Goal: Task Accomplishment & Management: Manage account settings

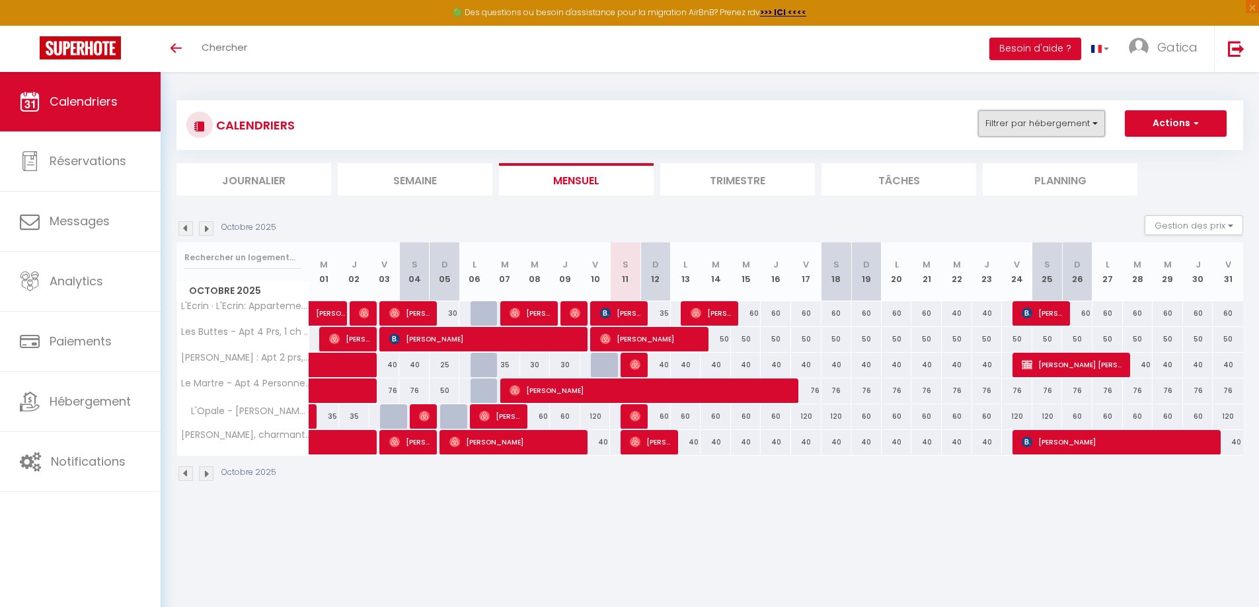
click at [1097, 121] on button "Filtrer par hébergement" at bounding box center [1041, 123] width 127 height 26
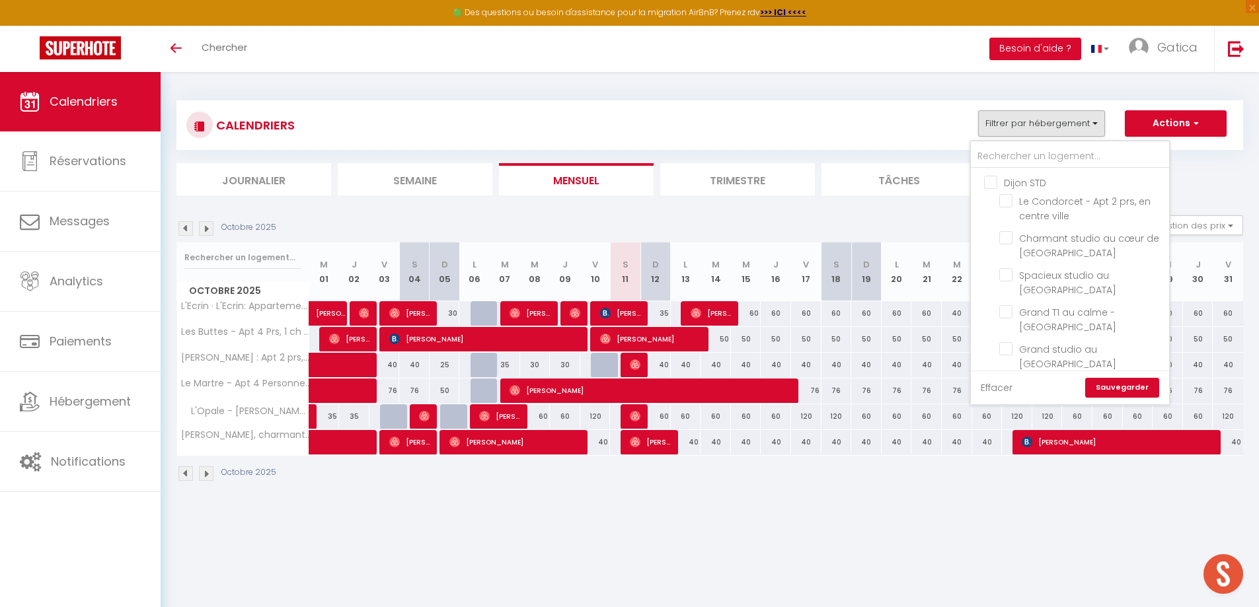
click at [1001, 389] on link "Effacer" at bounding box center [997, 388] width 32 height 15
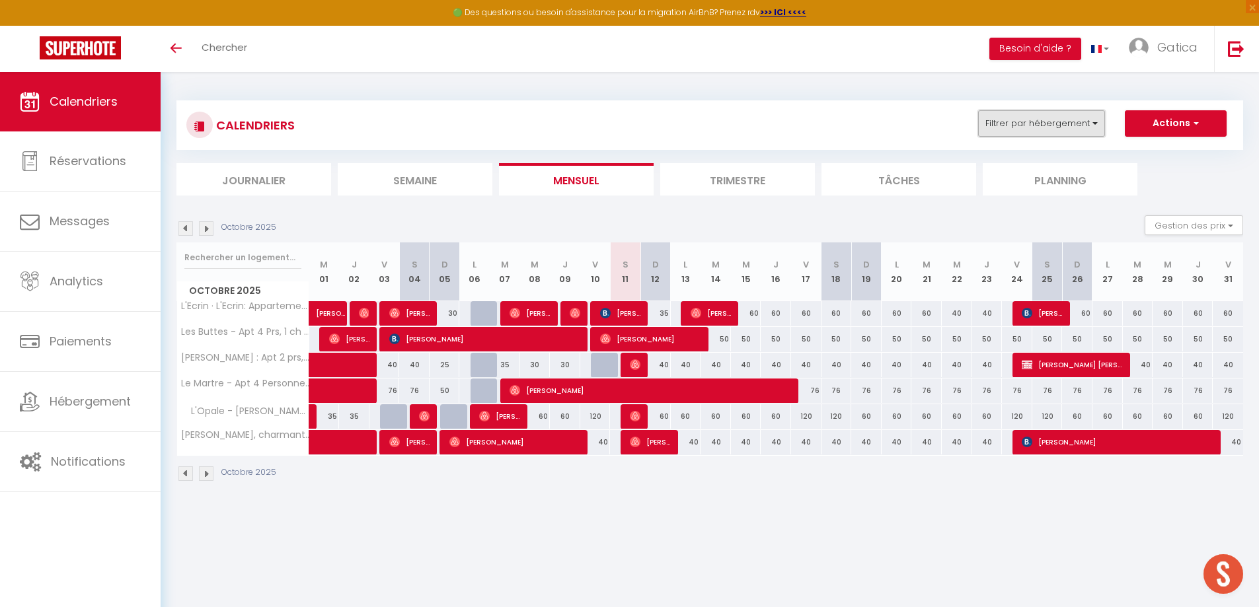
click at [1056, 122] on button "Filtrer par hébergement" at bounding box center [1041, 123] width 127 height 26
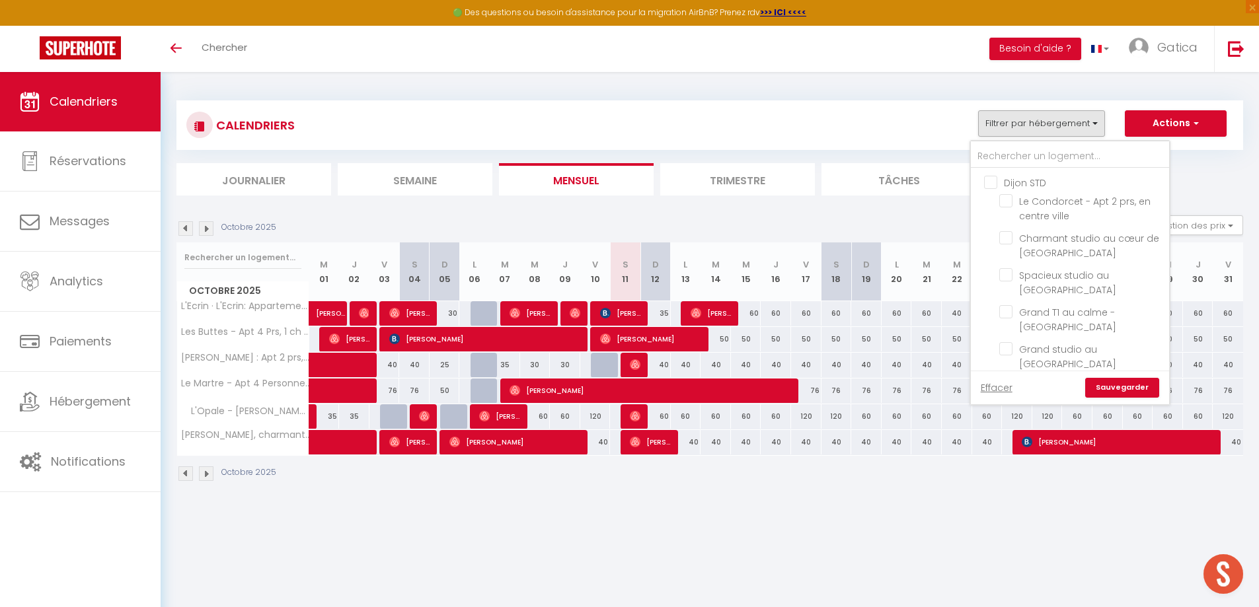
click at [991, 185] on input "Dijon STD" at bounding box center [1083, 181] width 198 height 13
checkbox input "true"
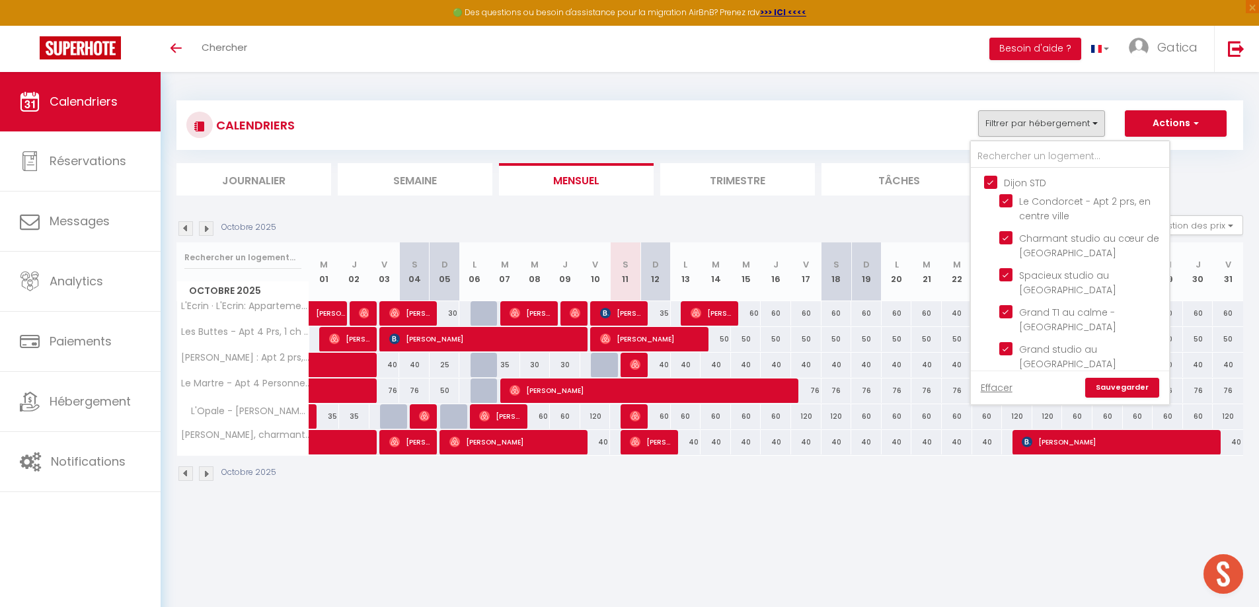
checkbox input "true"
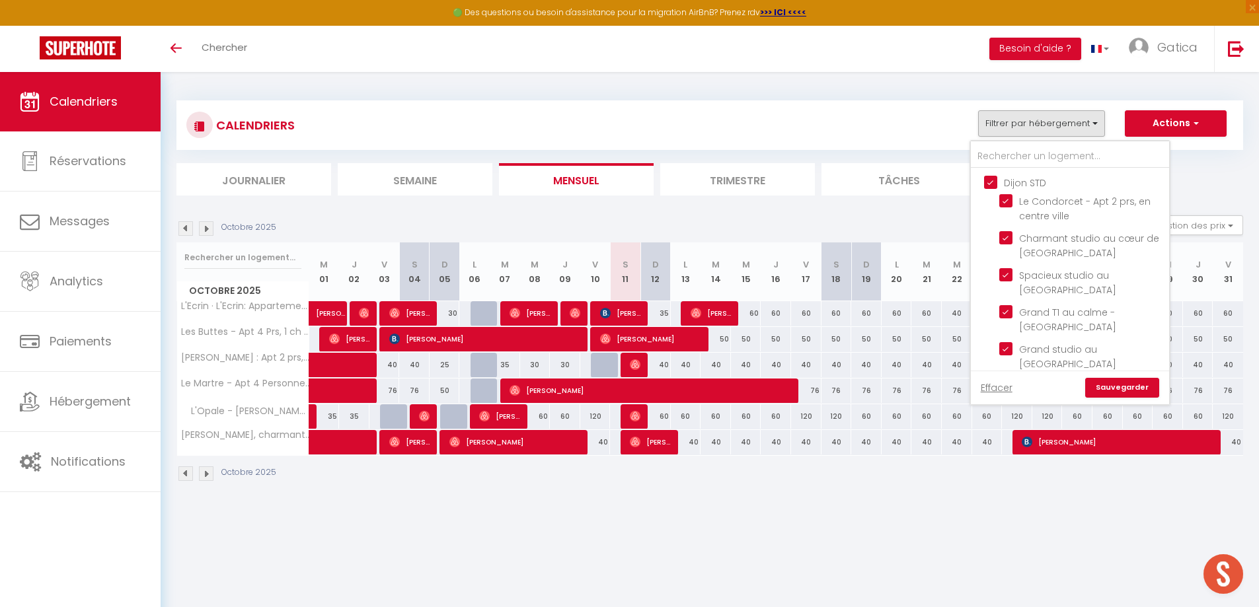
checkbox input "true"
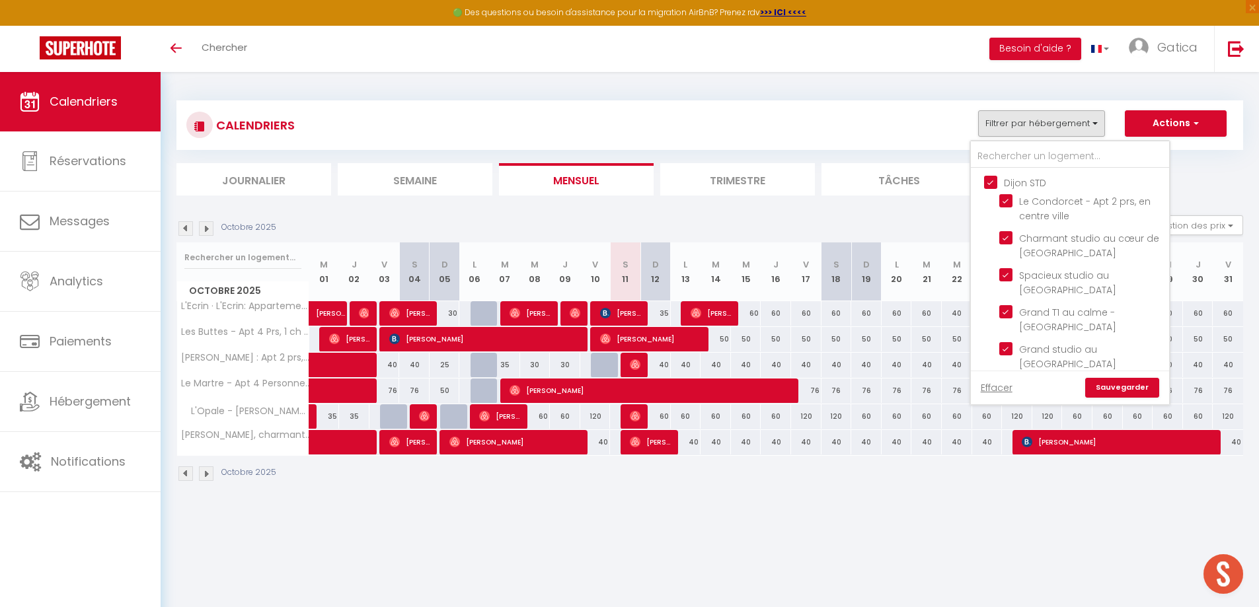
checkbox input "false"
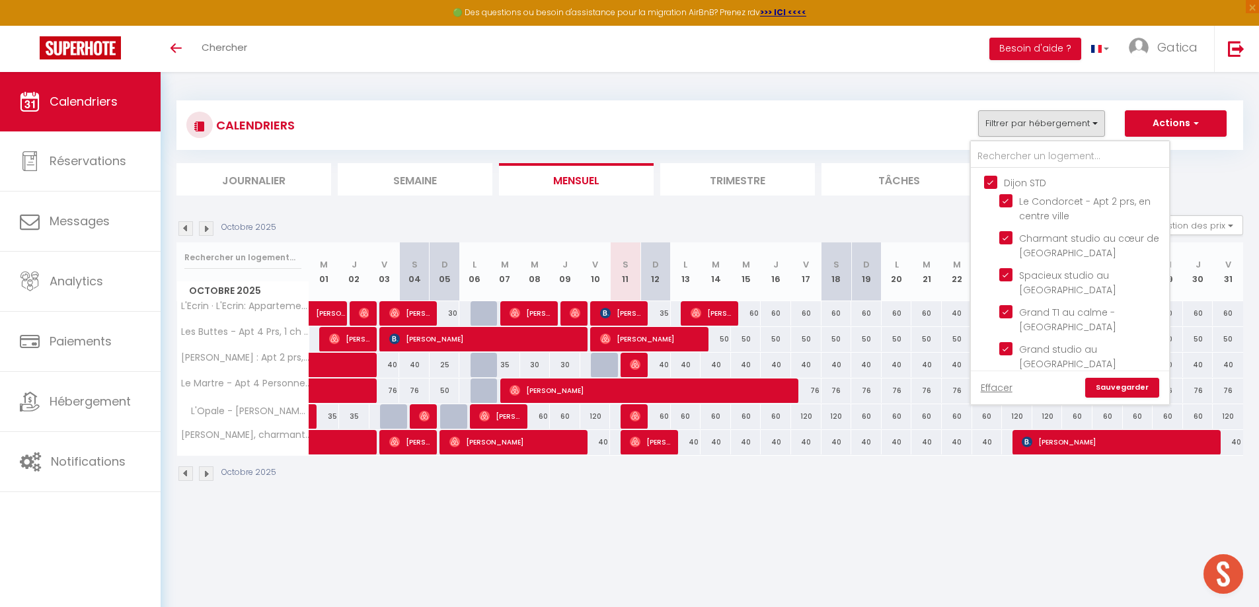
checkbox input "false"
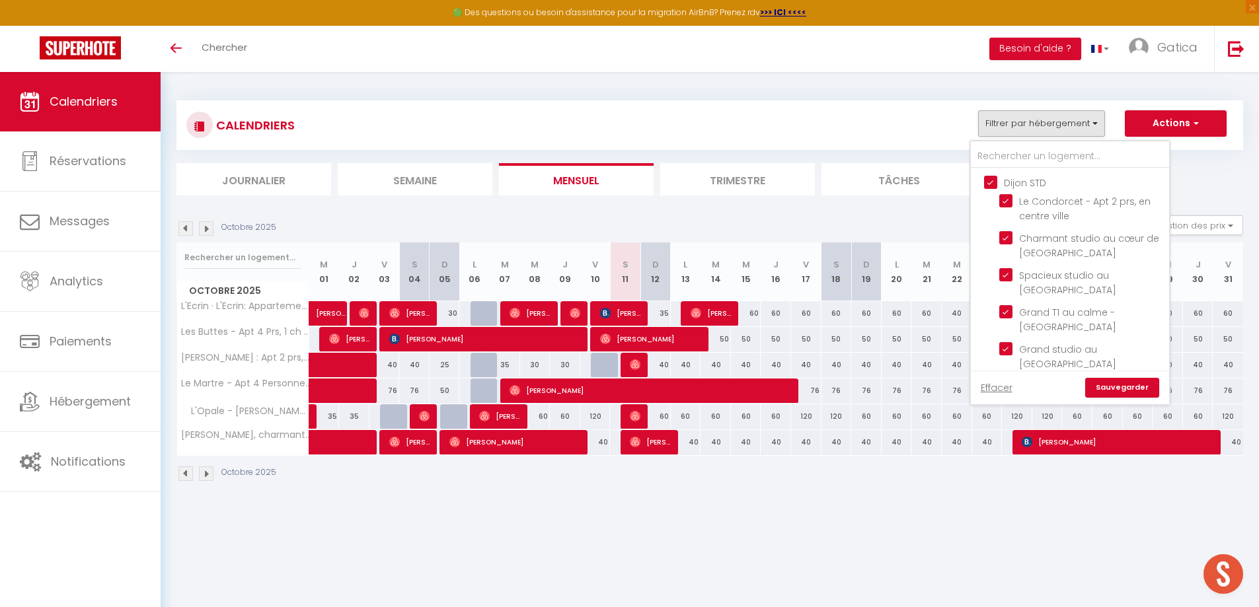
checkbox input "false"
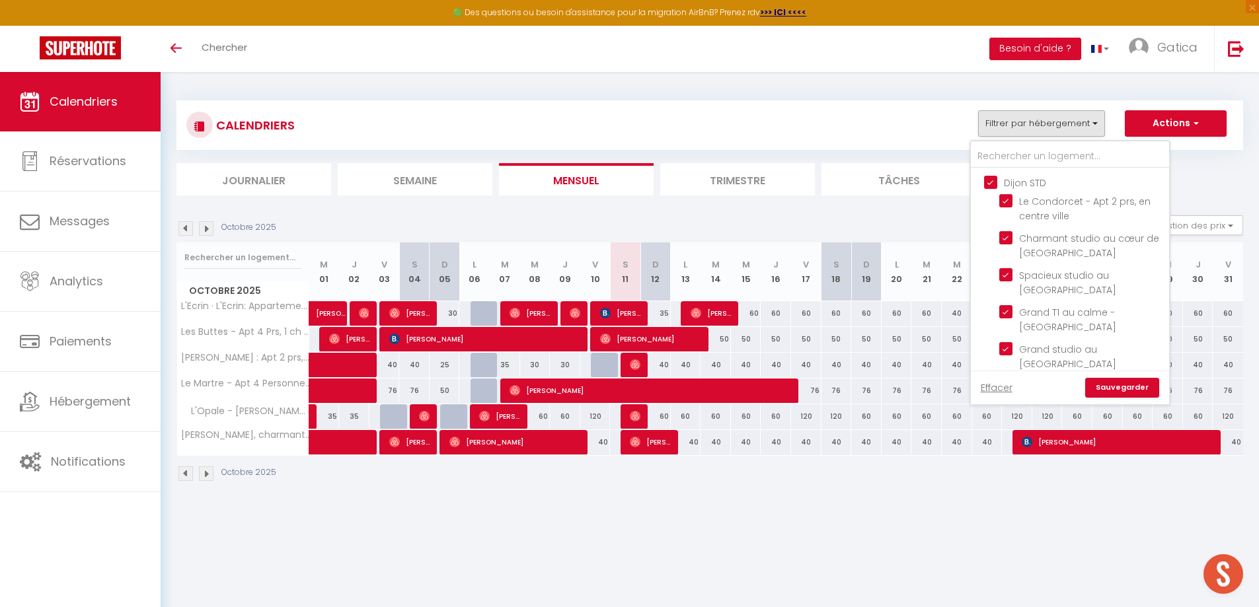
checkbox input "false"
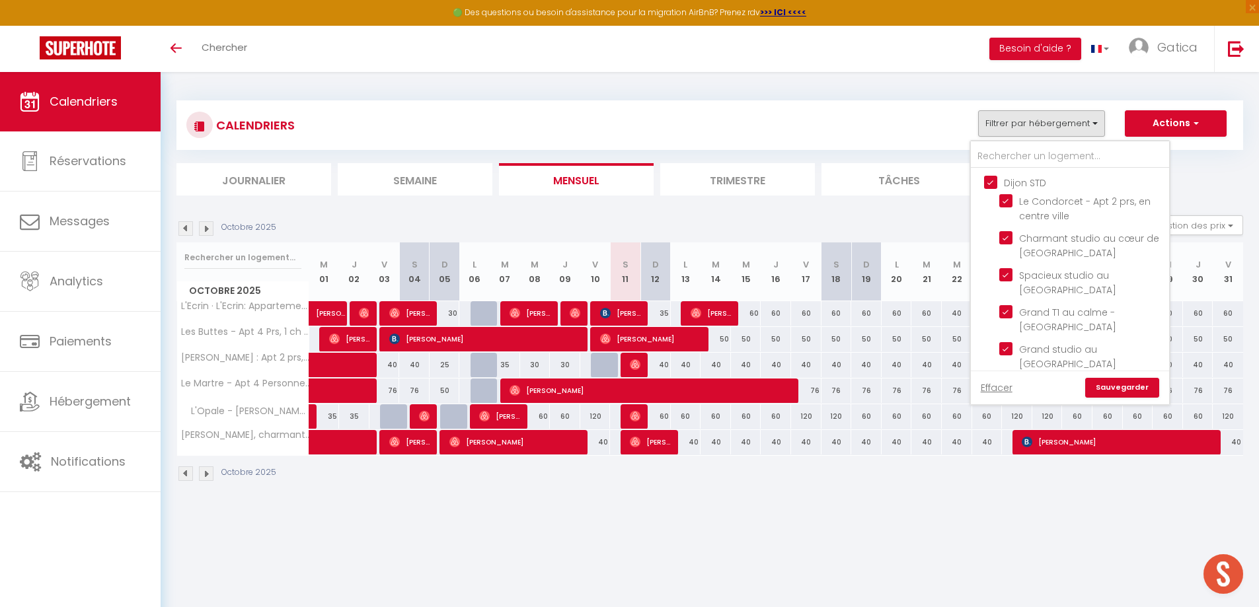
checkbox input "false"
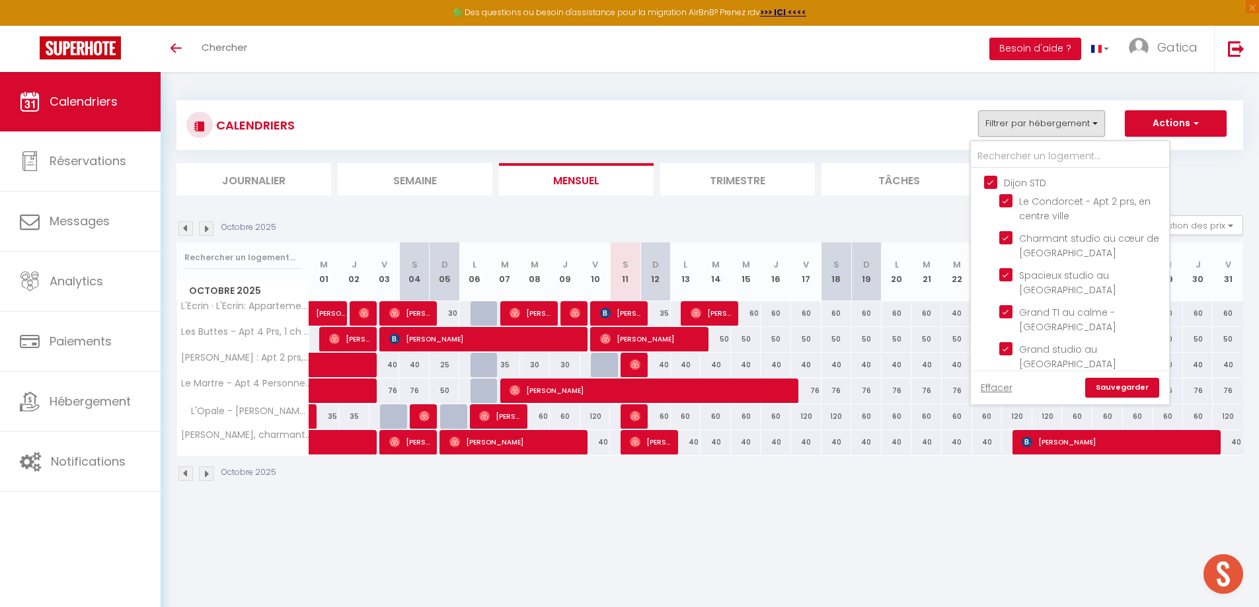
click at [1133, 391] on link "Sauvegarder" at bounding box center [1122, 388] width 74 height 20
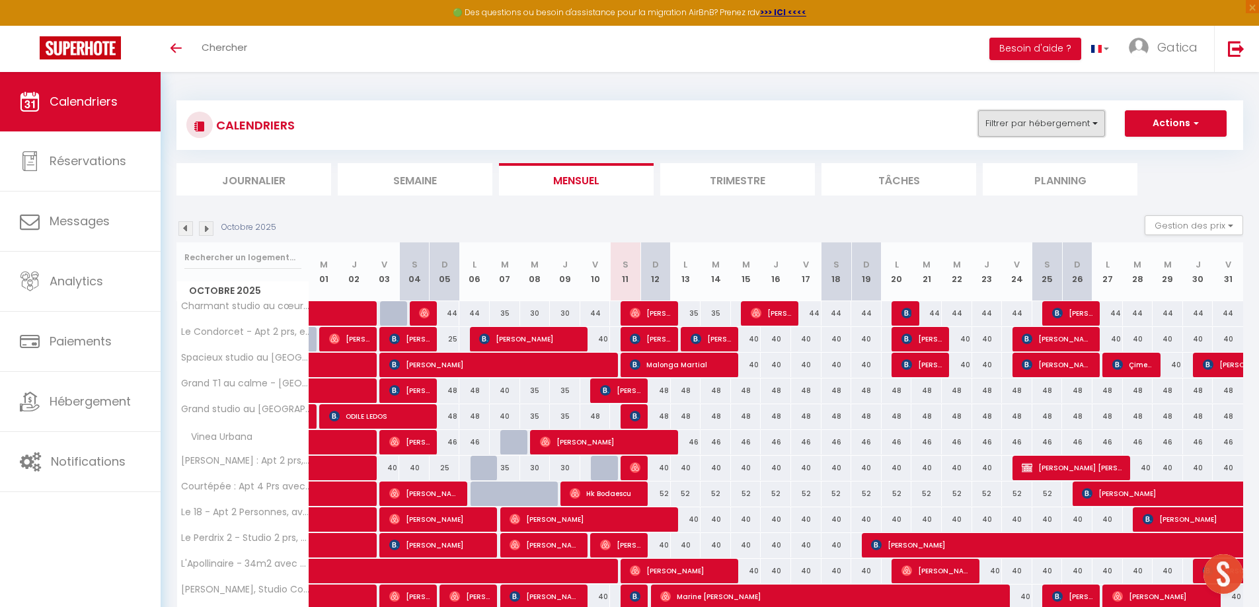
click at [1094, 124] on button "Filtrer par hébergement" at bounding box center [1041, 123] width 127 height 26
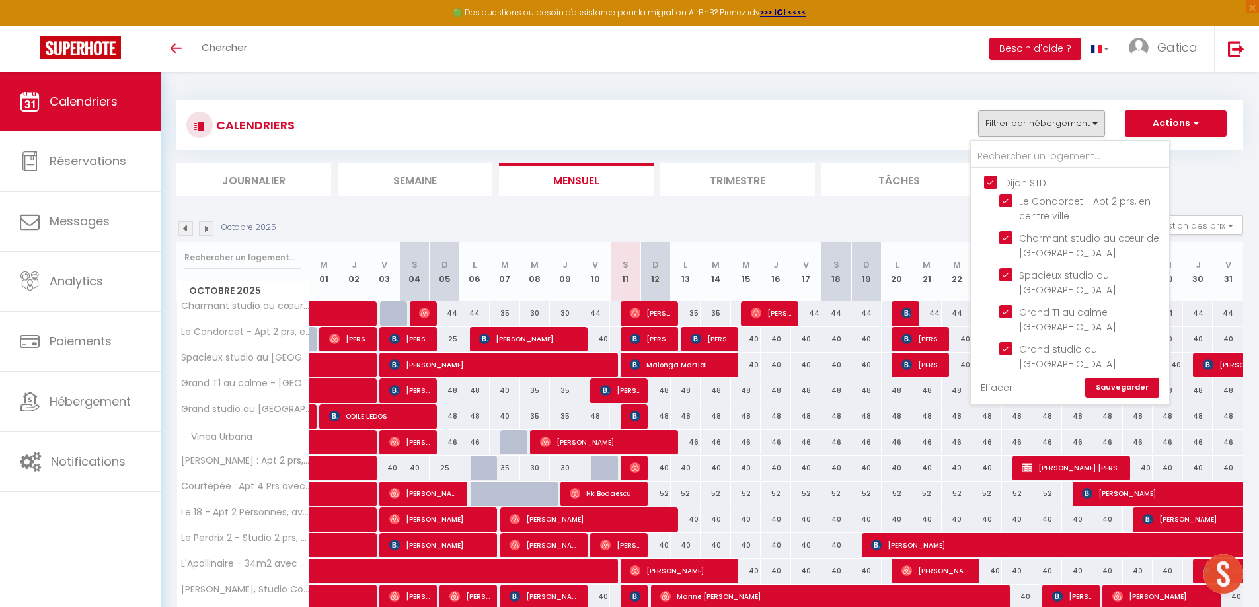
click at [991, 180] on input "Dijon STD" at bounding box center [1083, 181] width 198 height 13
checkbox input "false"
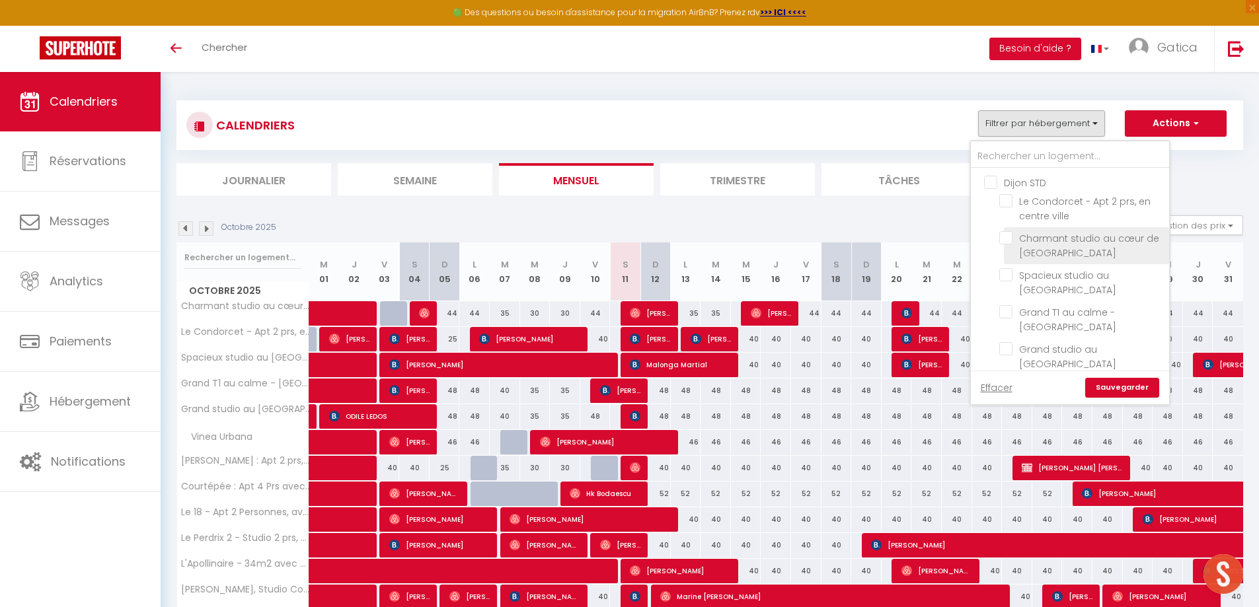
checkbox input "false"
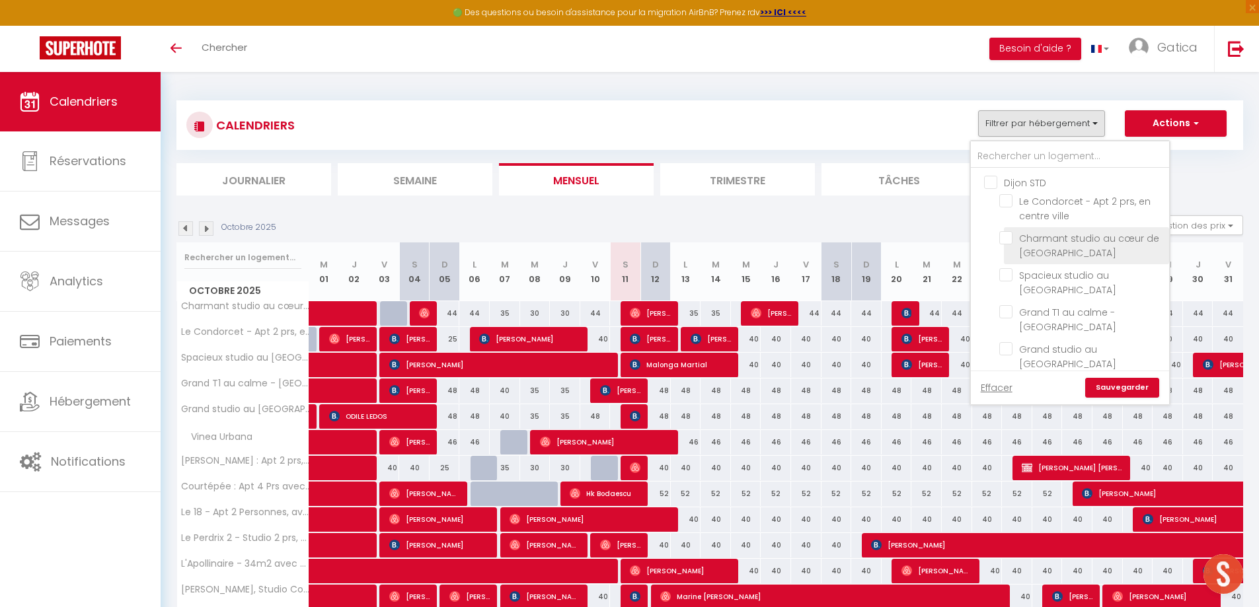
checkbox input "false"
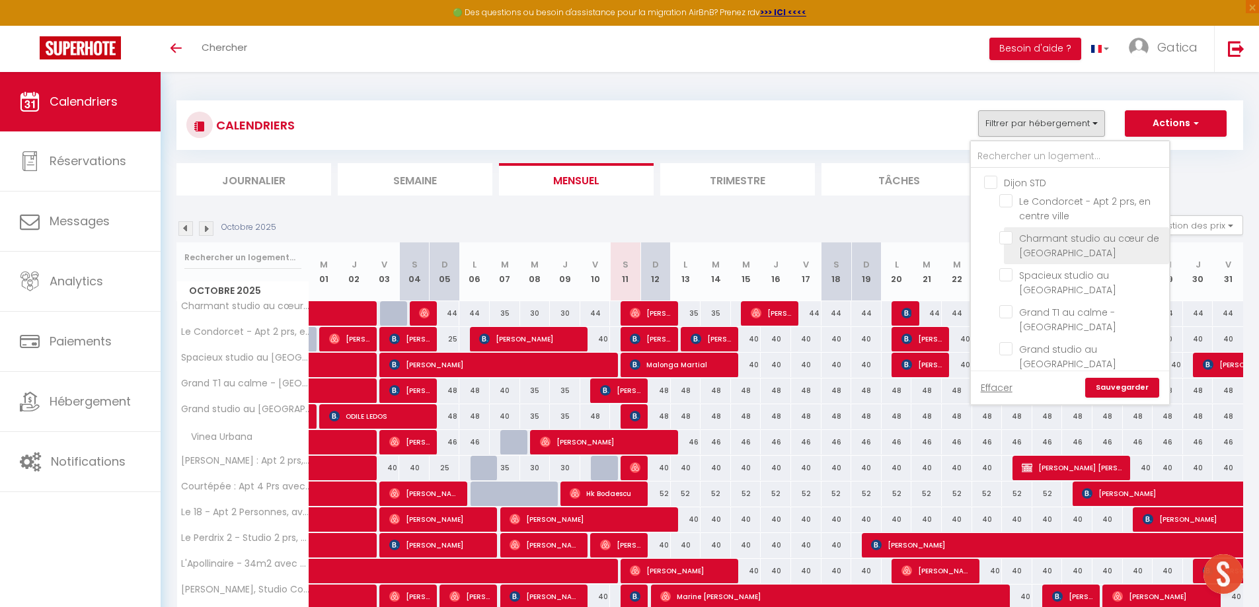
checkbox input "false"
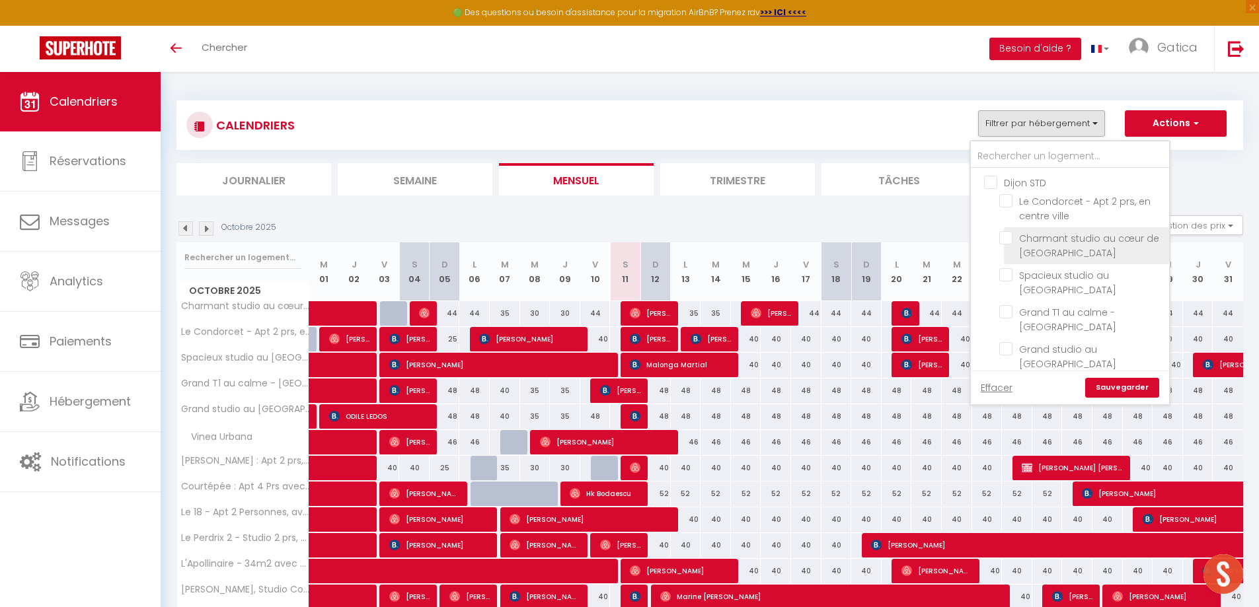
checkbox input "false"
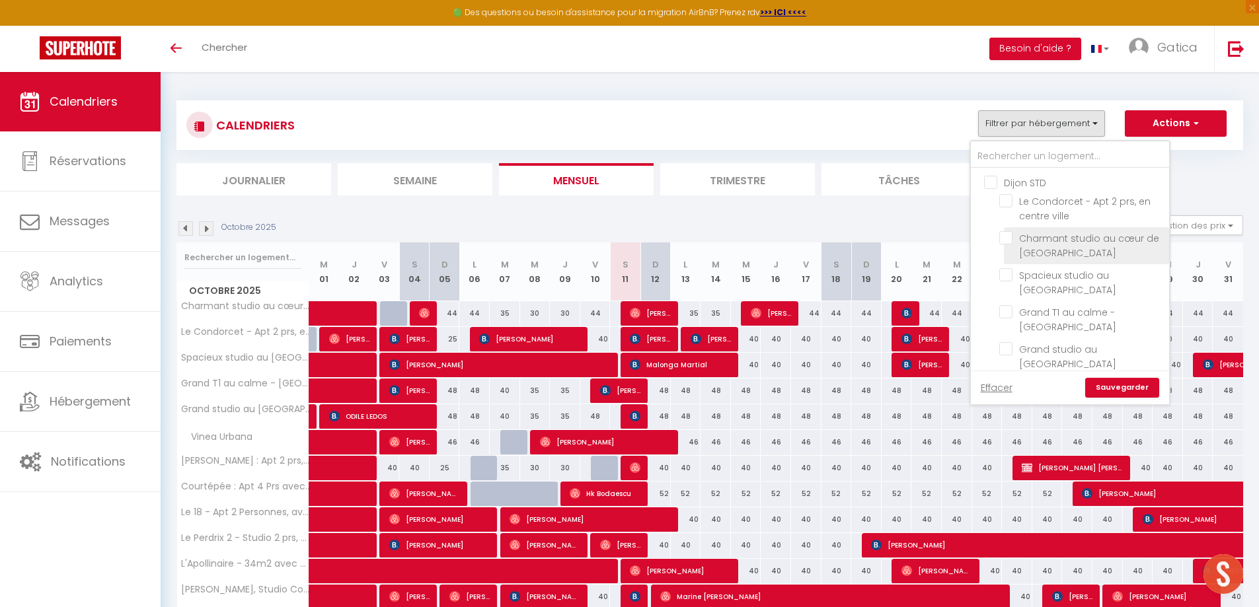
checkbox input "false"
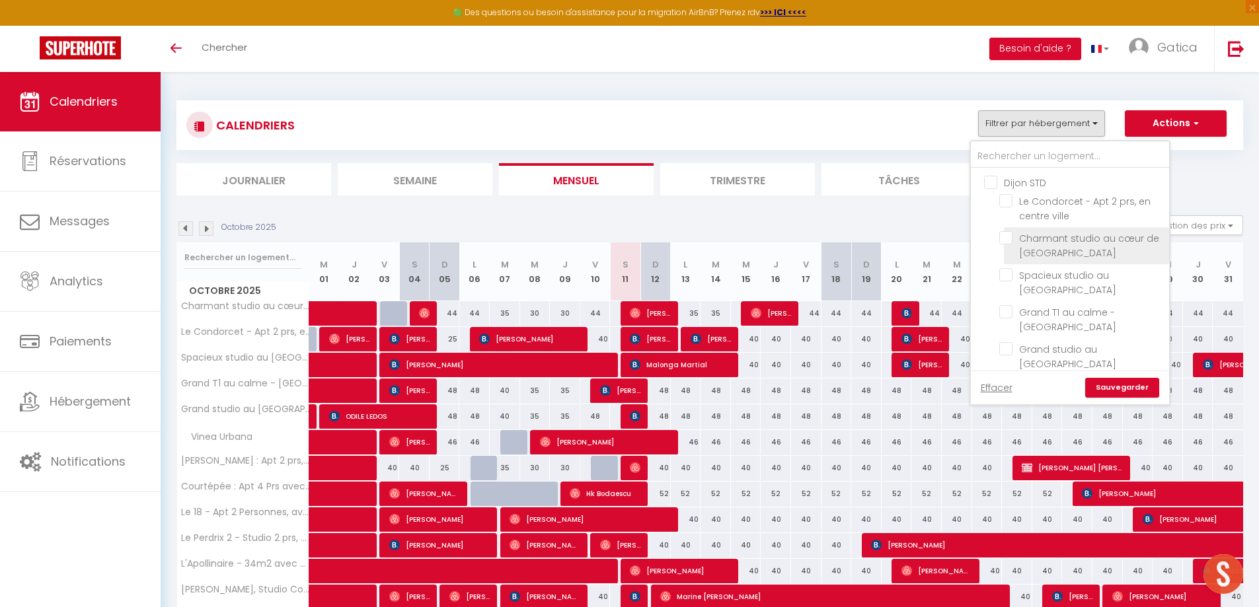
checkbox input "false"
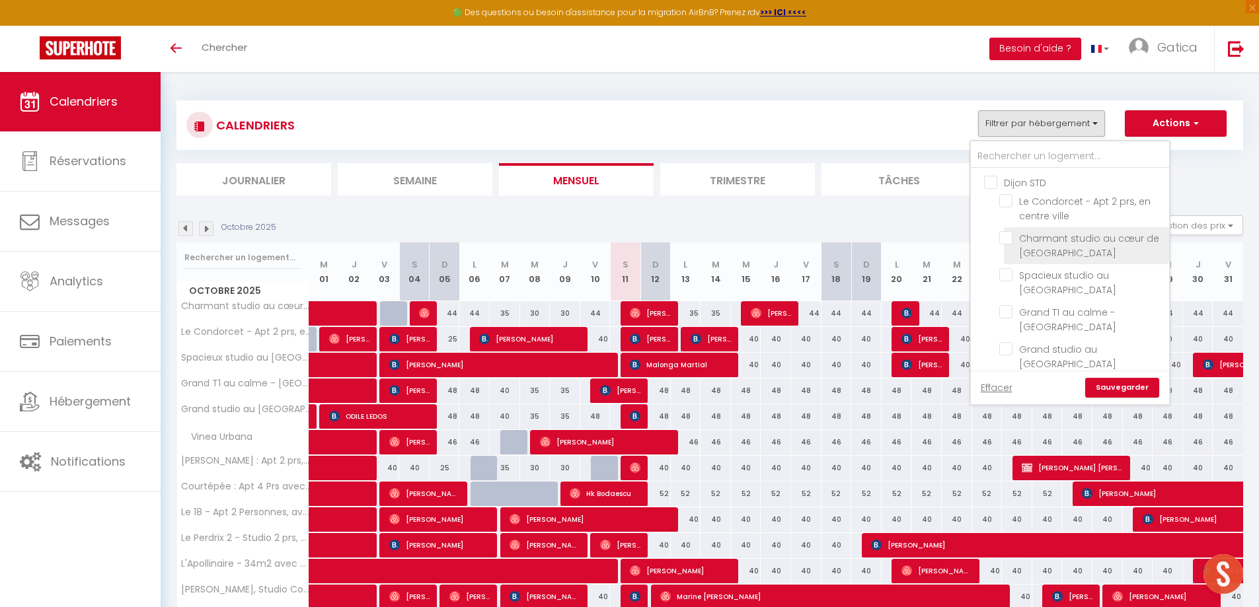
checkbox input "false"
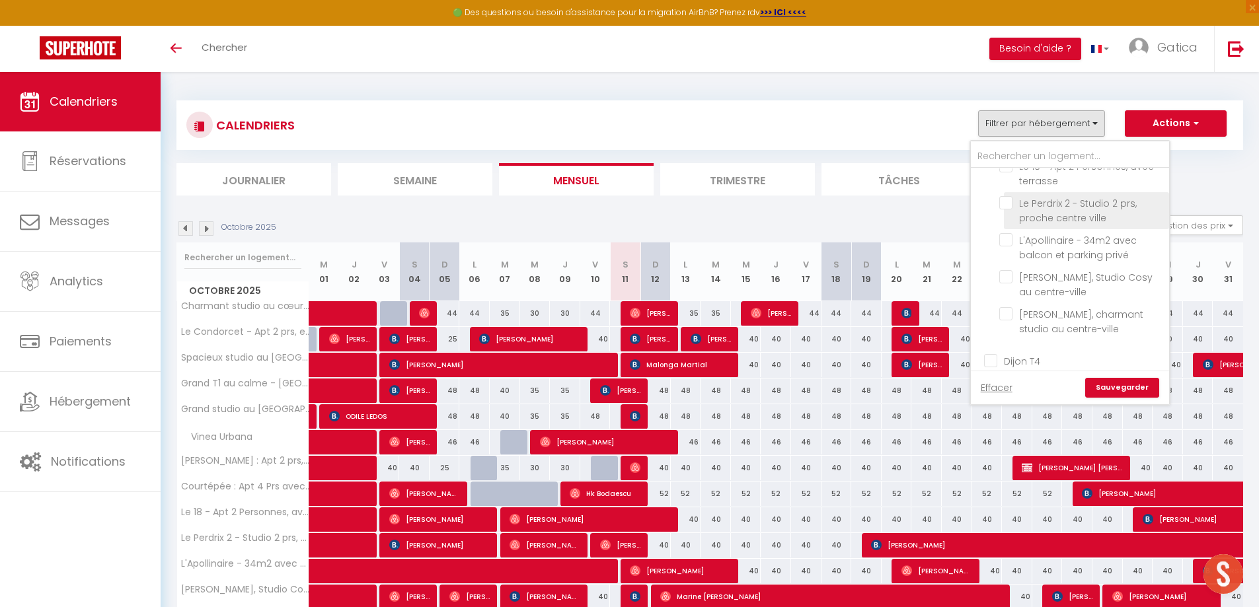
scroll to position [397, 0]
click at [992, 282] on input "Dijon T4" at bounding box center [1083, 280] width 198 height 13
checkbox input "true"
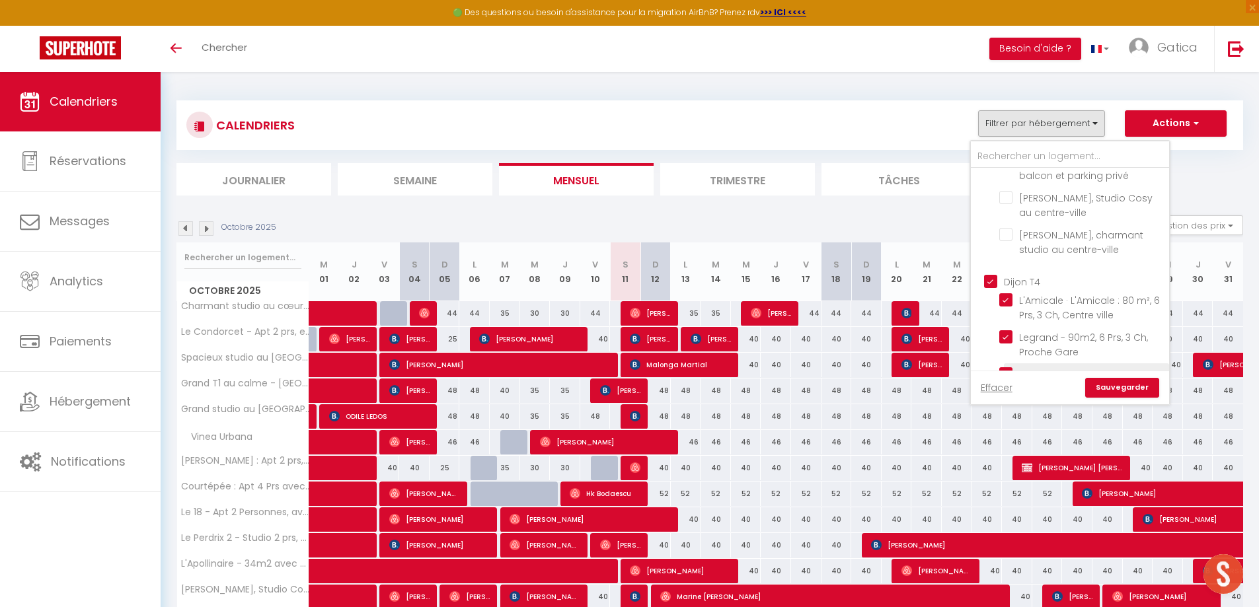
checkbox input "true"
checkbox input "false"
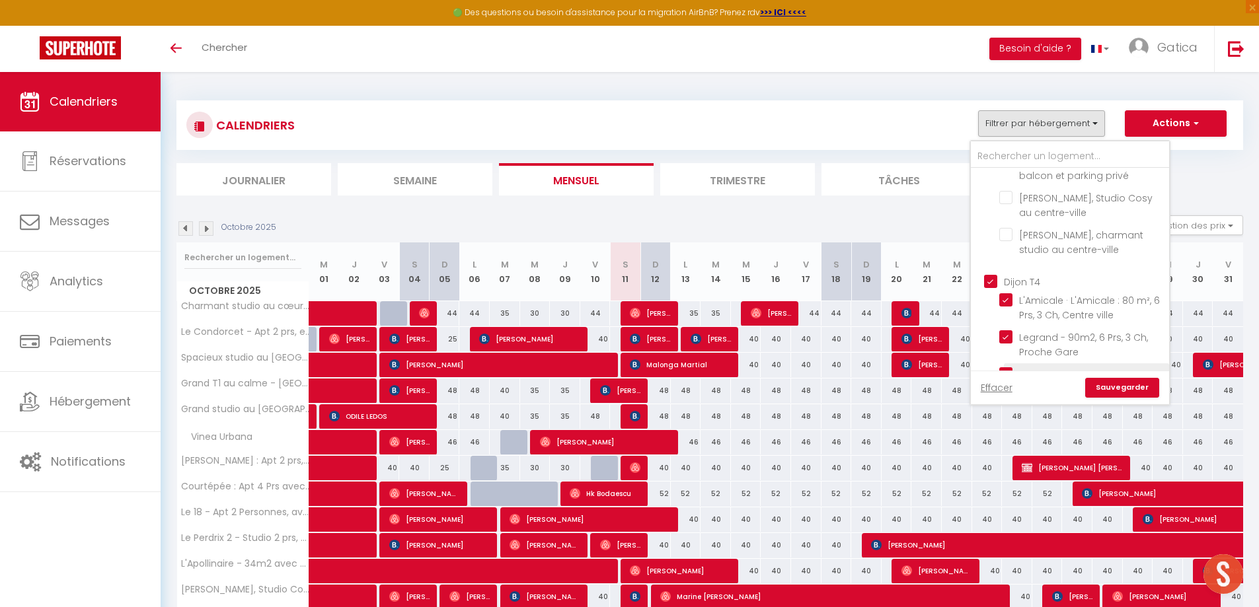
checkbox input "false"
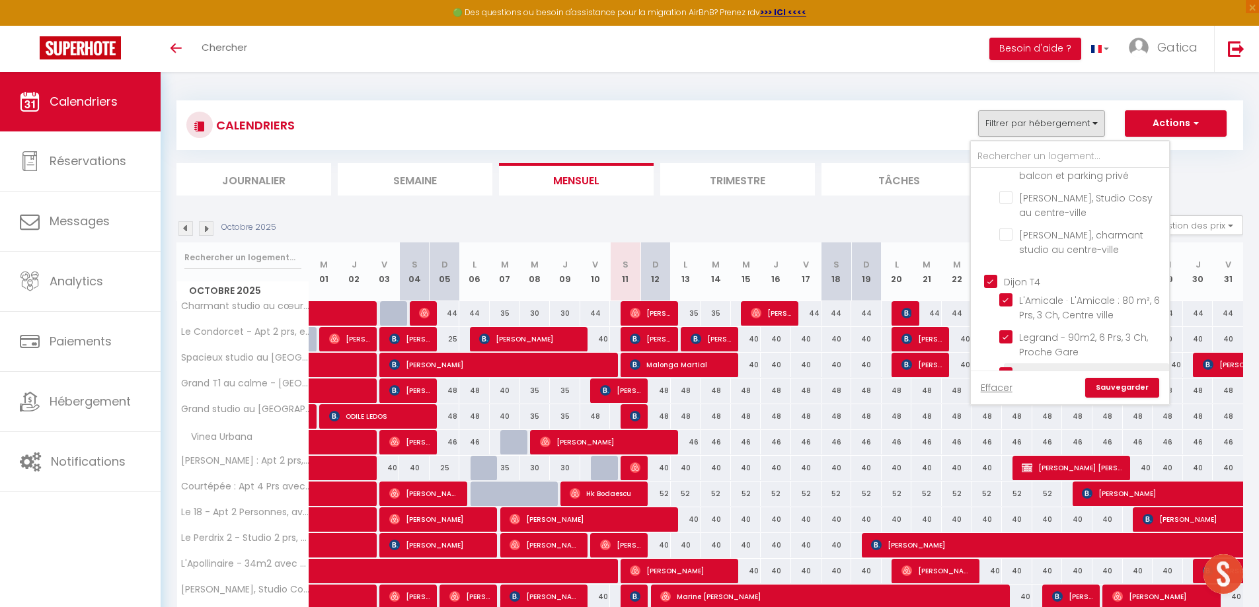
checkbox input "false"
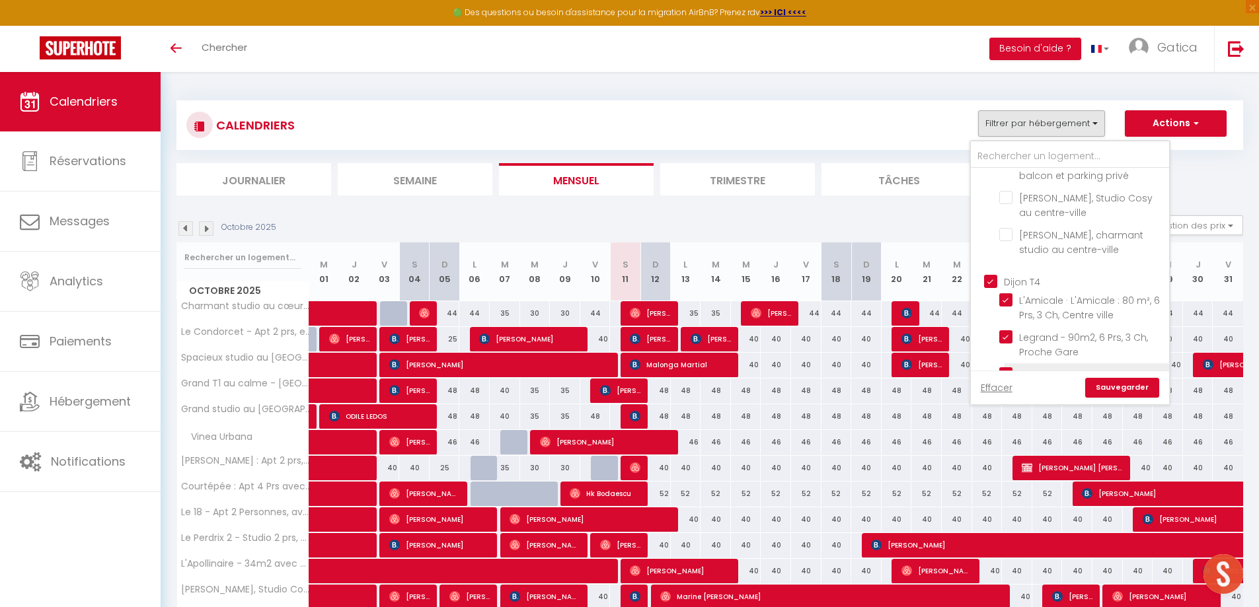
checkbox input "false"
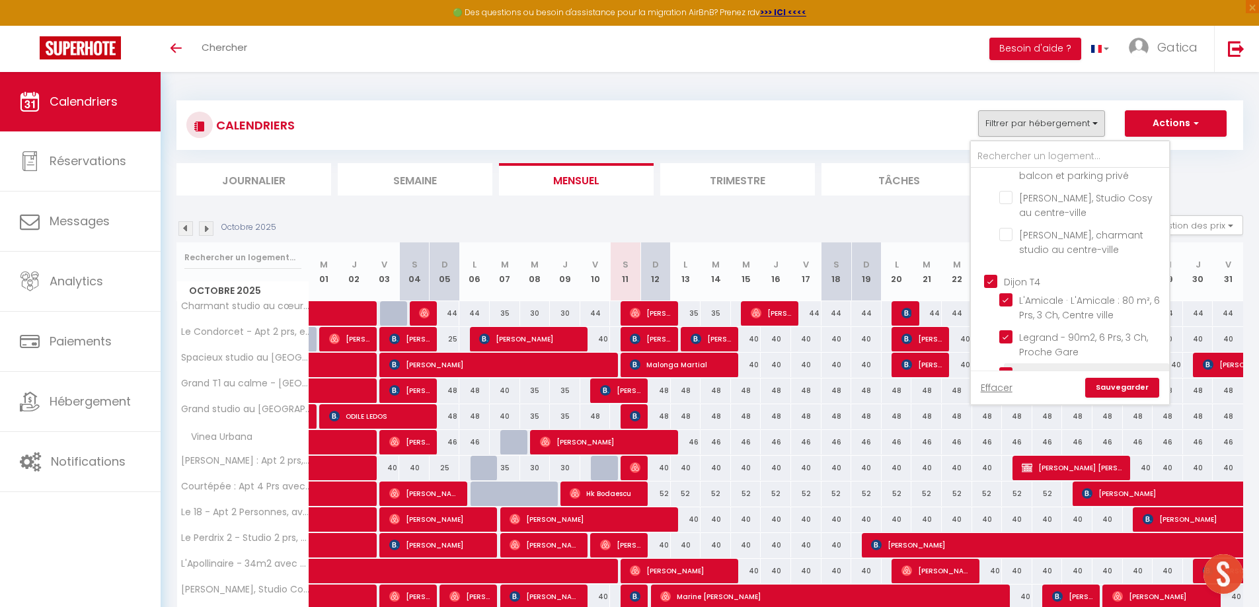
checkbox input "false"
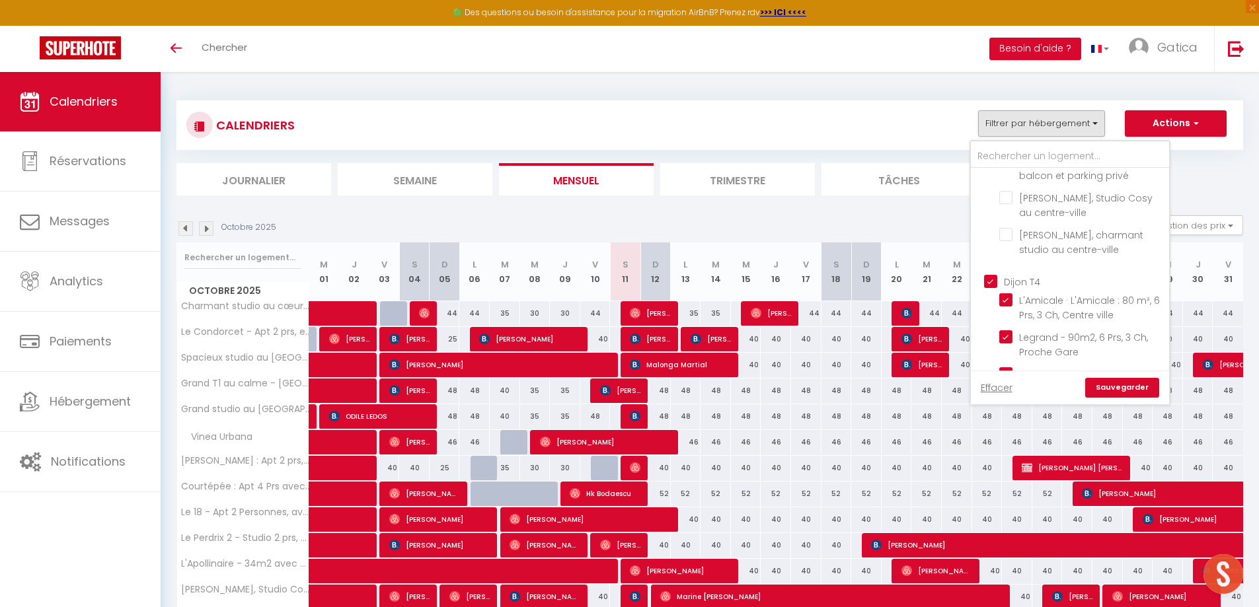
click at [1135, 382] on link "Sauvegarder" at bounding box center [1122, 388] width 74 height 20
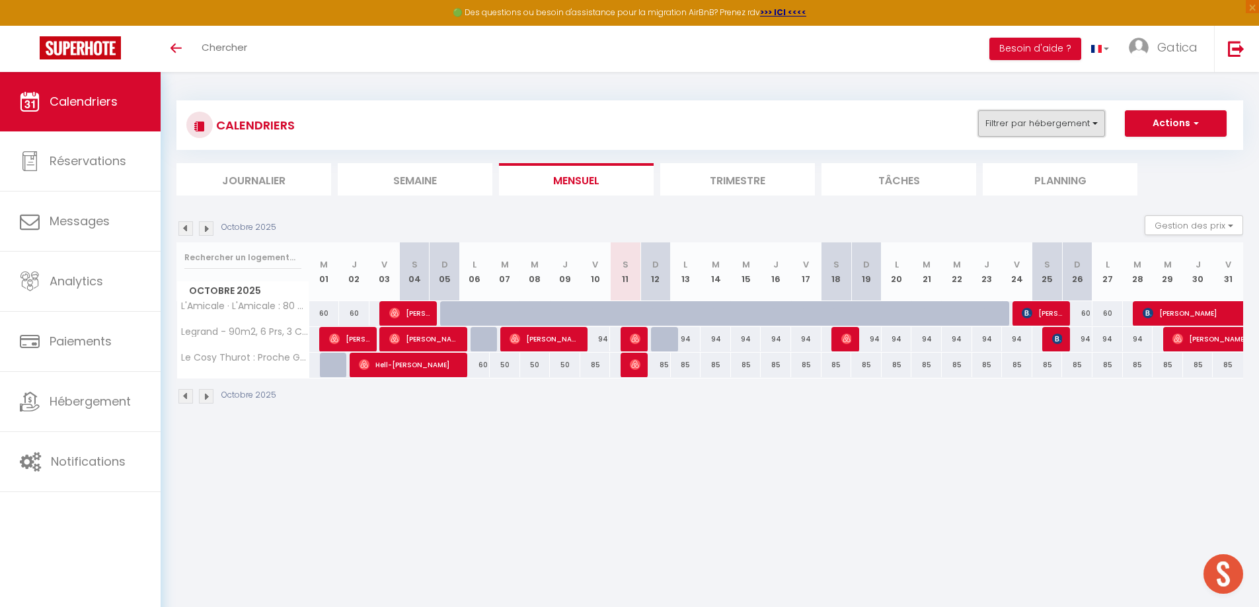
click at [1097, 117] on button "Filtrer par hébergement" at bounding box center [1041, 123] width 127 height 26
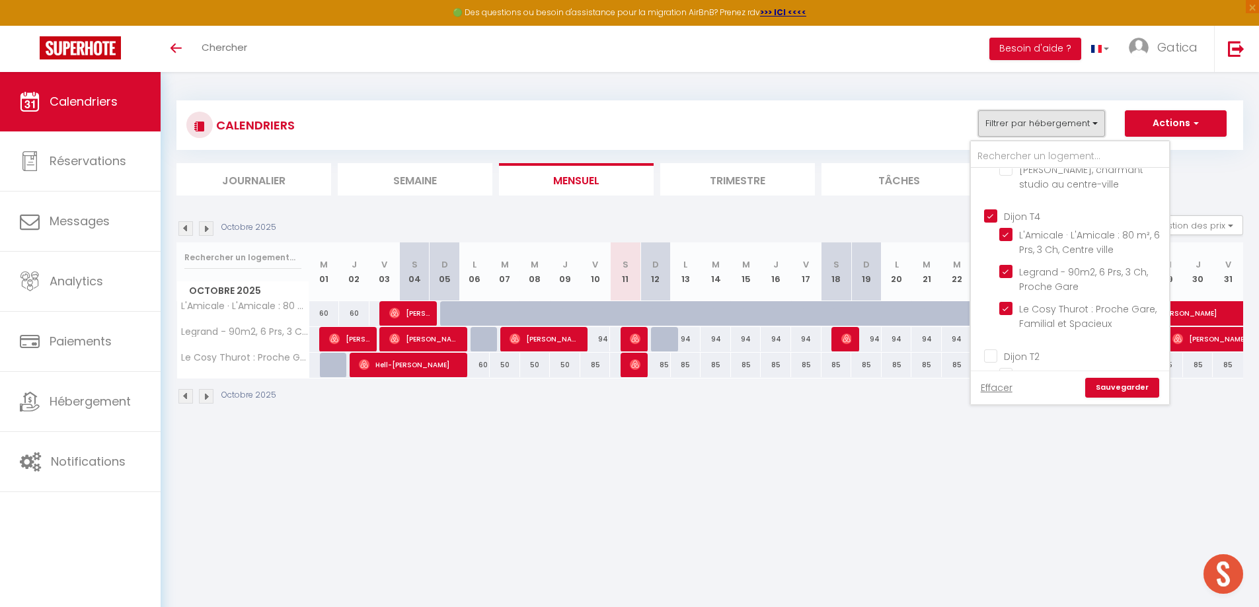
scroll to position [463, 0]
click at [992, 217] on input "Dijon T4" at bounding box center [1083, 214] width 198 height 13
checkbox input "false"
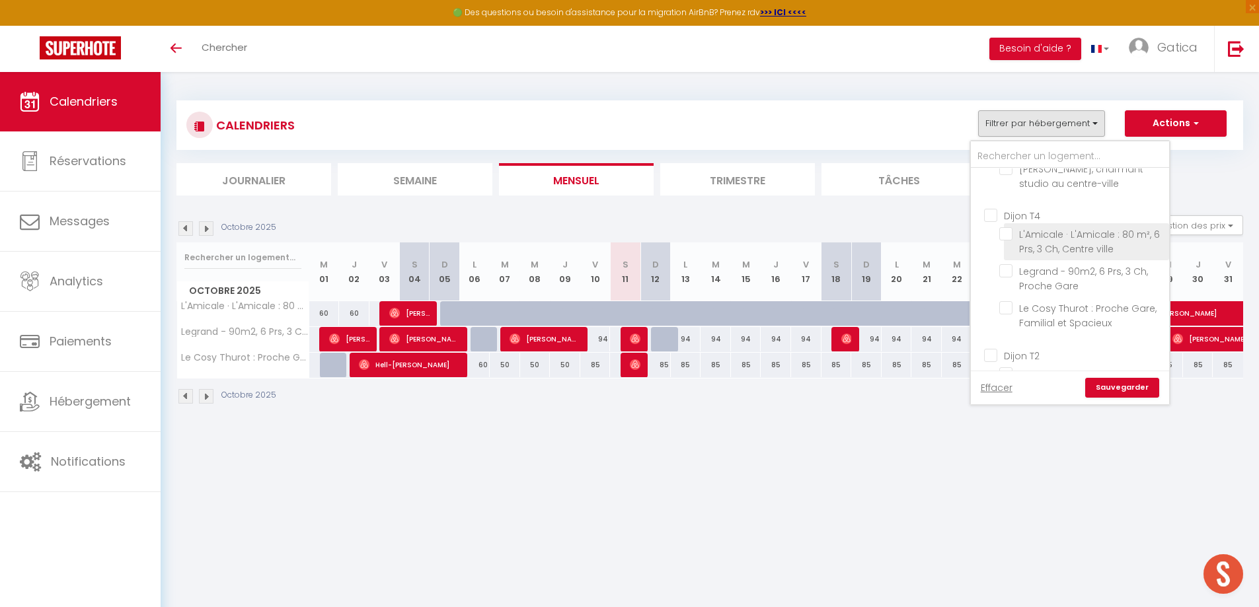
checkbox input "false"
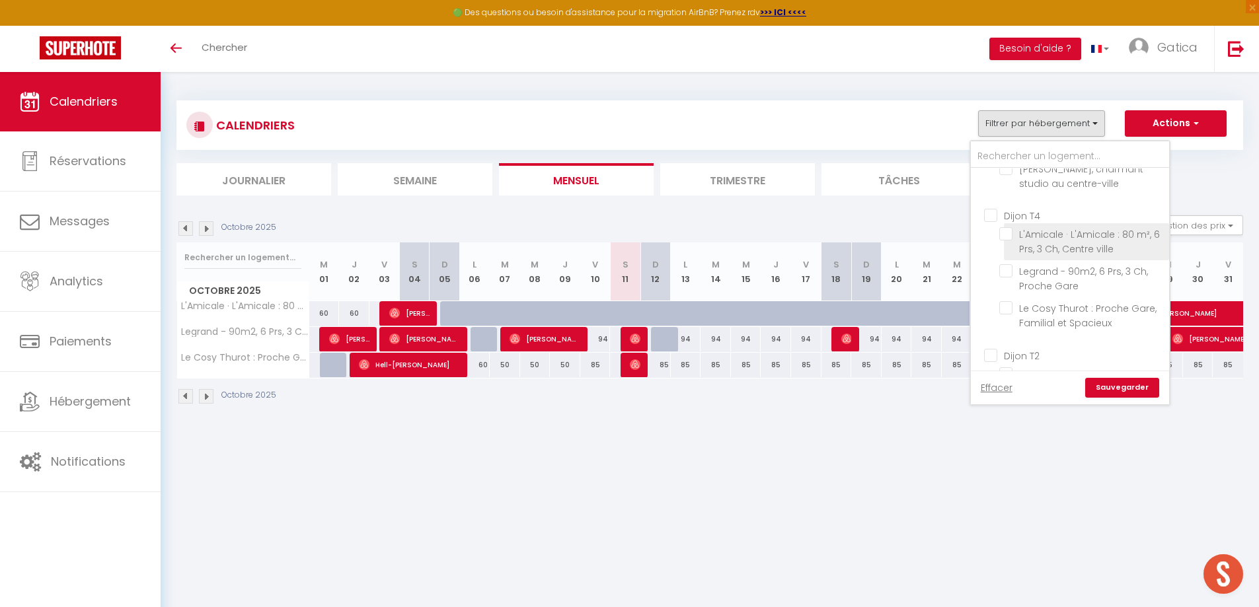
checkbox input "false"
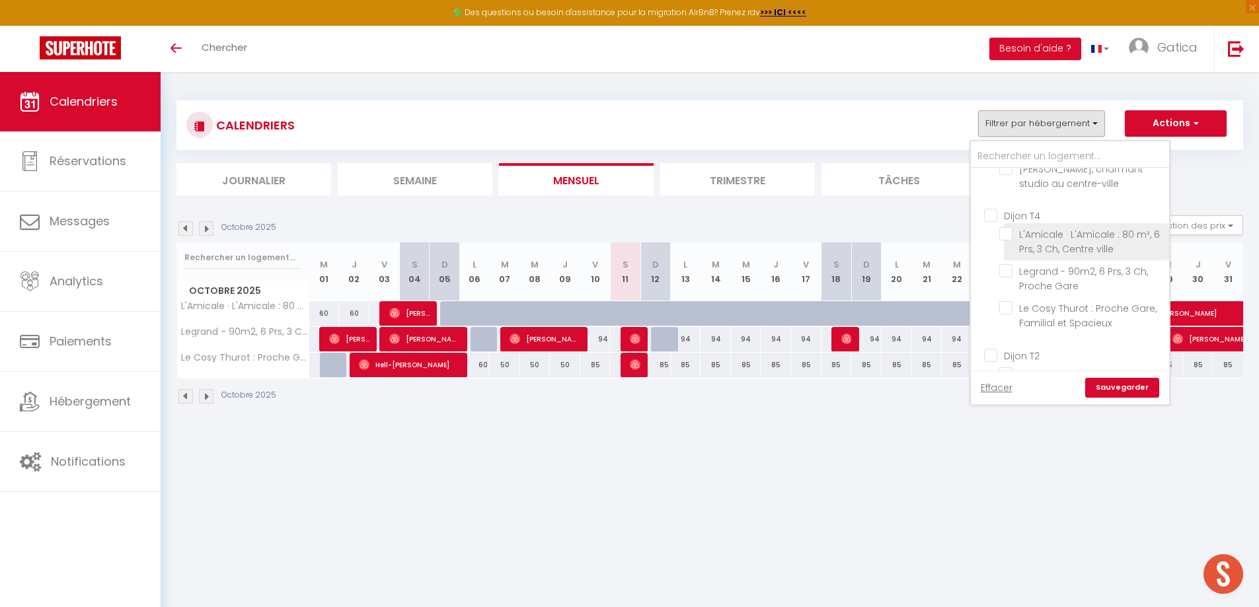
checkbox input "false"
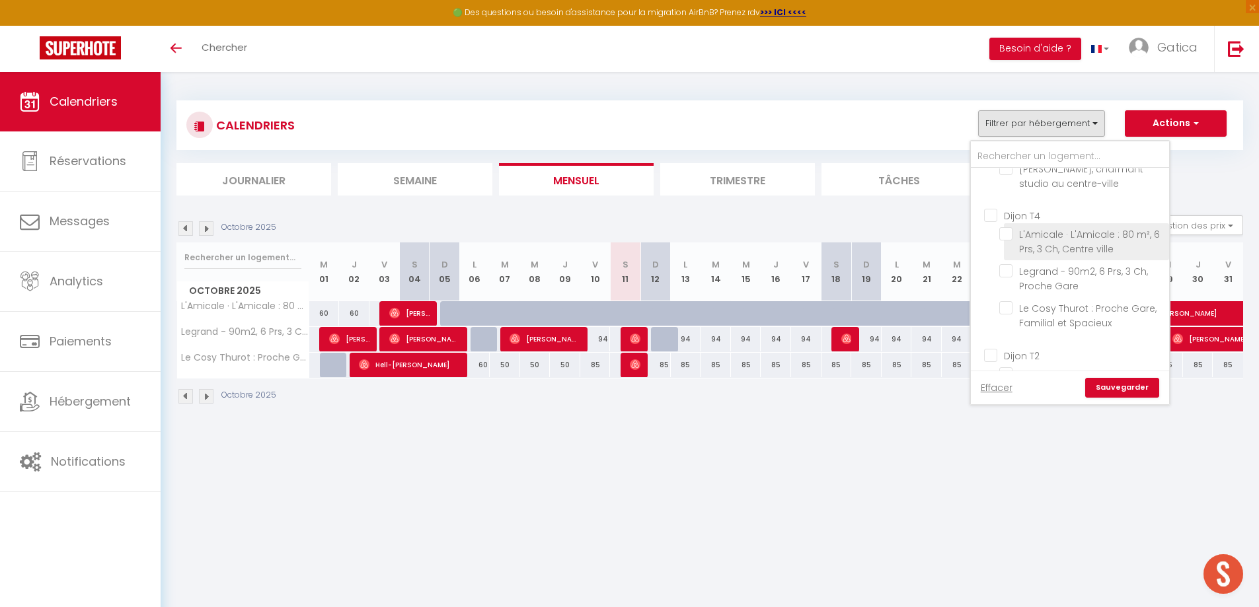
checkbox input "false"
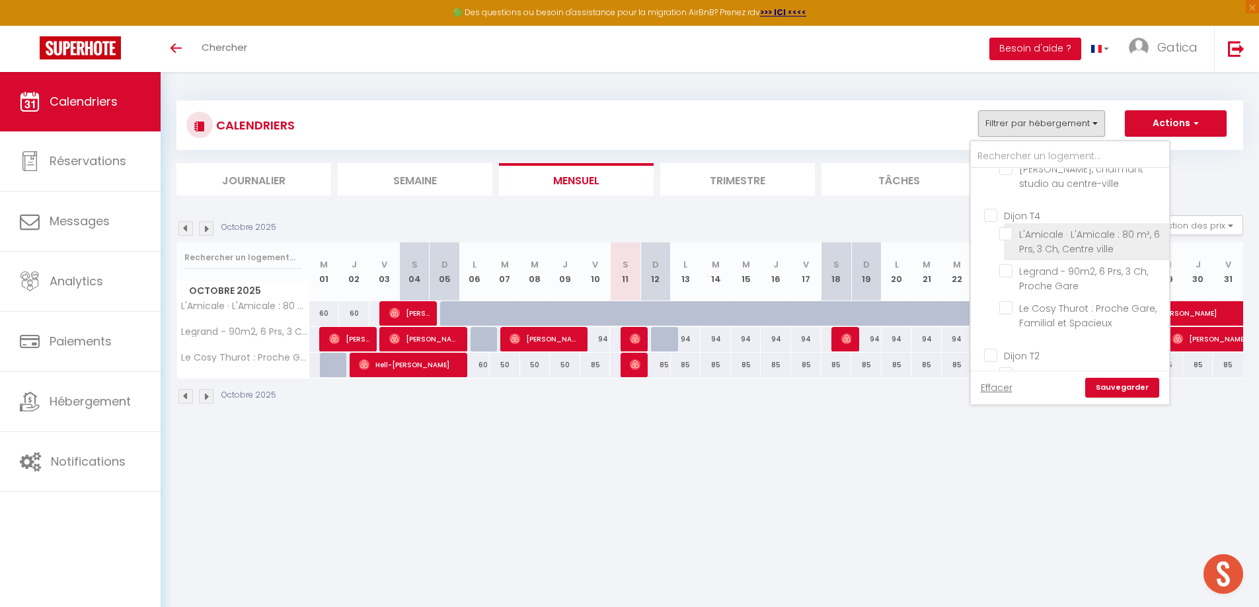
checkbox input "false"
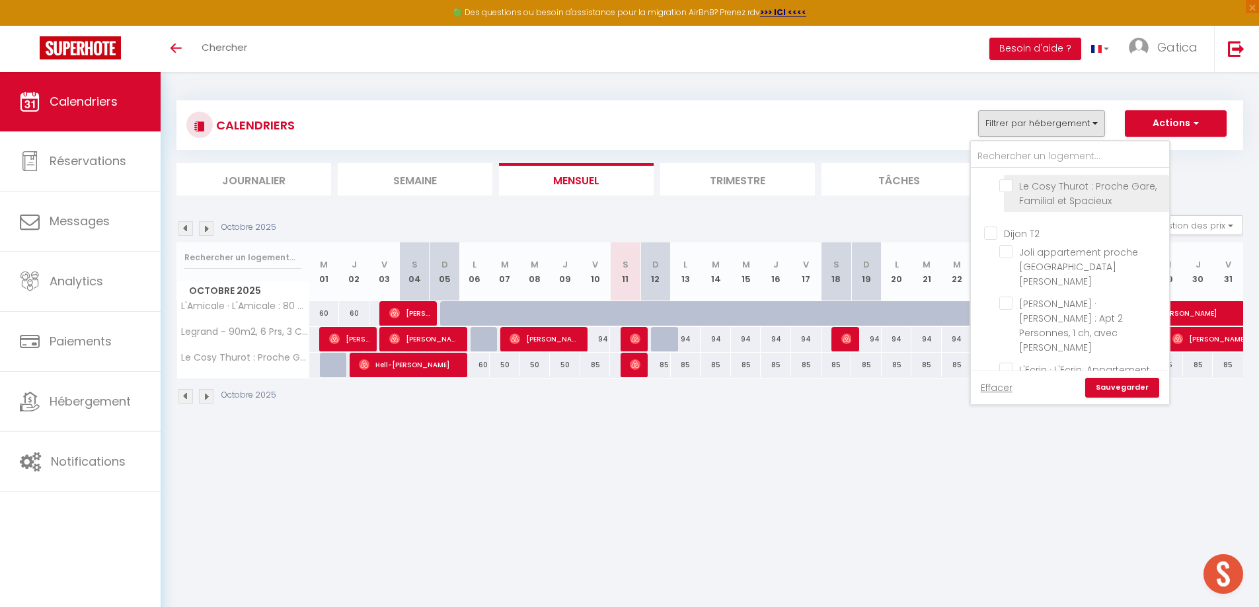
scroll to position [595, 0]
click at [991, 221] on input "Dijon T2" at bounding box center [1083, 221] width 198 height 13
checkbox input "true"
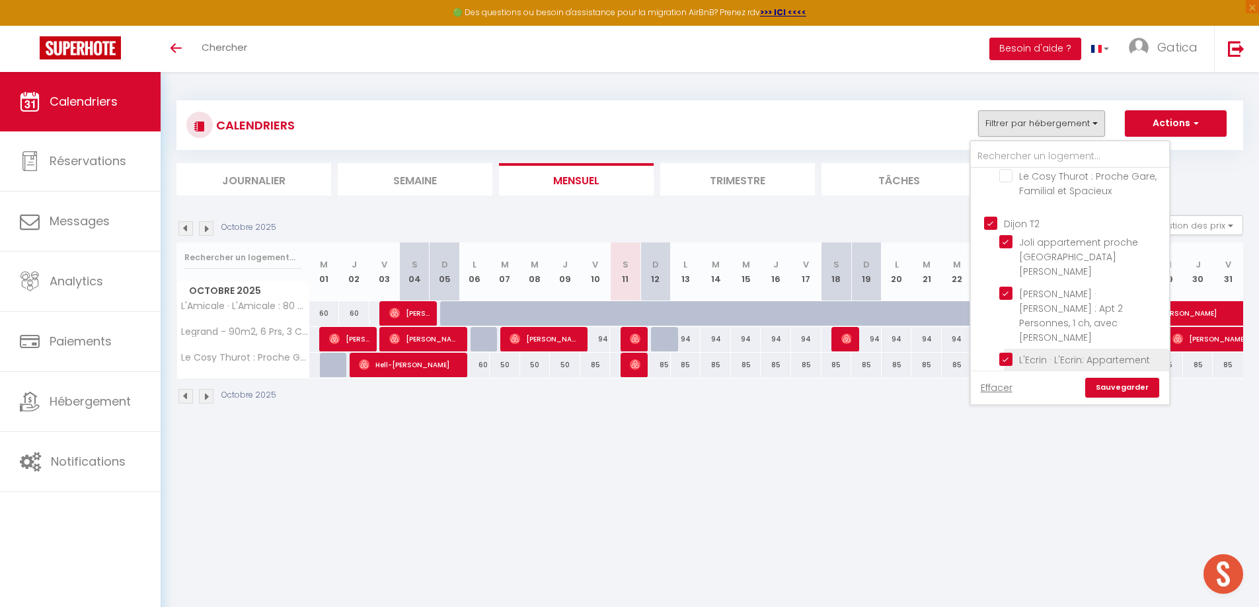
checkbox input "true"
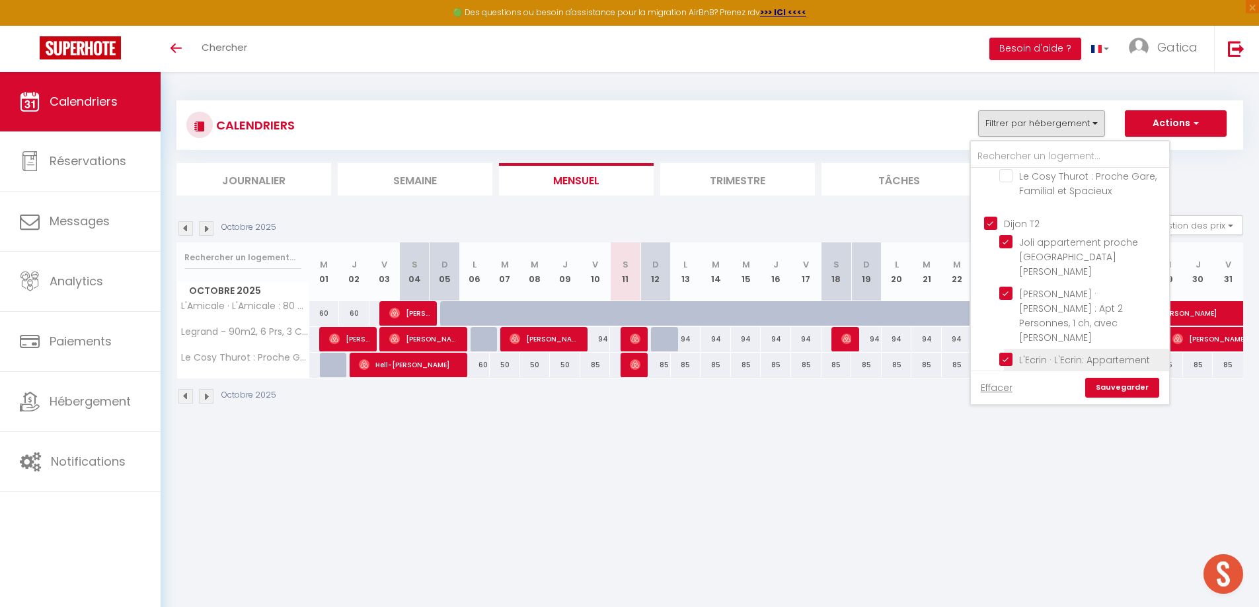
checkbox input "true"
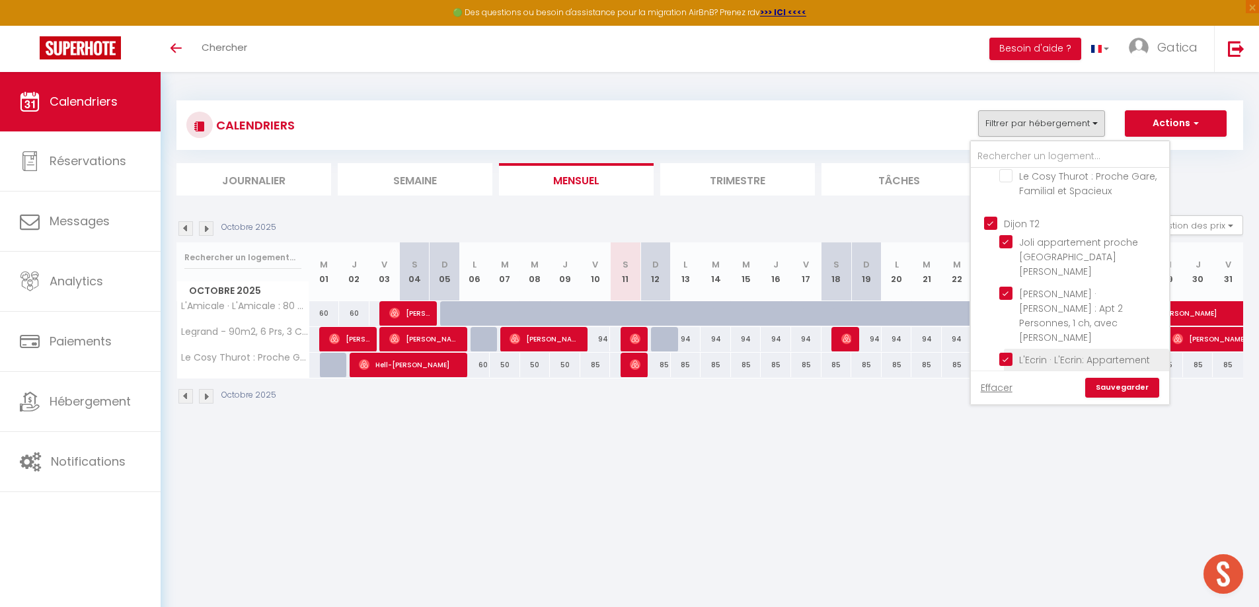
checkbox input "true"
checkbox input "false"
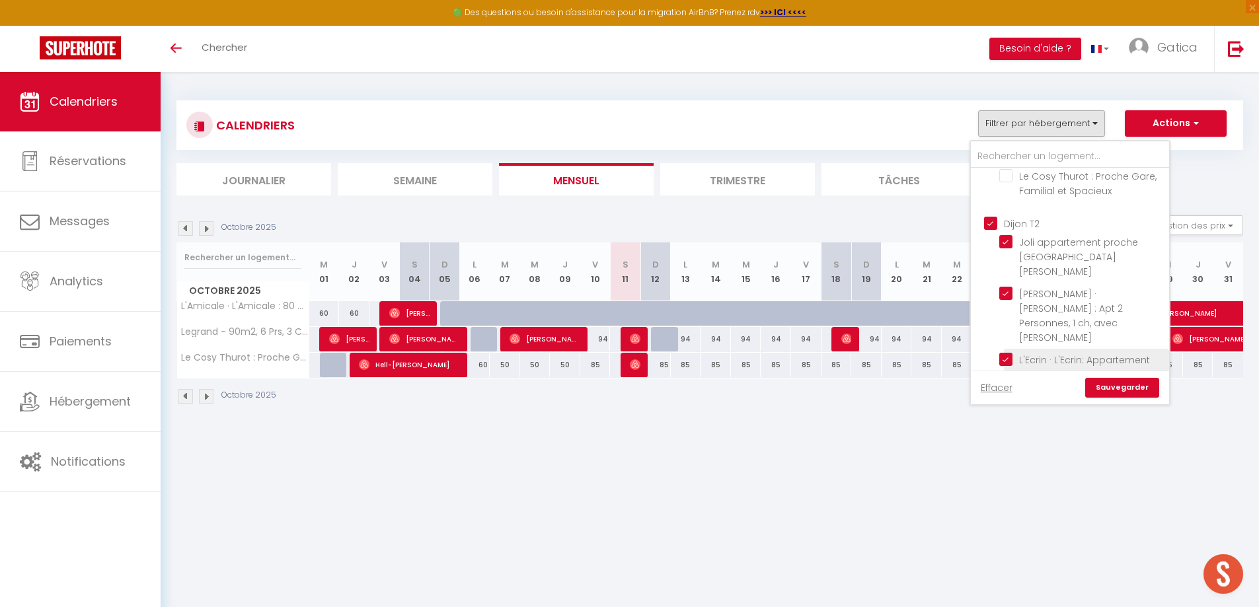
checkbox input "false"
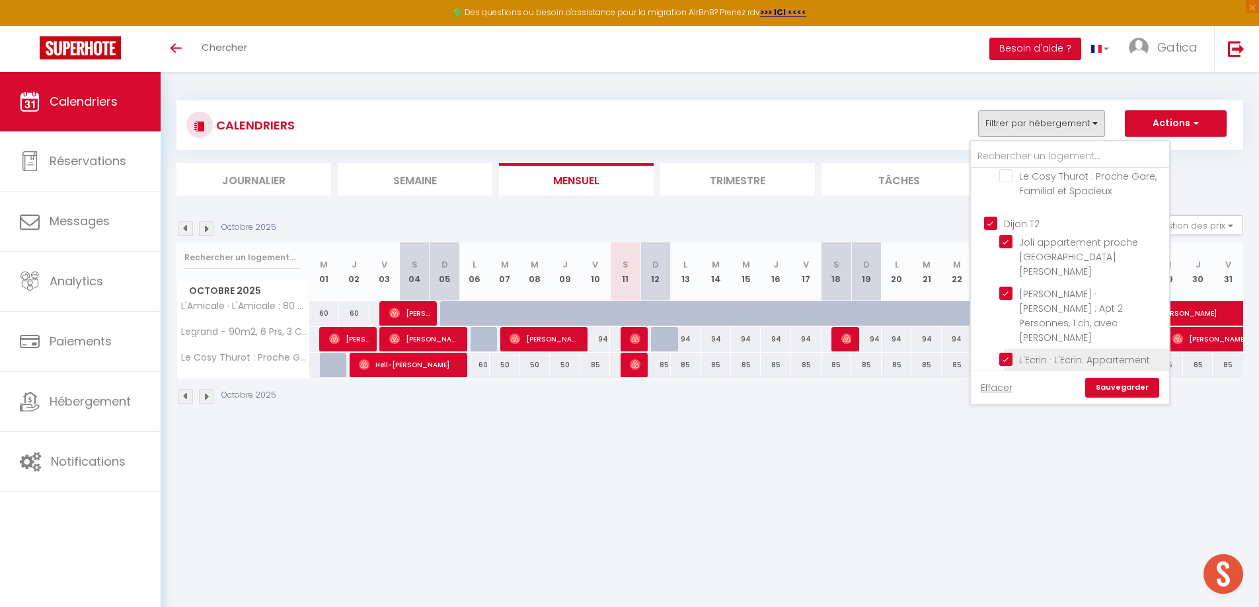
checkbox input "false"
click at [1122, 390] on link "Sauvegarder" at bounding box center [1122, 388] width 74 height 20
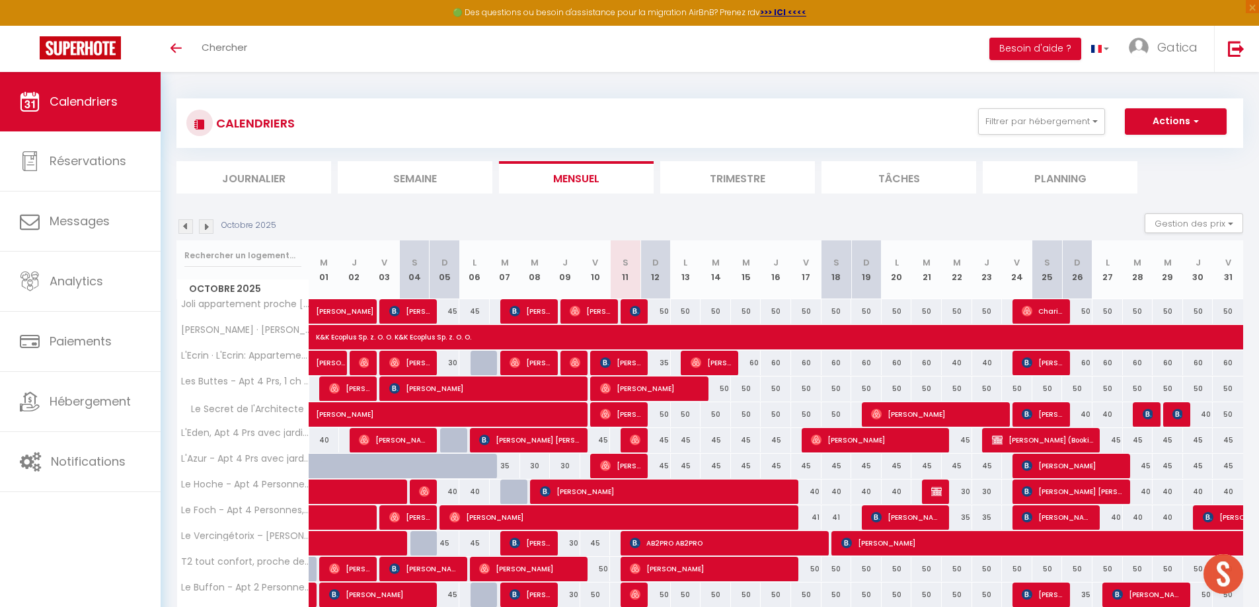
scroll to position [0, 0]
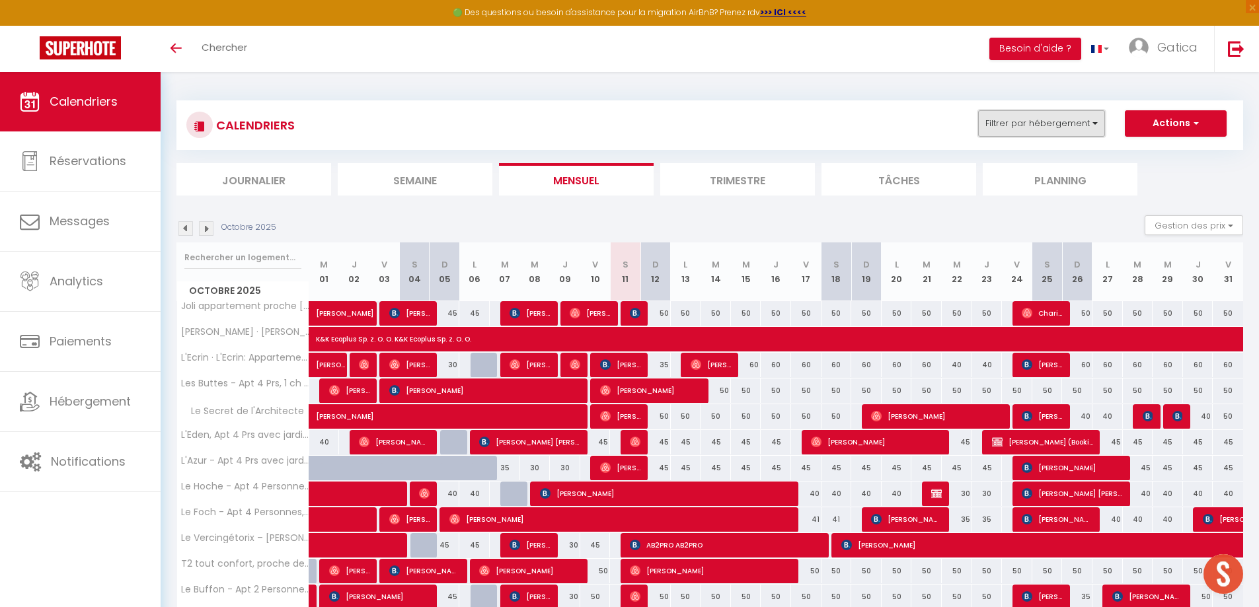
click at [1067, 126] on button "Filtrer par hébergement" at bounding box center [1041, 123] width 127 height 26
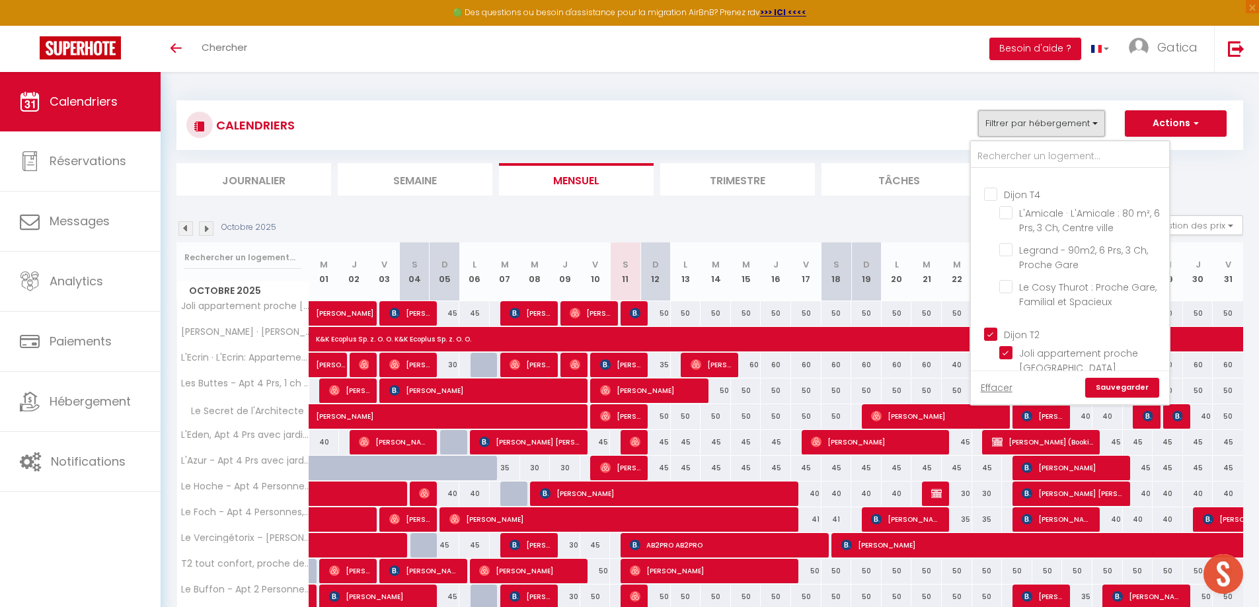
scroll to position [529, 0]
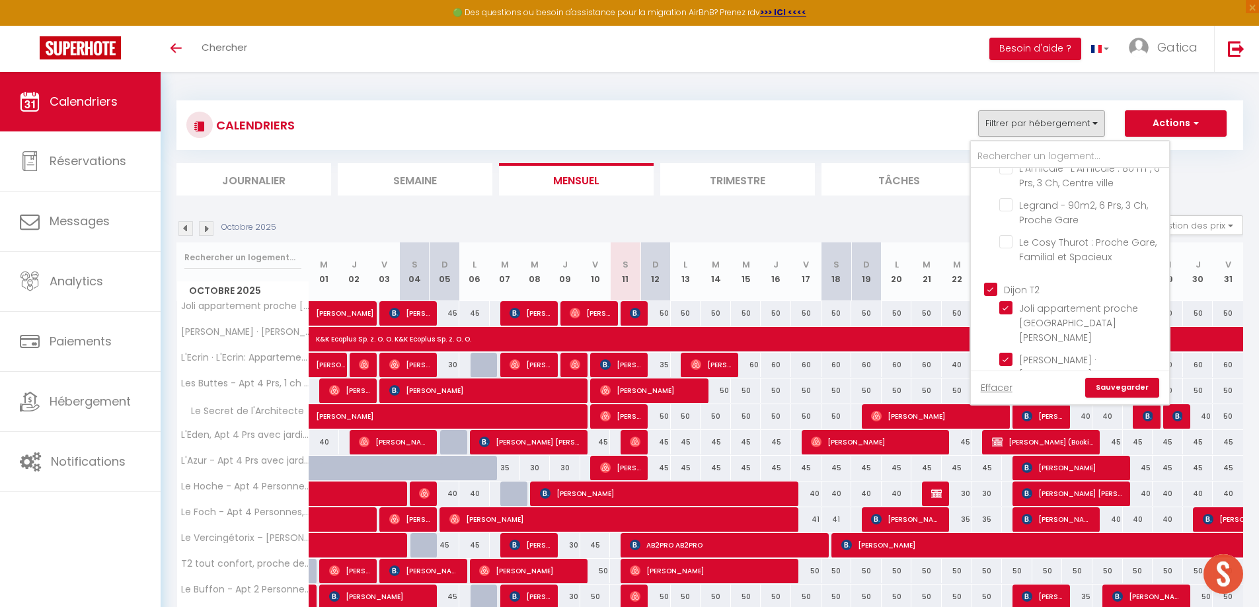
click at [988, 291] on input "Dijon T2" at bounding box center [1083, 288] width 198 height 13
checkbox input "false"
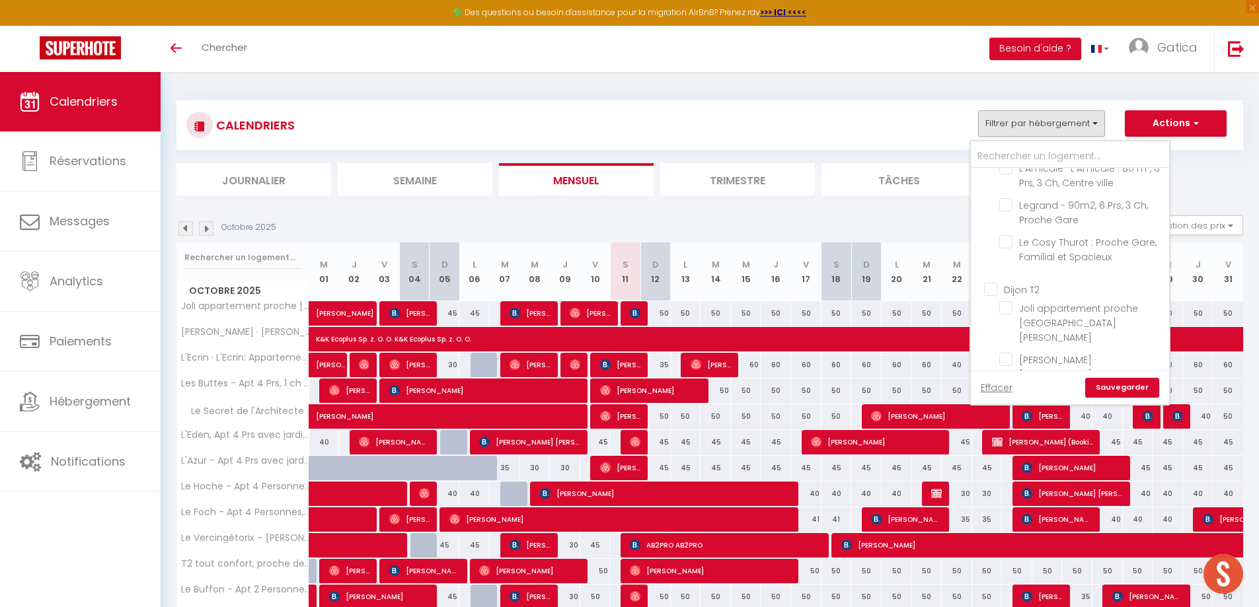
checkbox input "false"
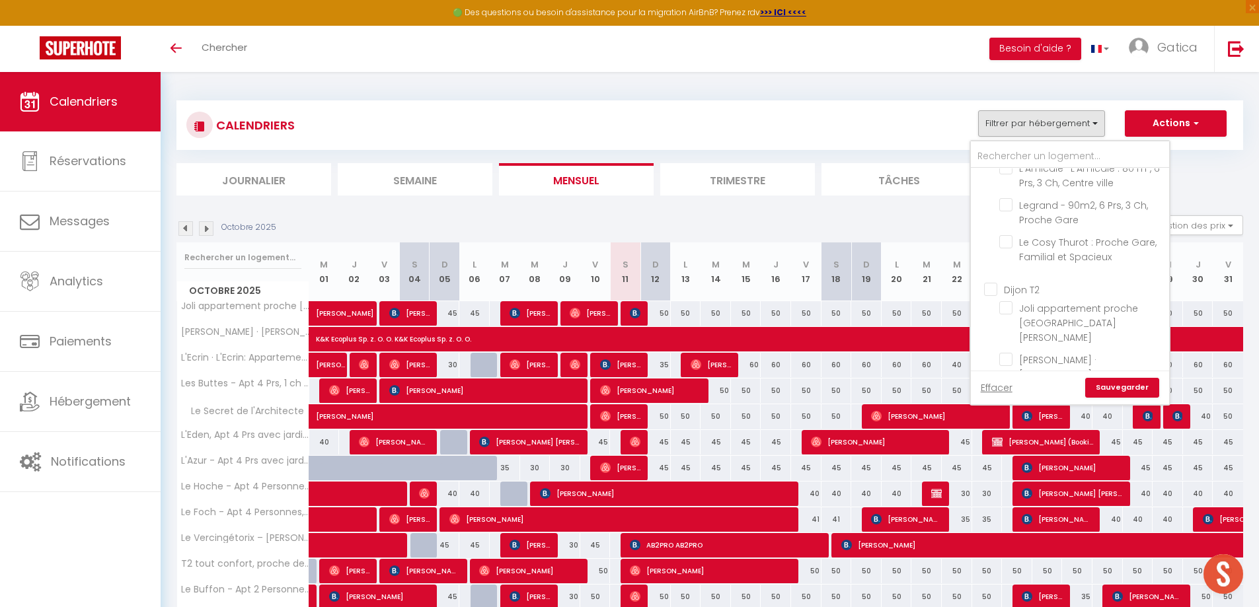
checkbox input "false"
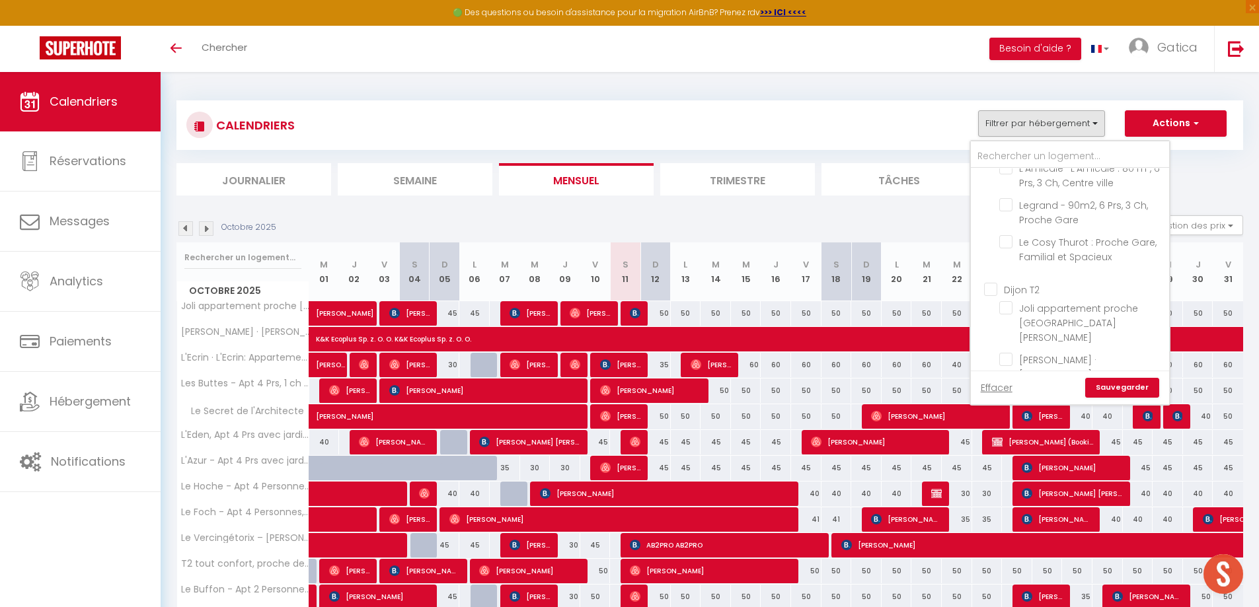
checkbox input "false"
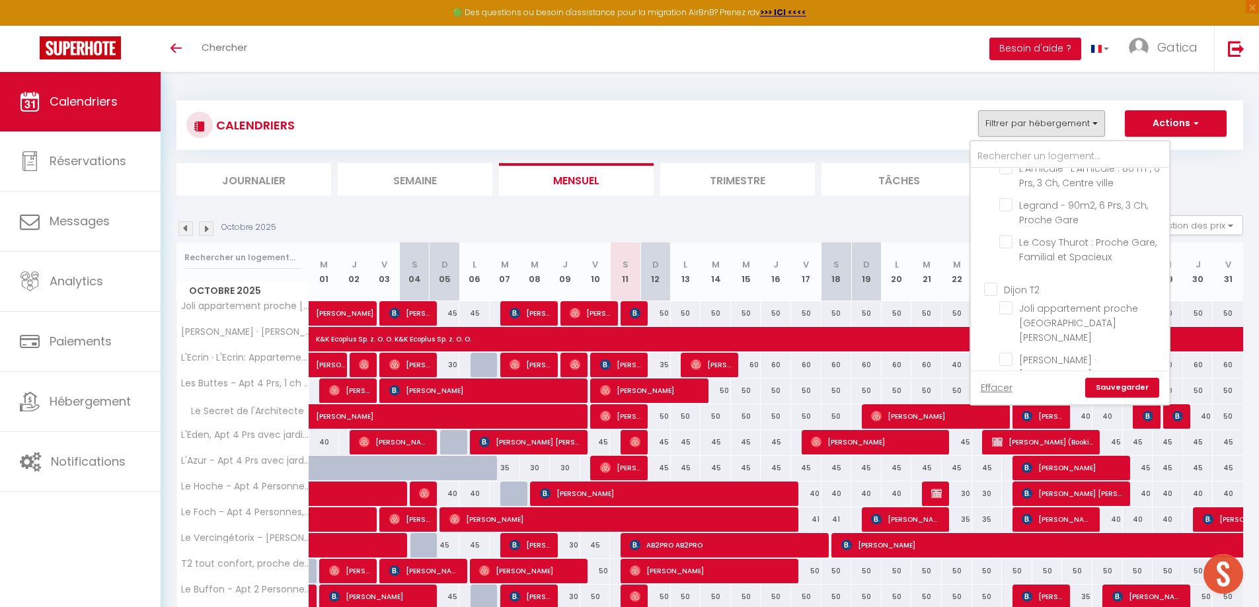
checkbox input "false"
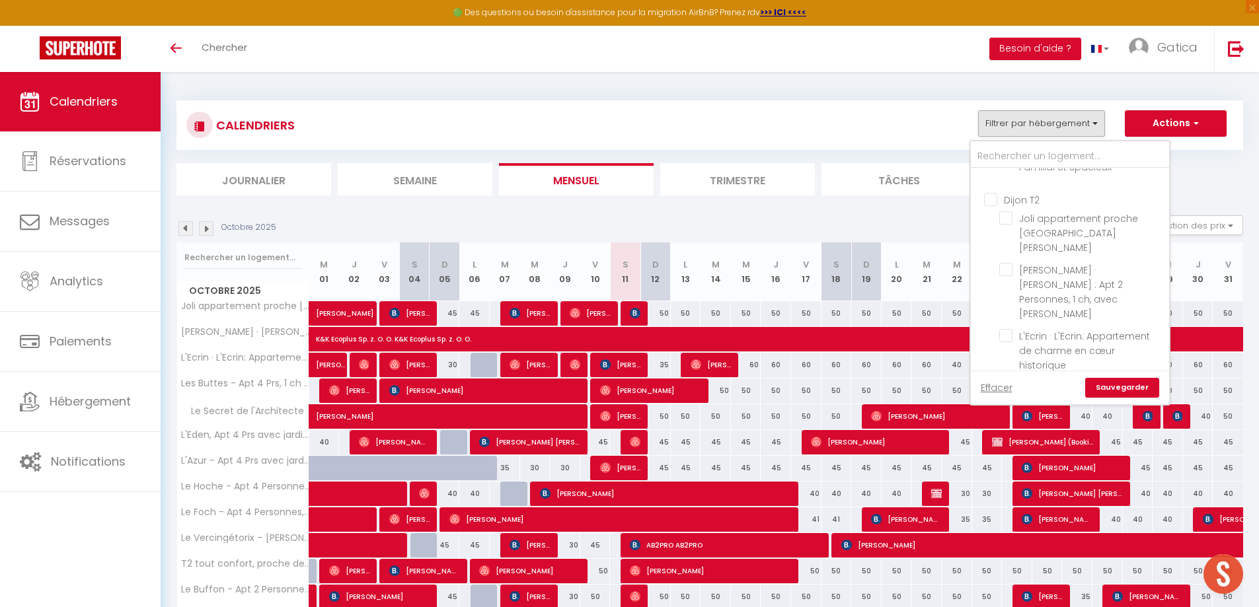
scroll to position [595, 0]
click at [993, 225] on input "Dijon T2" at bounding box center [1083, 221] width 198 height 13
checkbox input "true"
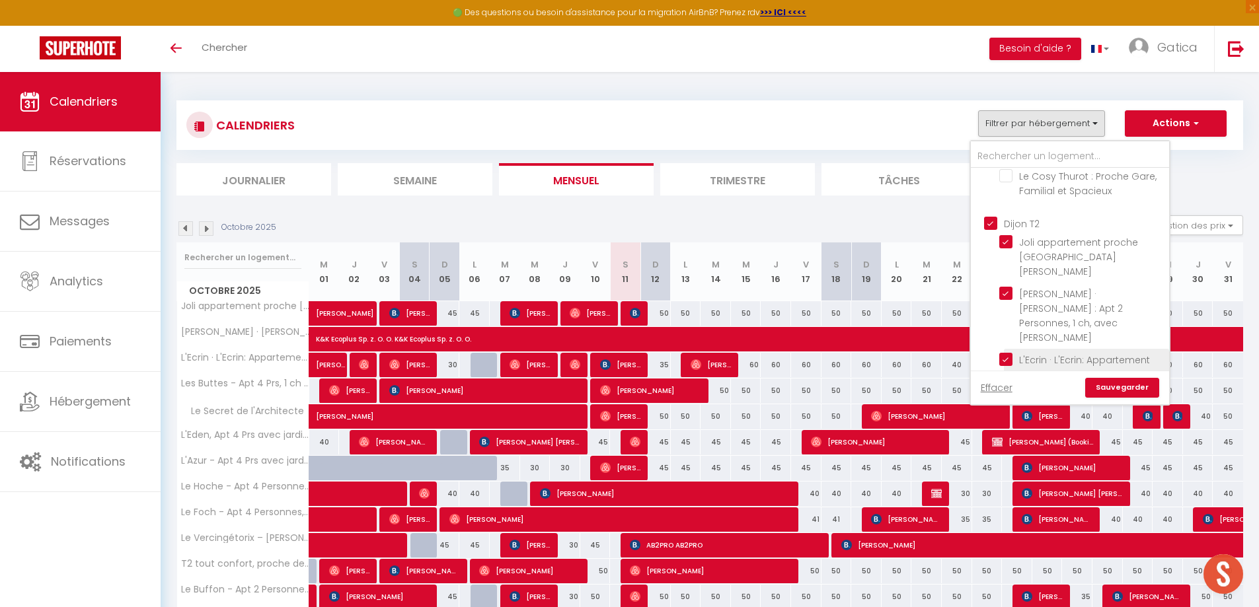
checkbox input "true"
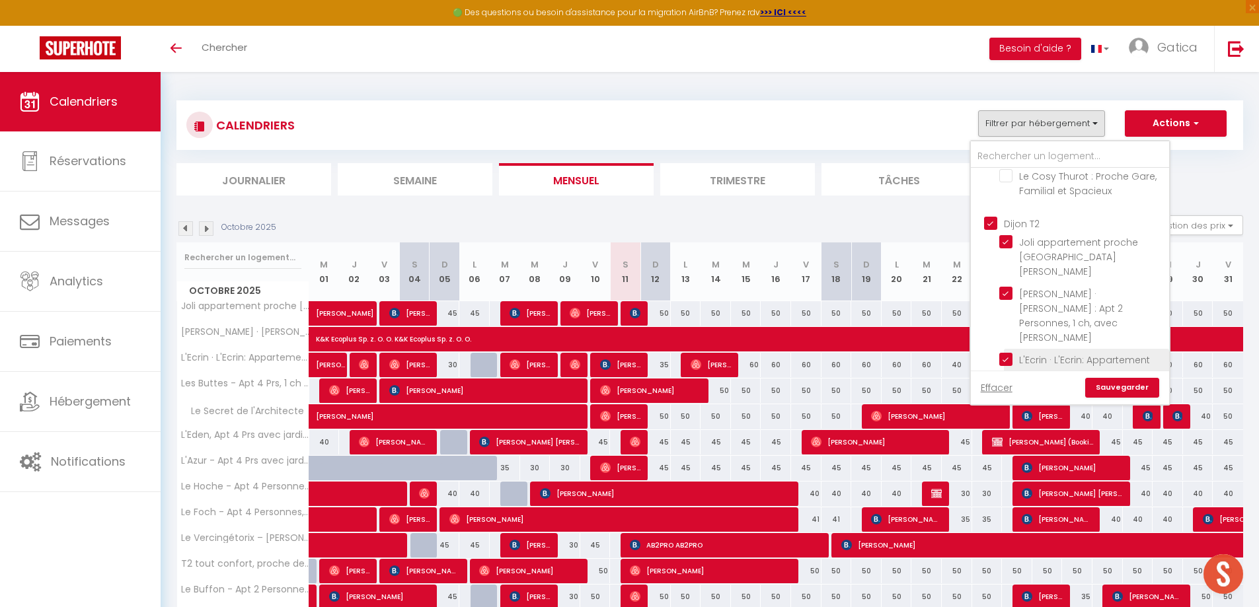
checkbox input "true"
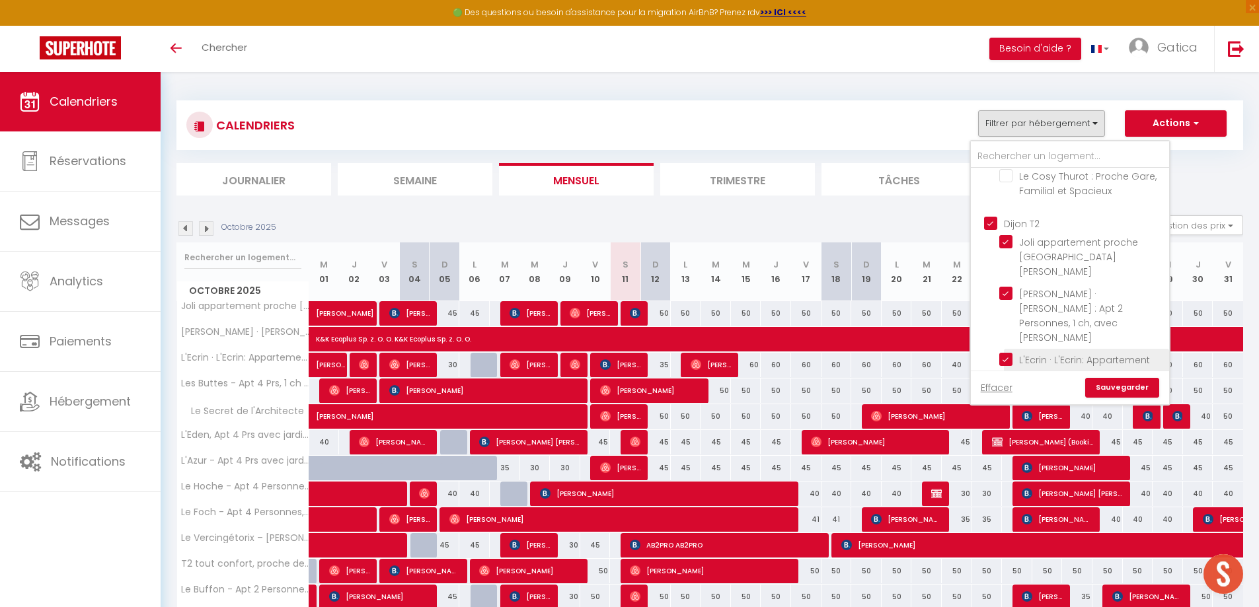
checkbox input "true"
checkbox input "false"
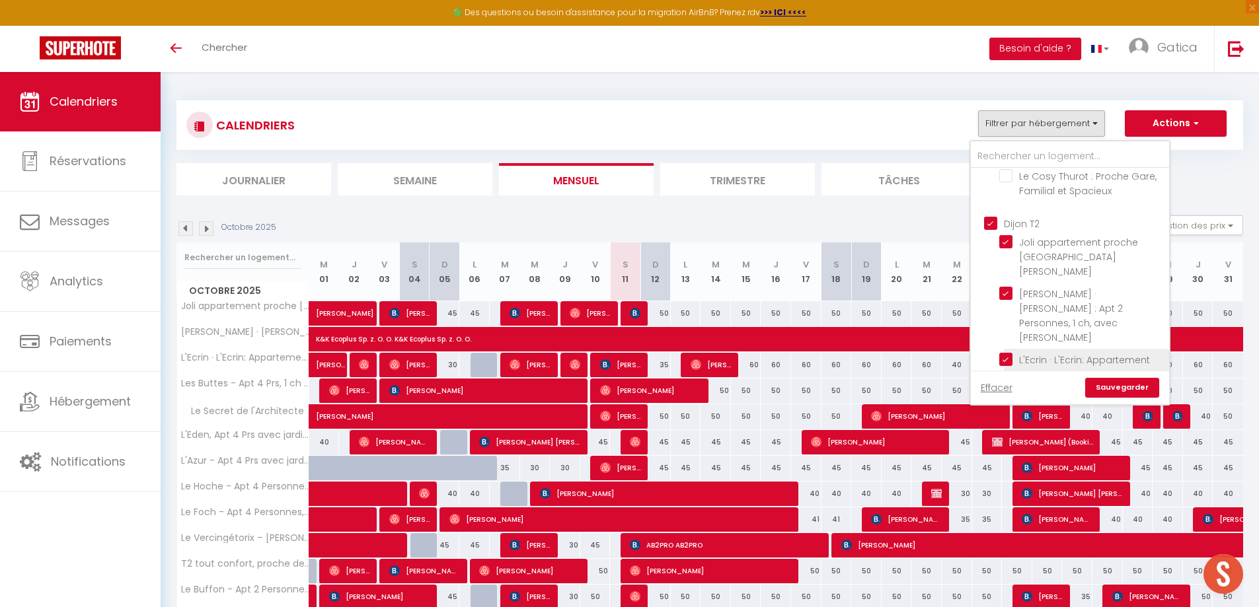
checkbox input "false"
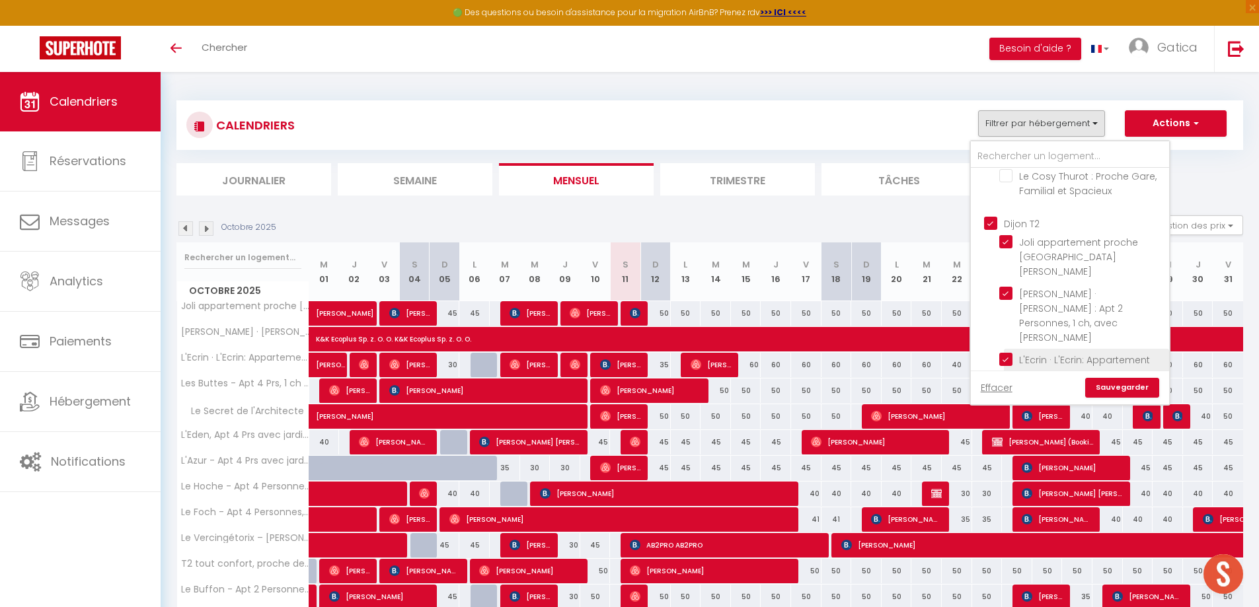
checkbox input "false"
click at [1134, 386] on link "Sauvegarder" at bounding box center [1122, 388] width 74 height 20
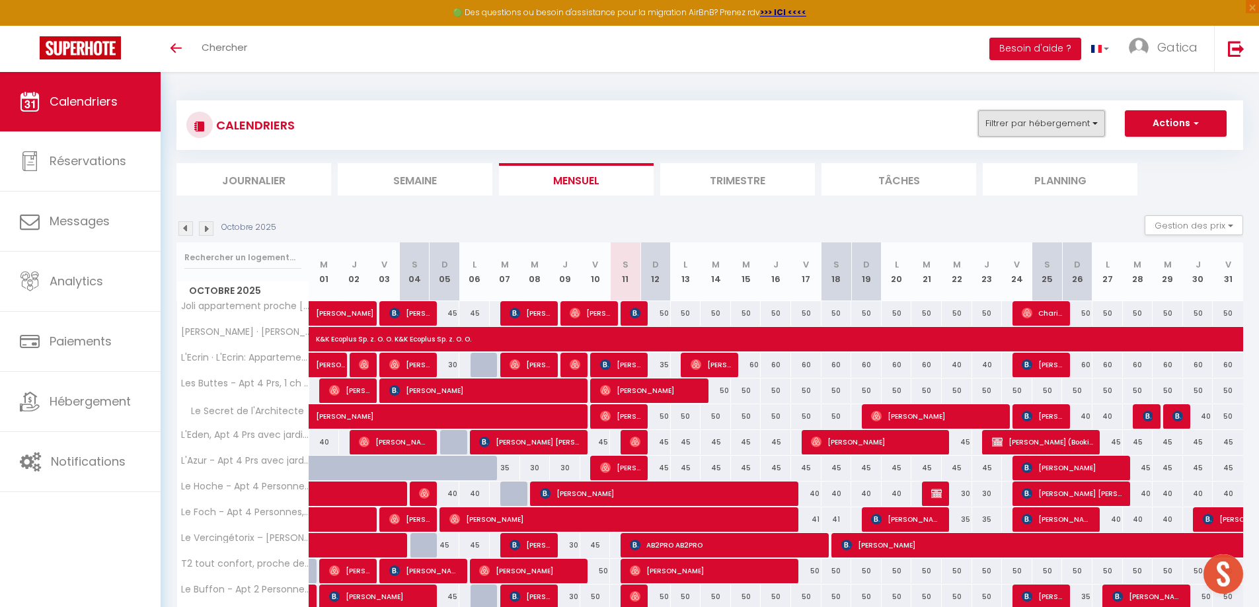
click at [1080, 124] on button "Filtrer par hébergement" at bounding box center [1041, 123] width 127 height 26
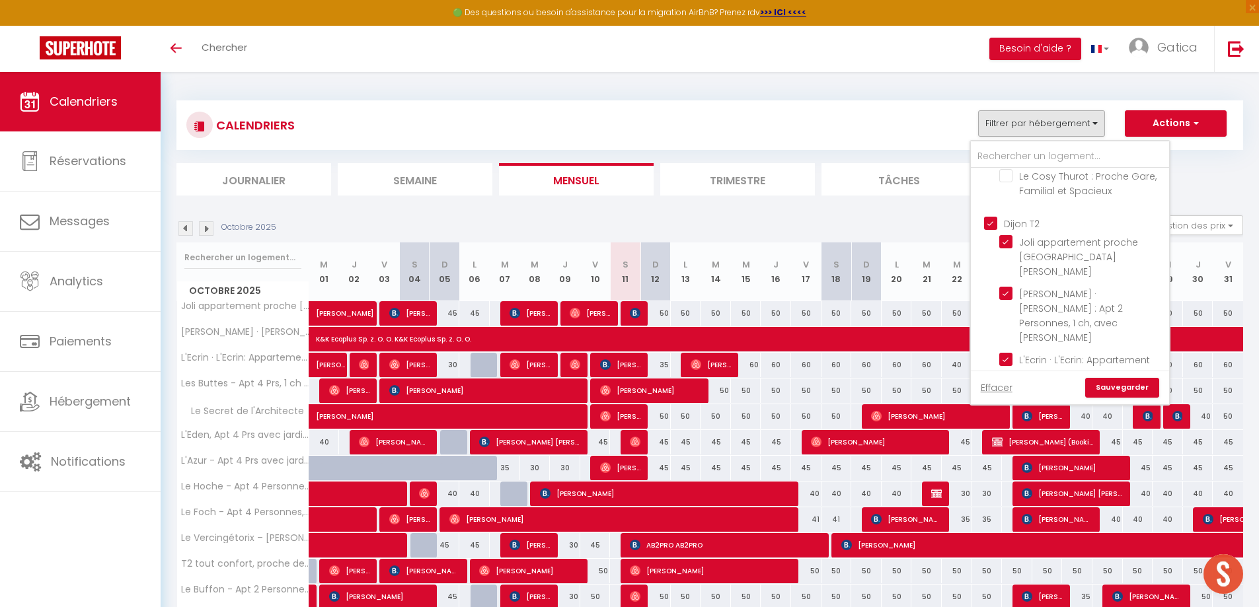
click at [992, 225] on input "Dijon T2" at bounding box center [1083, 221] width 198 height 13
checkbox input "false"
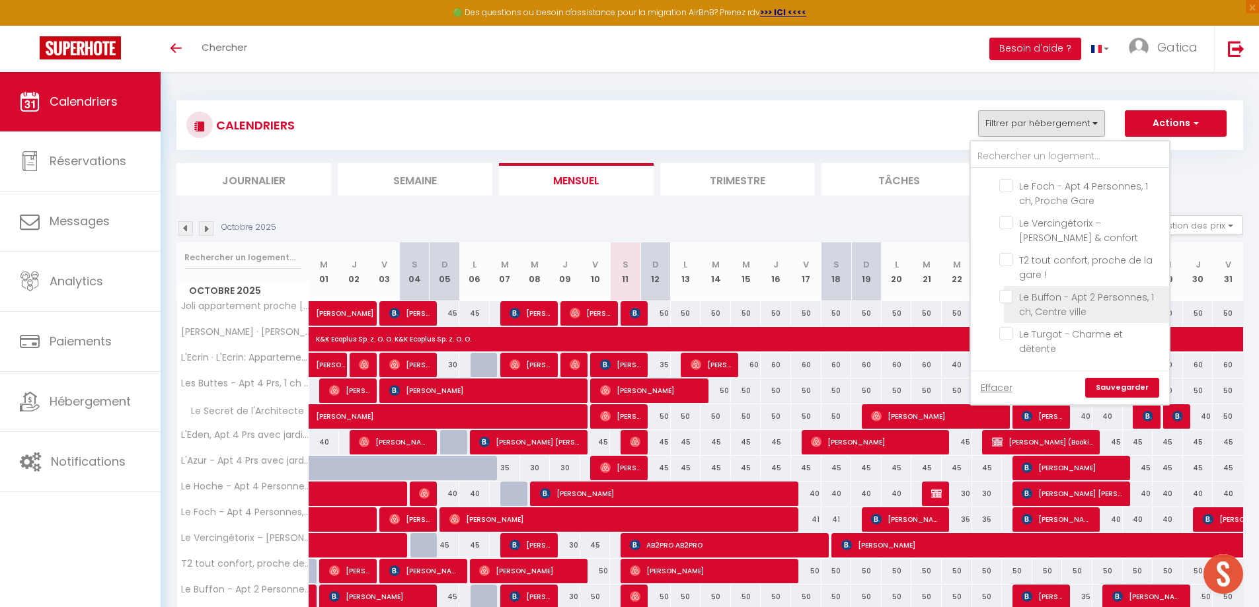
scroll to position [1058, 0]
click at [994, 307] on input "Dijon [MEDICAL_DATA]" at bounding box center [1083, 313] width 198 height 13
click at [1116, 387] on link "Sauvegarder" at bounding box center [1122, 388] width 74 height 20
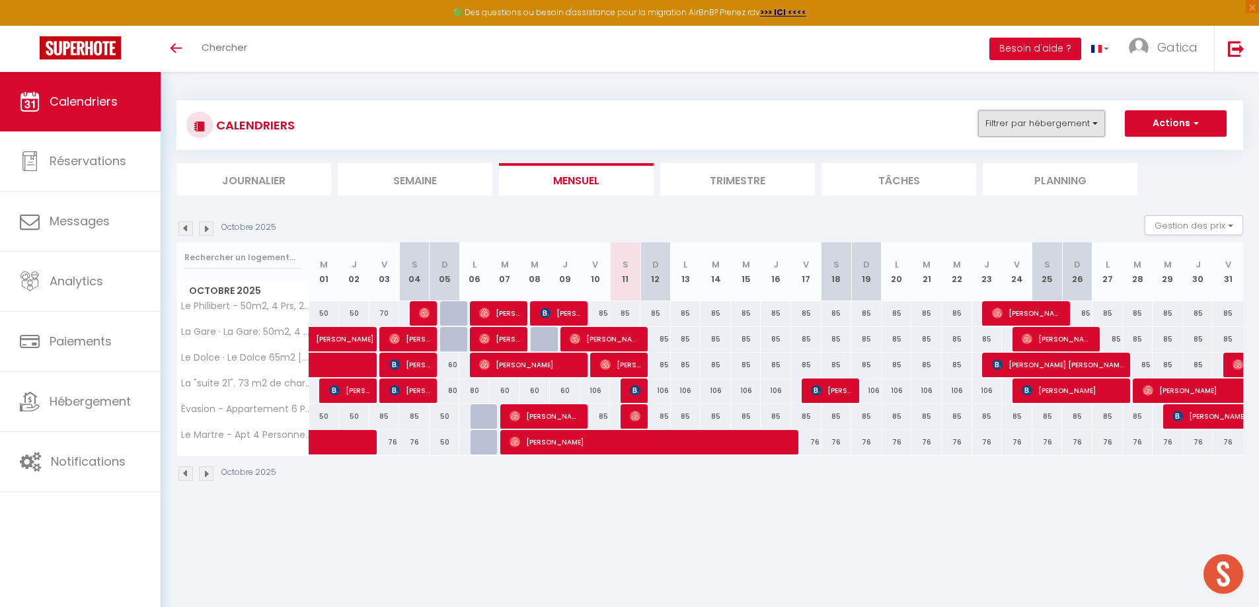
click at [1073, 117] on button "Filtrer par hébergement" at bounding box center [1041, 123] width 127 height 26
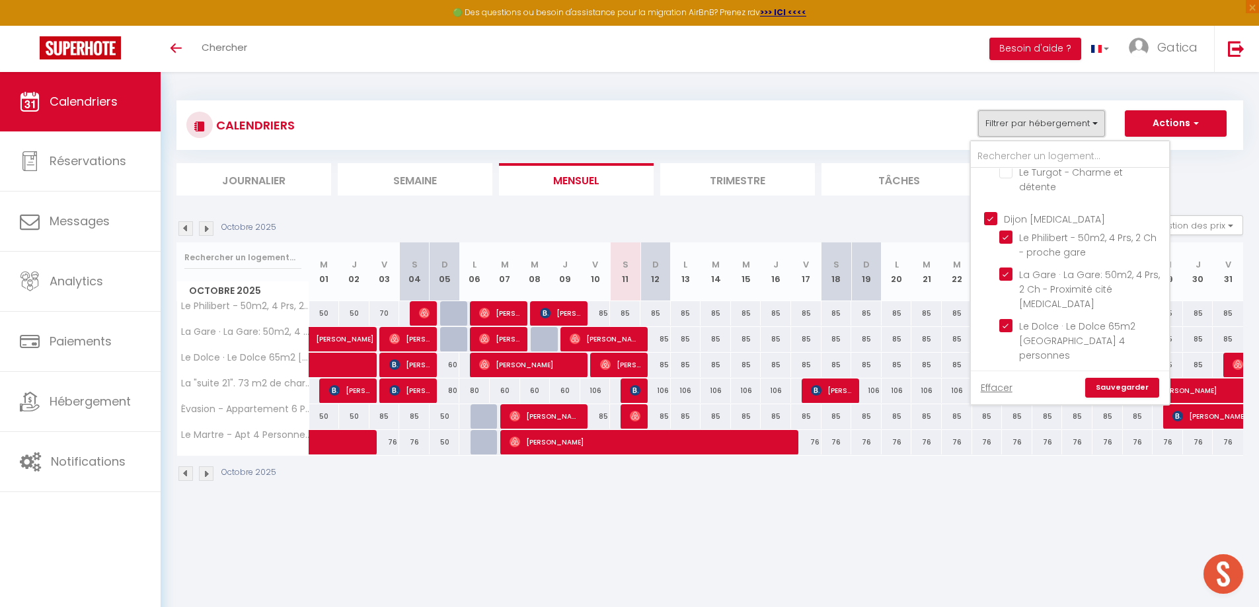
scroll to position [1124, 0]
click at [990, 241] on input "Dijon [MEDICAL_DATA]" at bounding box center [1083, 247] width 198 height 13
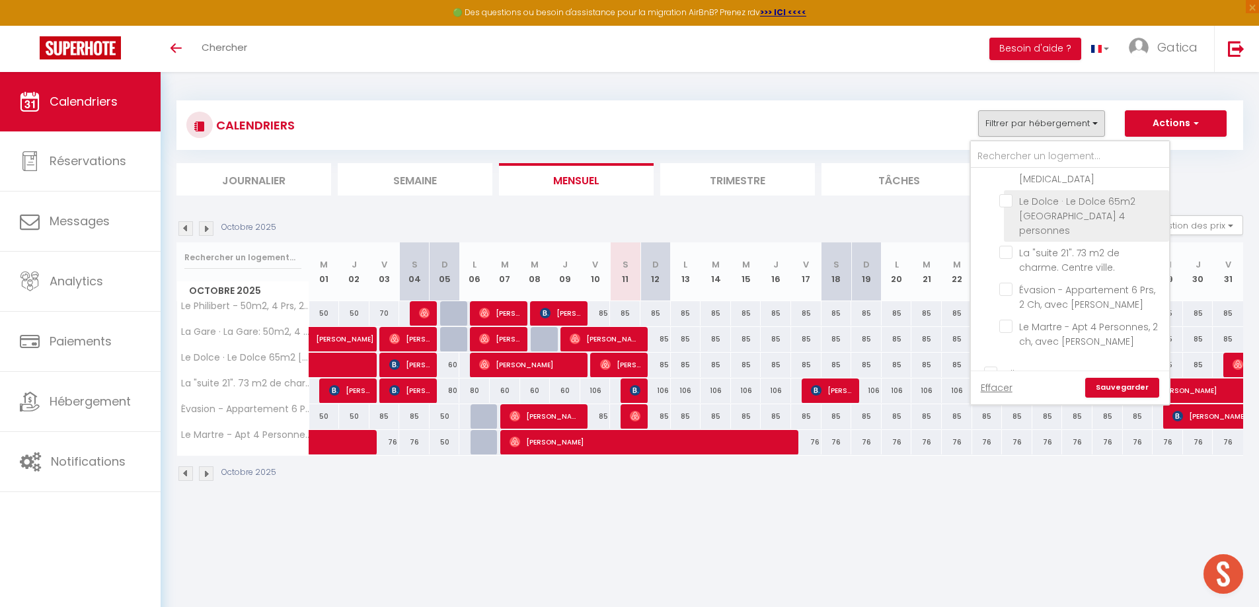
scroll to position [1322, 0]
click at [996, 323] on input "Dijon Love Room" at bounding box center [1083, 329] width 198 height 13
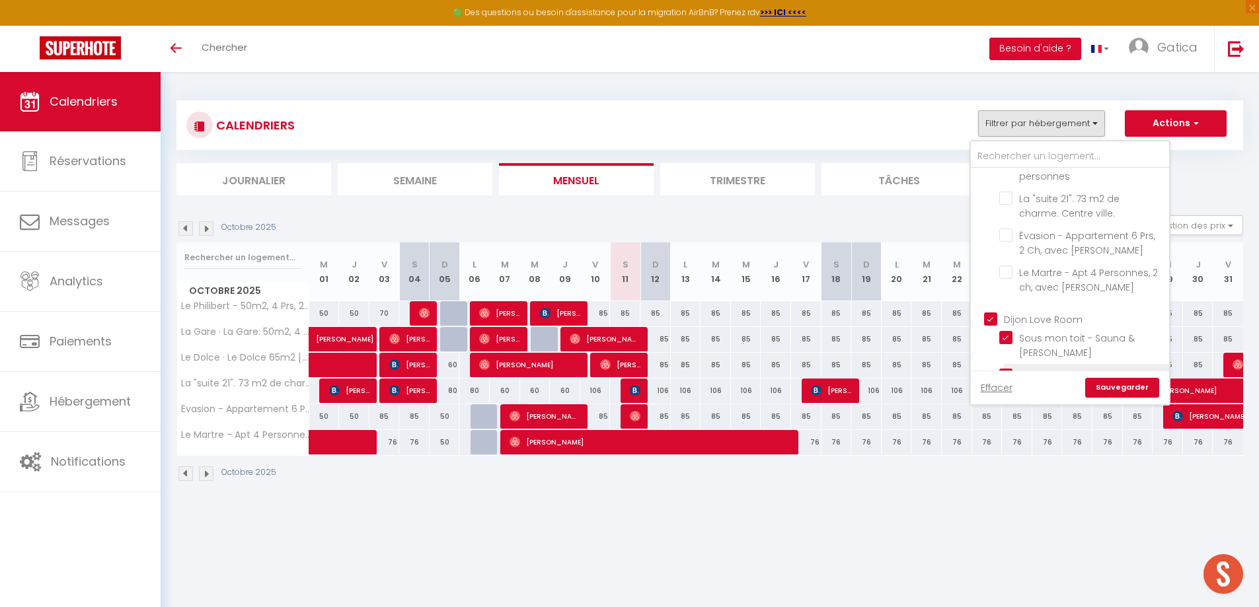
scroll to position [1335, 0]
click at [1126, 388] on link "Sauvegarder" at bounding box center [1122, 388] width 74 height 20
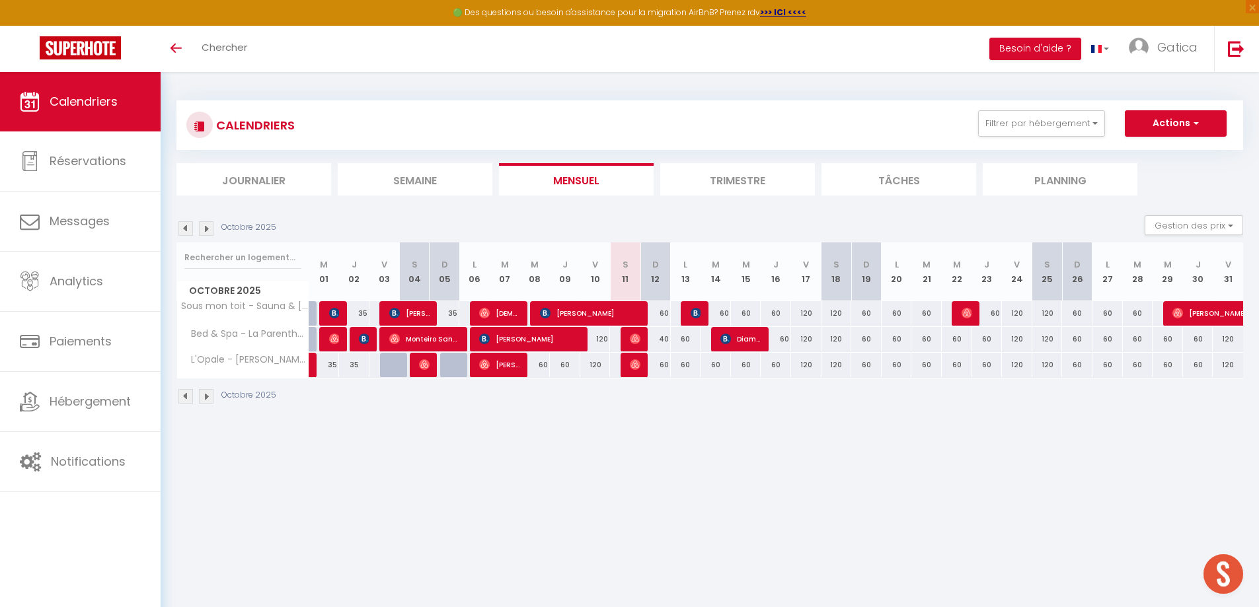
click at [664, 338] on div "40" at bounding box center [656, 339] width 30 height 24
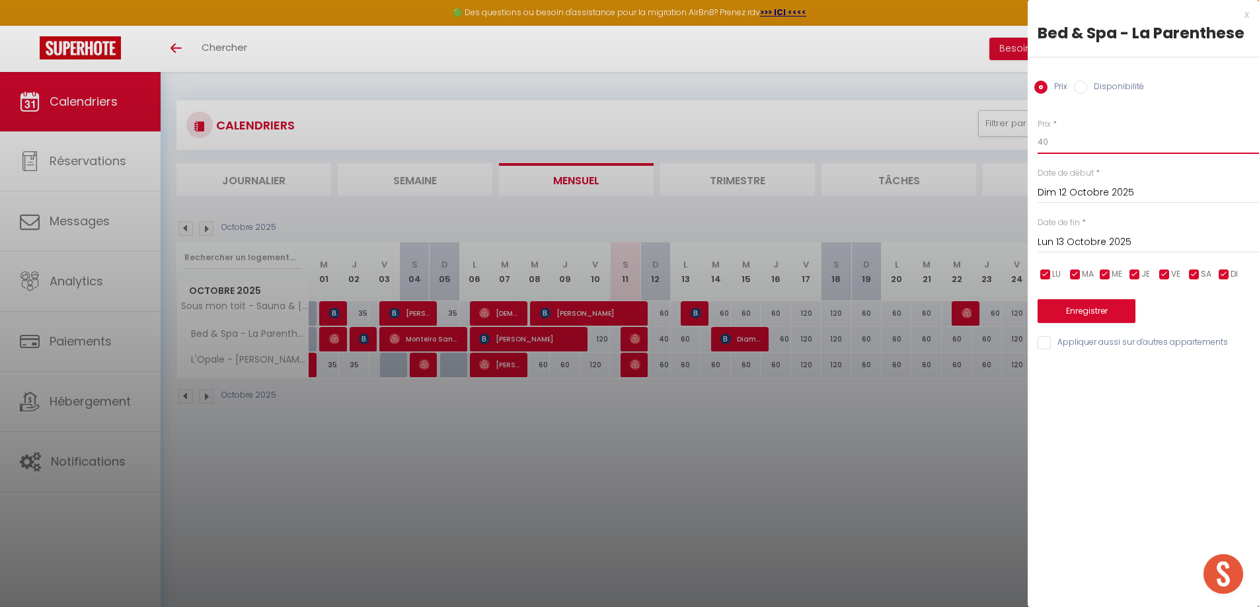
drag, startPoint x: 1057, startPoint y: 139, endPoint x: 1033, endPoint y: 139, distance: 24.5
click at [1035, 139] on div "Prix * 40 Statut * Disponible Indisponible Date de début * Dim 12 Octobre 2025 …" at bounding box center [1143, 227] width 231 height 250
click at [1078, 305] on button "Enregistrer" at bounding box center [1087, 311] width 98 height 24
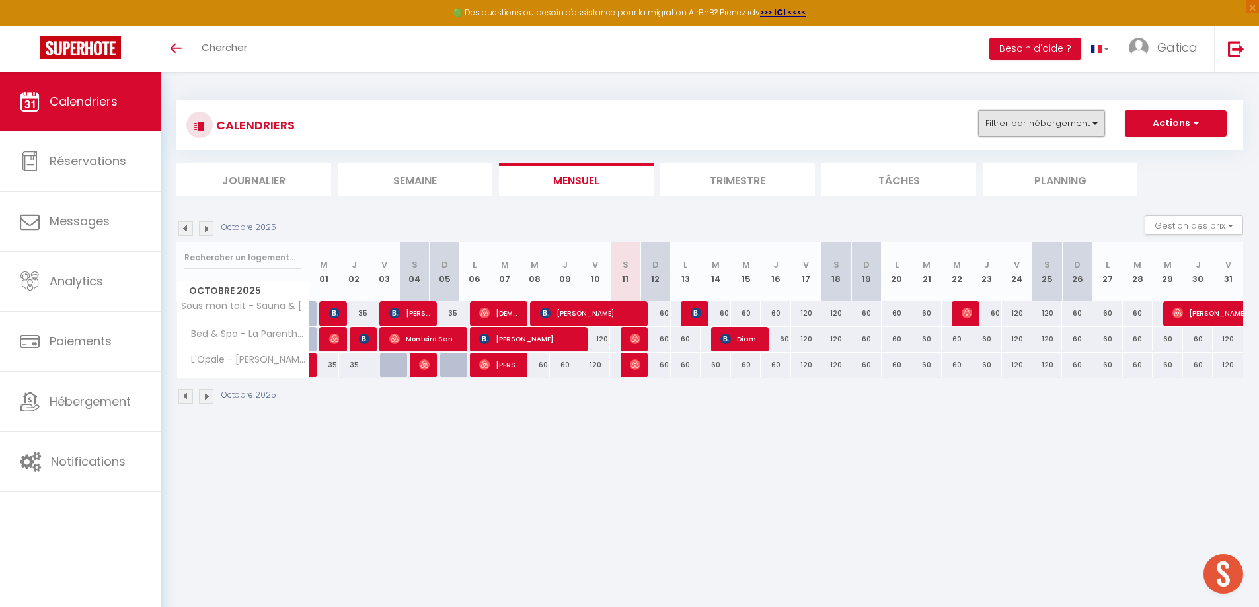
click at [1064, 123] on button "Filtrer par hébergement" at bounding box center [1041, 123] width 127 height 26
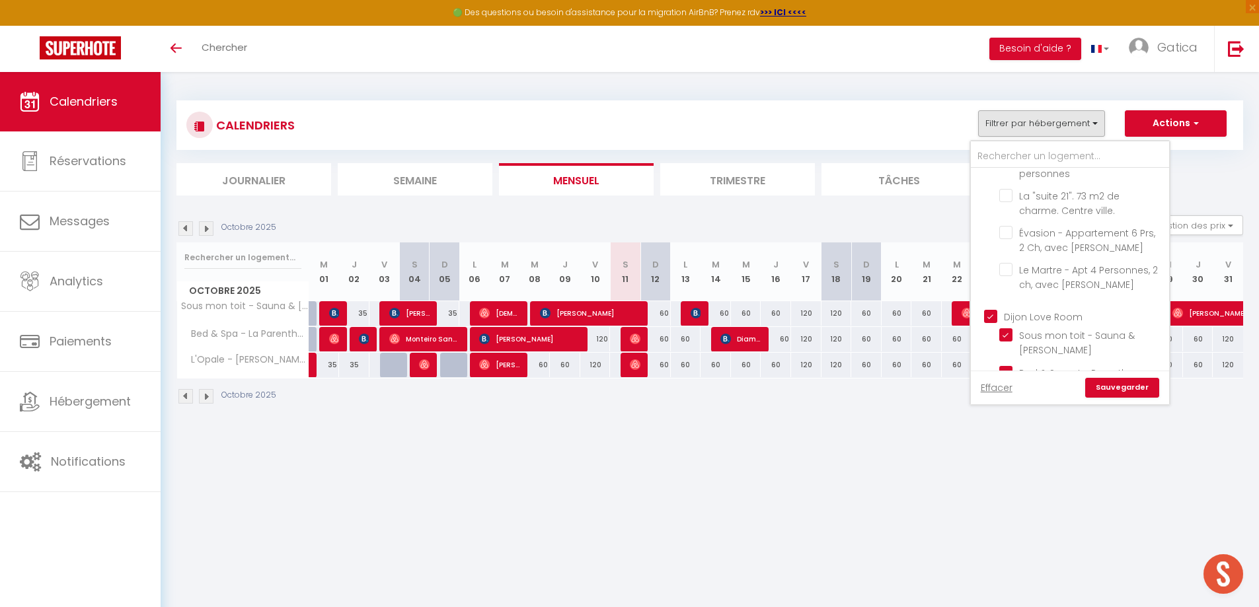
click at [769, 93] on div "CALENDRIERS Filtrer par hébergement [GEOGRAPHIC_DATA] STD Le Condorcet - Apt 2 …" at bounding box center [709, 253] width 1067 height 330
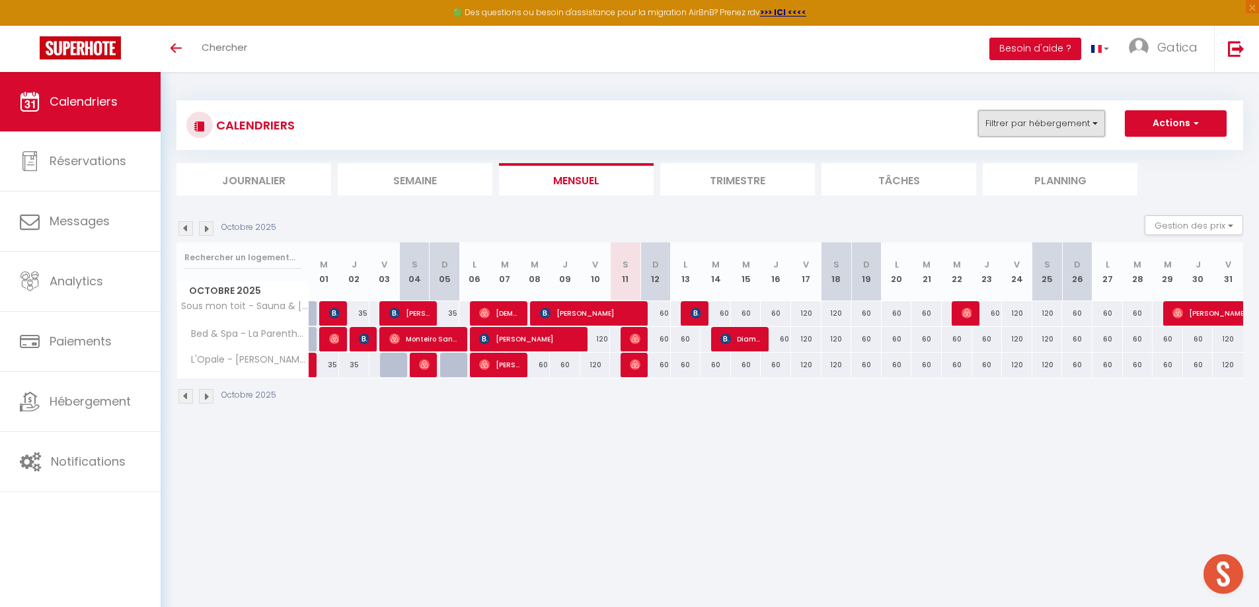
click at [1069, 122] on button "Filtrer par hébergement" at bounding box center [1041, 123] width 127 height 26
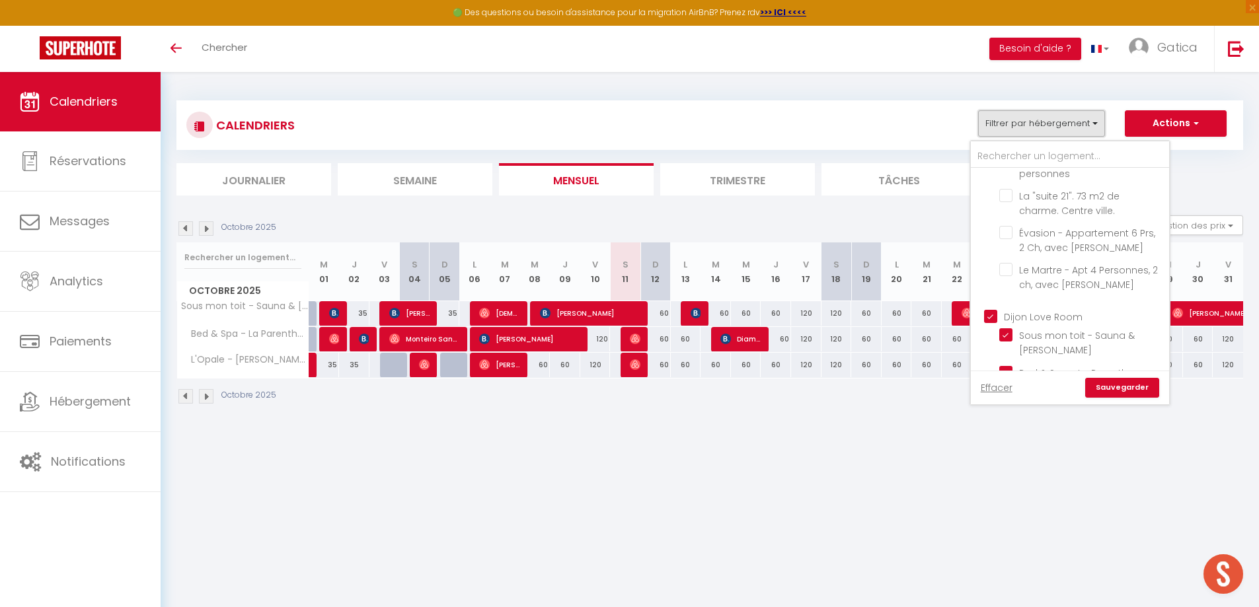
scroll to position [1336, 0]
click at [995, 387] on link "Effacer" at bounding box center [997, 388] width 32 height 15
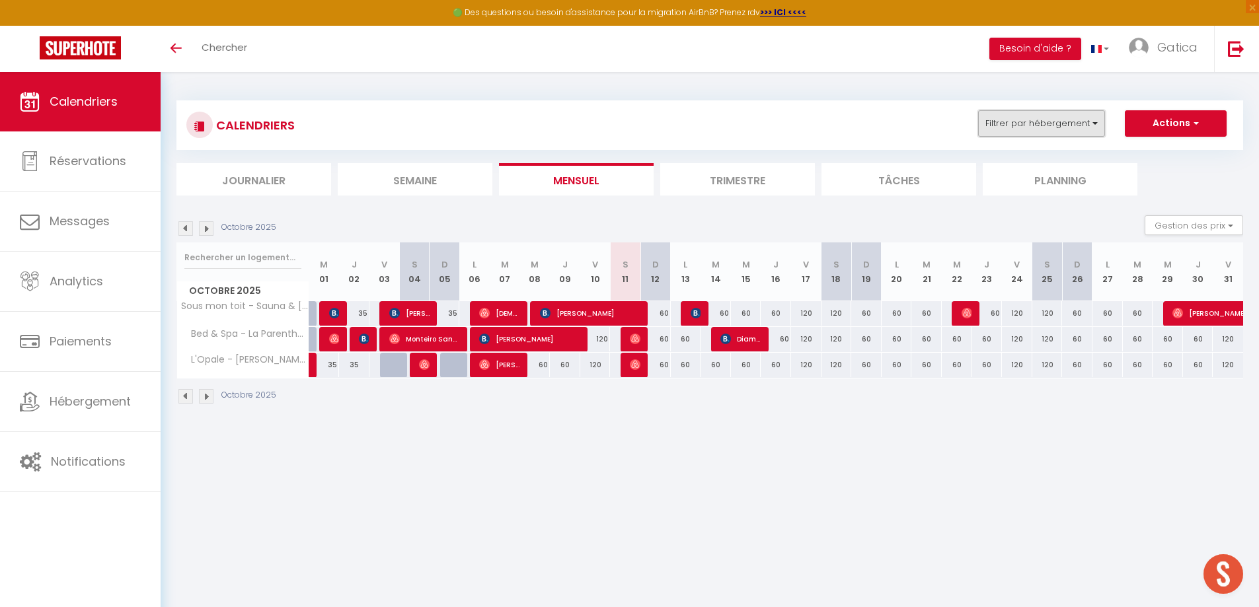
click at [1052, 127] on button "Filtrer par hébergement" at bounding box center [1041, 123] width 127 height 26
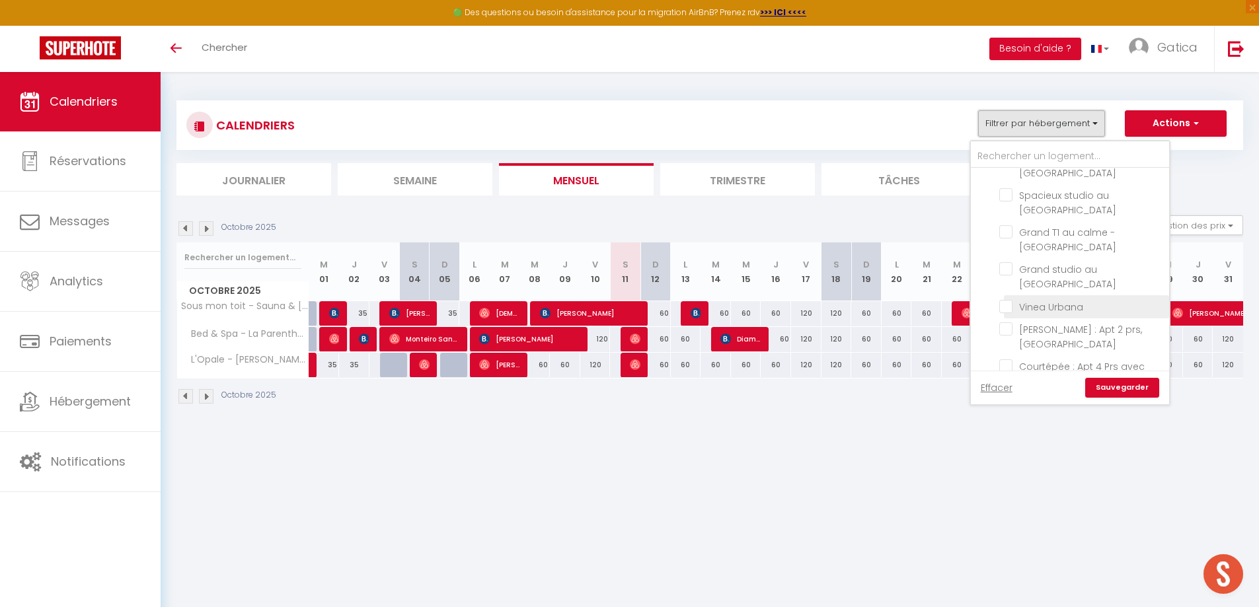
scroll to position [0, 0]
click at [1005, 237] on input "Charmant studio au cœur de [GEOGRAPHIC_DATA]" at bounding box center [1081, 237] width 165 height 13
click at [1005, 272] on input "Spacieux studio au [GEOGRAPHIC_DATA]" at bounding box center [1081, 274] width 165 height 13
click at [1009, 322] on input "Le Perdrix 2 - Studio 2 prs, proche centre ville" at bounding box center [1081, 321] width 165 height 13
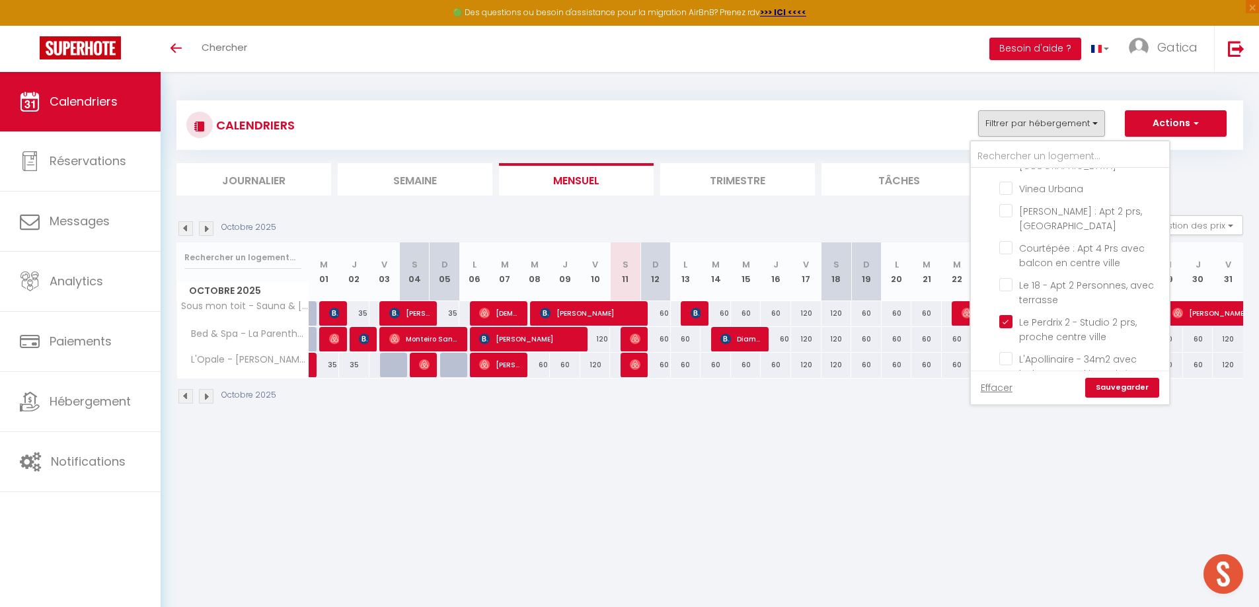
click at [1114, 391] on link "Sauvegarder" at bounding box center [1122, 388] width 74 height 20
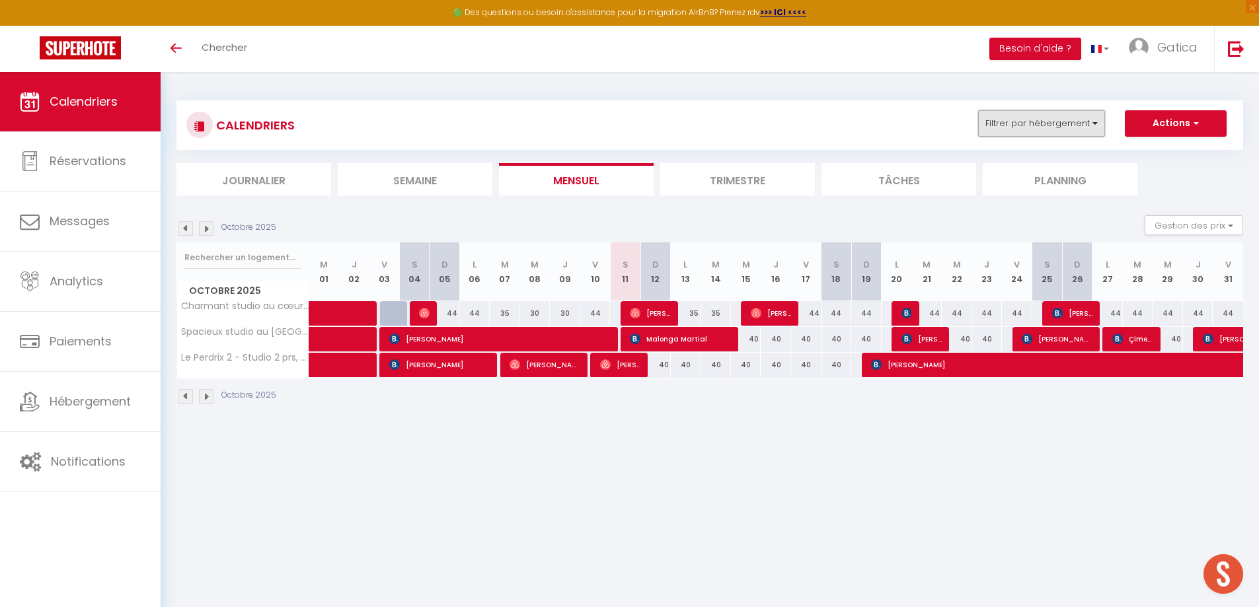
click at [1085, 122] on button "Filtrer par hébergement" at bounding box center [1041, 123] width 127 height 26
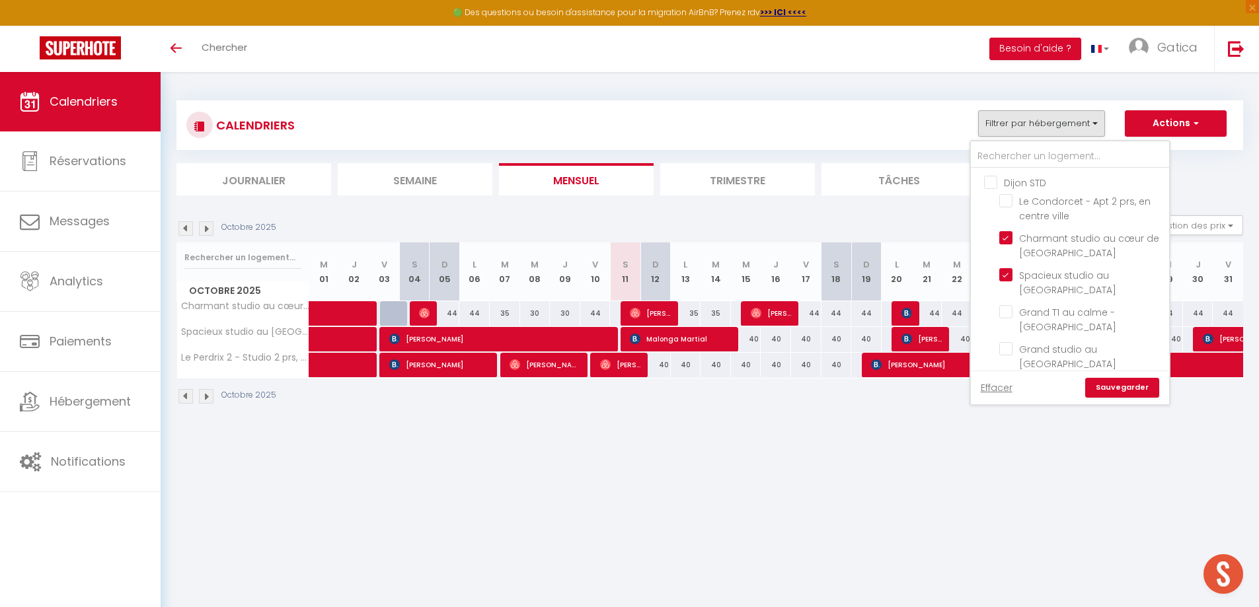
drag, startPoint x: 995, startPoint y: 385, endPoint x: 1076, endPoint y: 336, distance: 94.5
click at [1001, 385] on link "Effacer" at bounding box center [997, 388] width 32 height 15
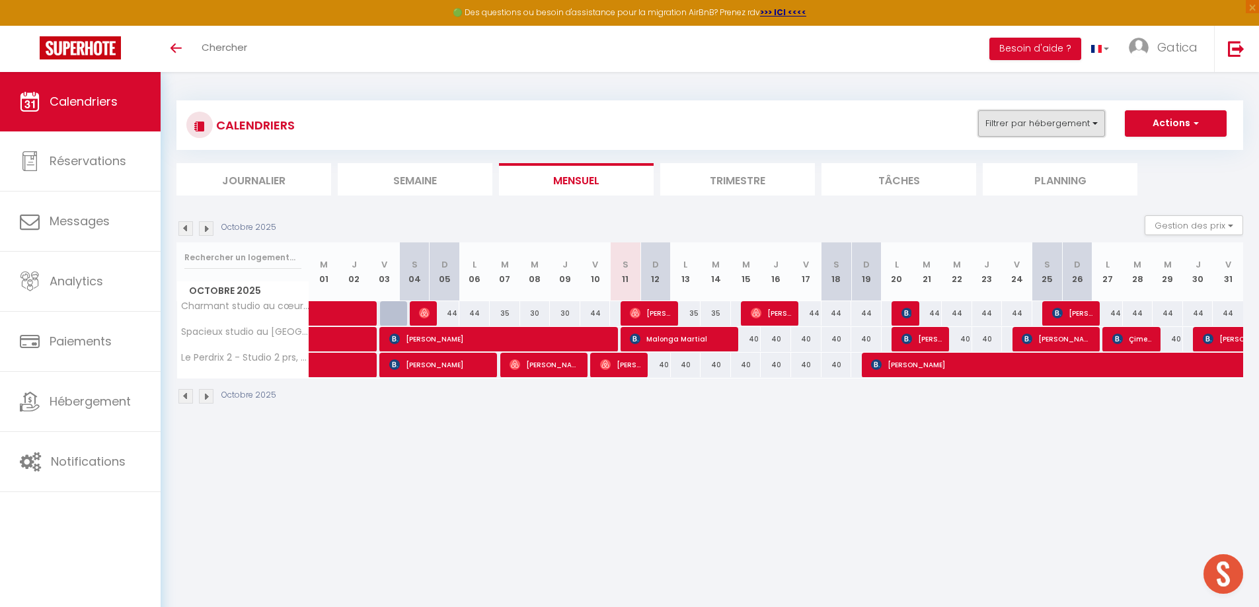
click at [1064, 125] on button "Filtrer par hébergement" at bounding box center [1041, 123] width 127 height 26
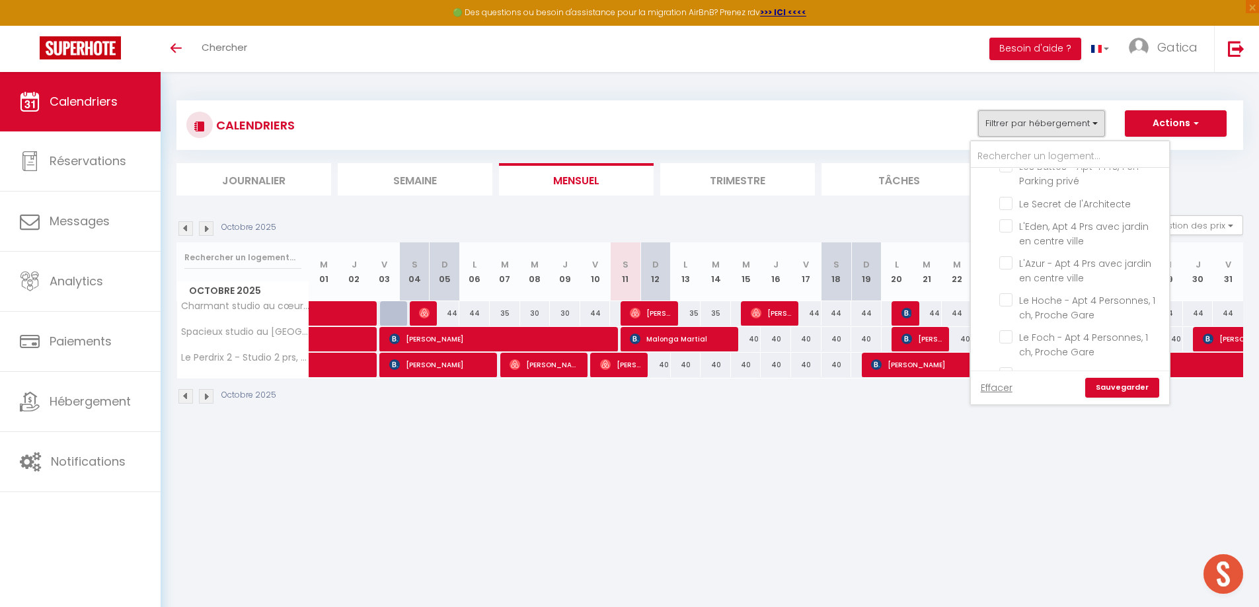
scroll to position [806, 0]
click at [1009, 290] on input "L'Azur - Apt 4 Prs avec jardin en centre ville" at bounding box center [1081, 296] width 165 height 13
click at [1115, 389] on link "Sauvegarder" at bounding box center [1122, 388] width 74 height 20
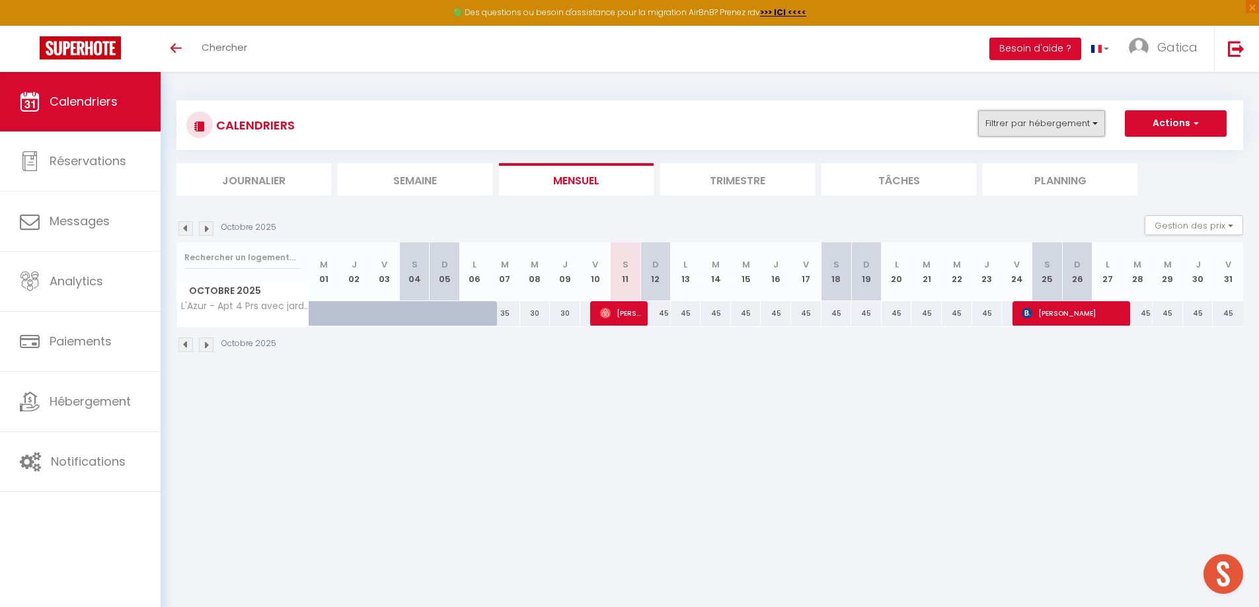
click at [1038, 120] on button "Filtrer par hébergement" at bounding box center [1041, 123] width 127 height 26
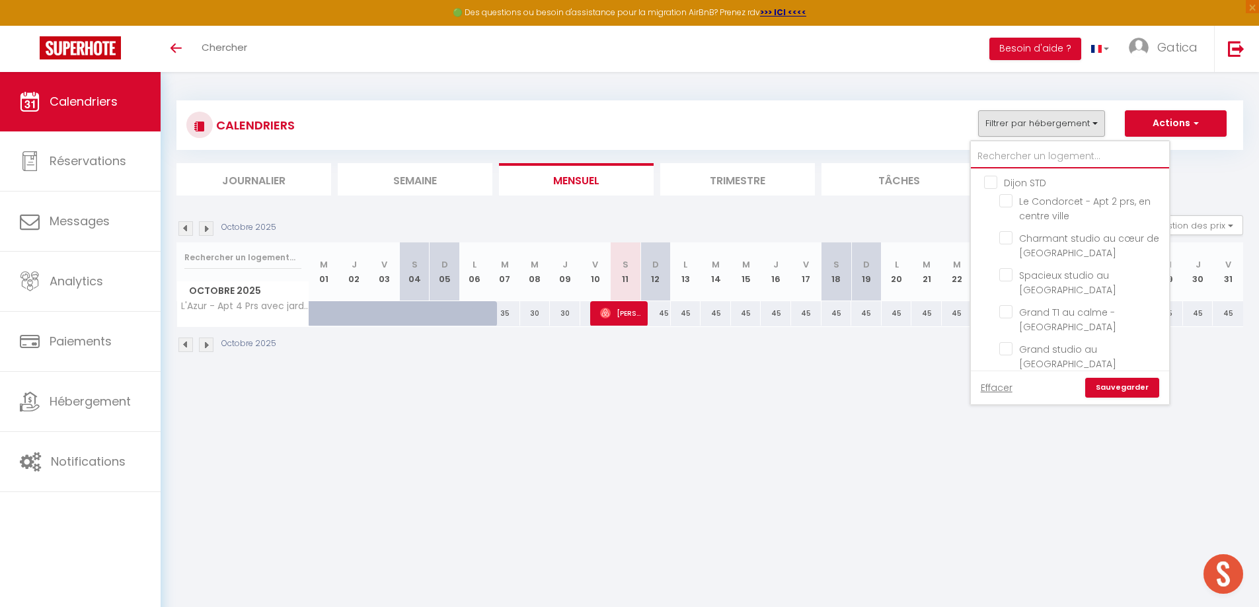
click at [1015, 153] on input "text" at bounding box center [1070, 157] width 198 height 24
type input "e"
checkbox input "false"
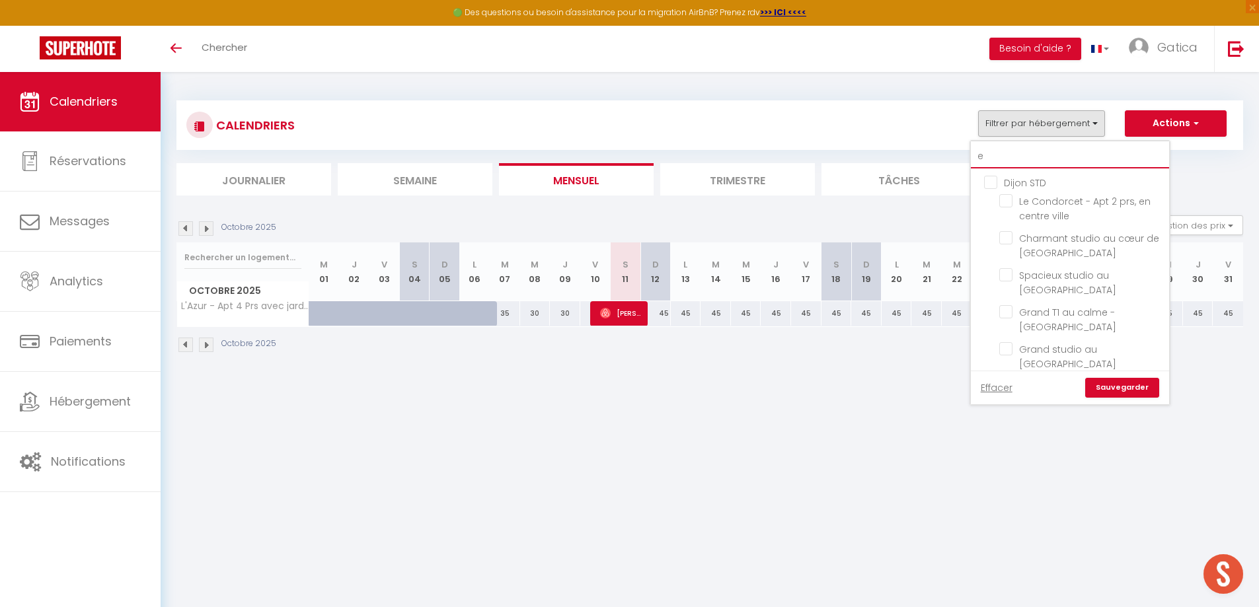
checkbox input "false"
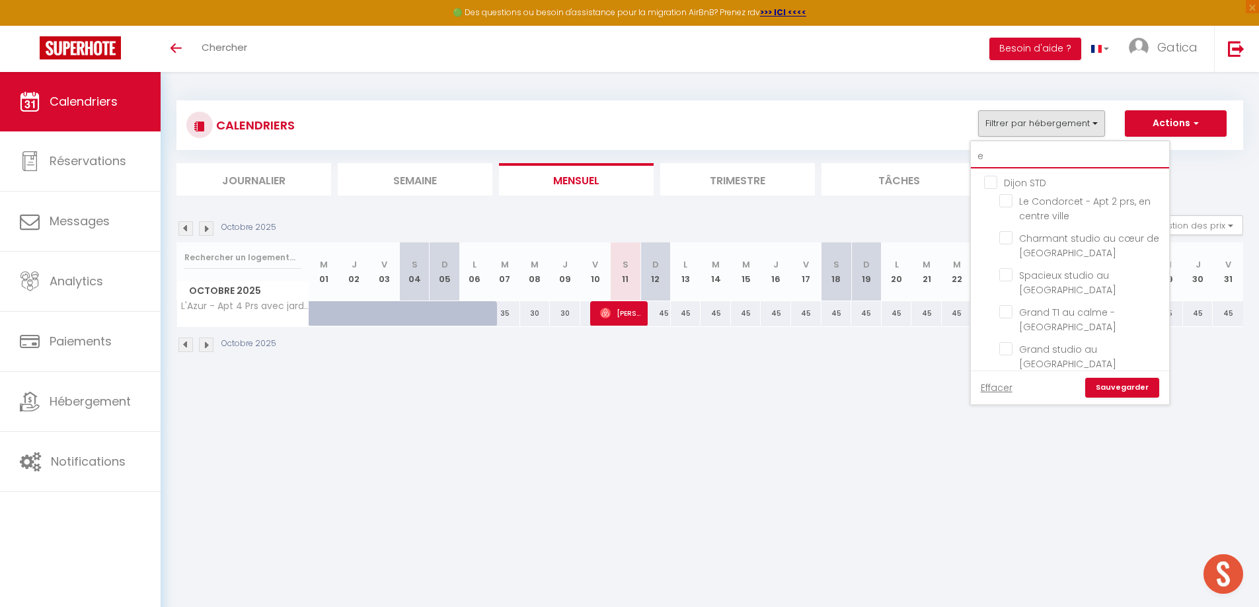
checkbox input "false"
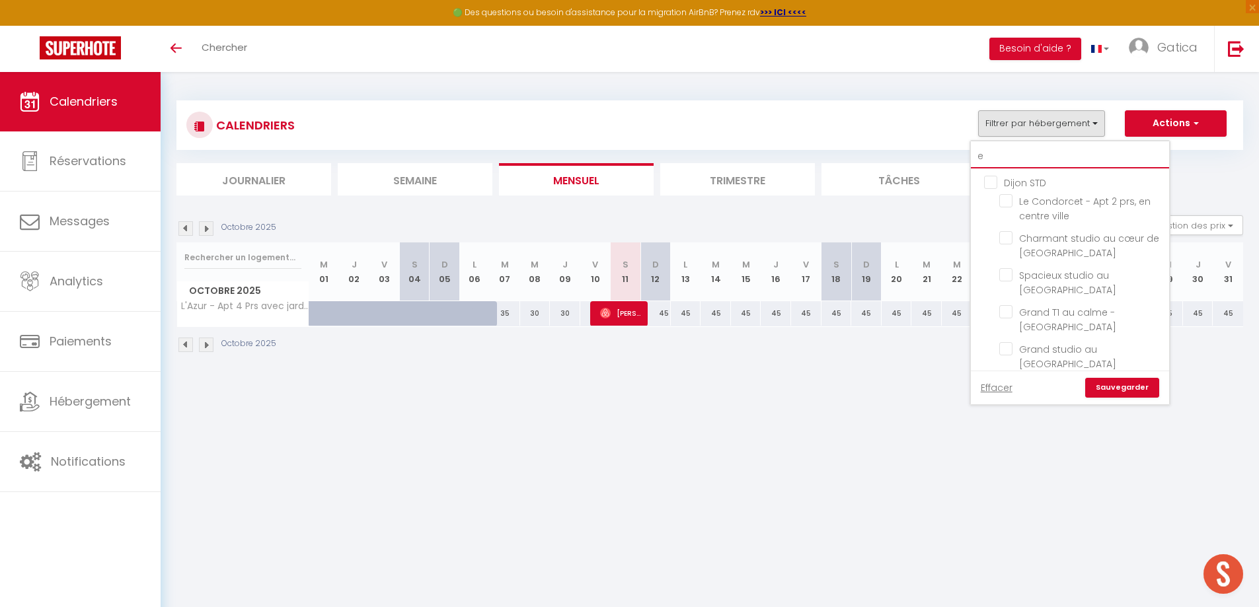
checkbox input "false"
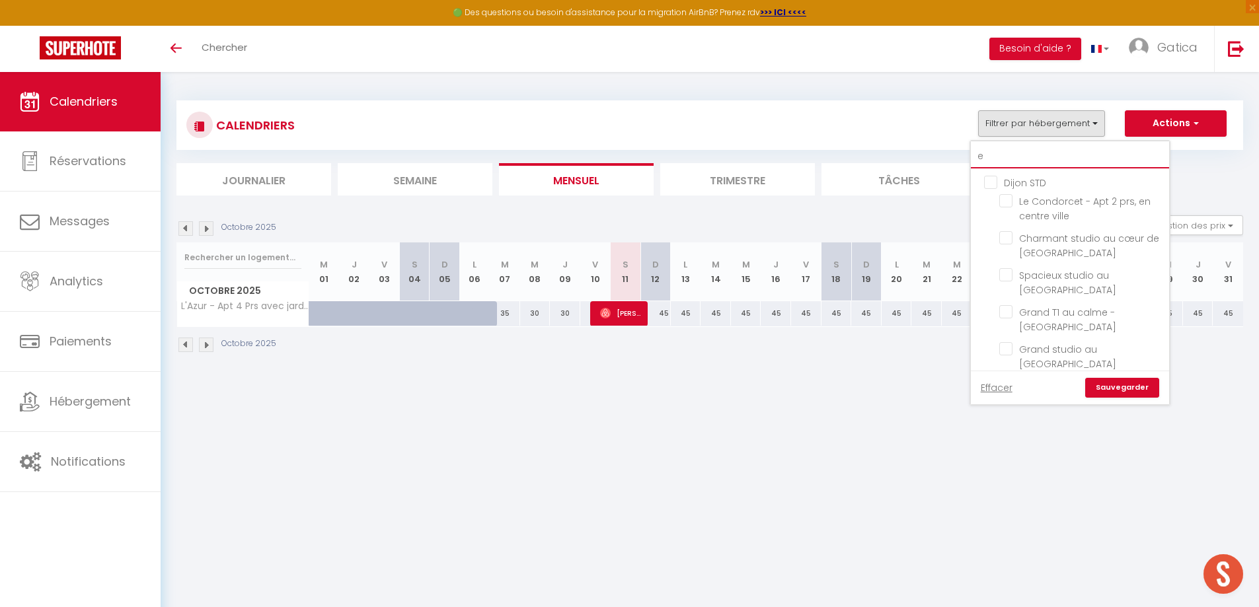
checkbox input "false"
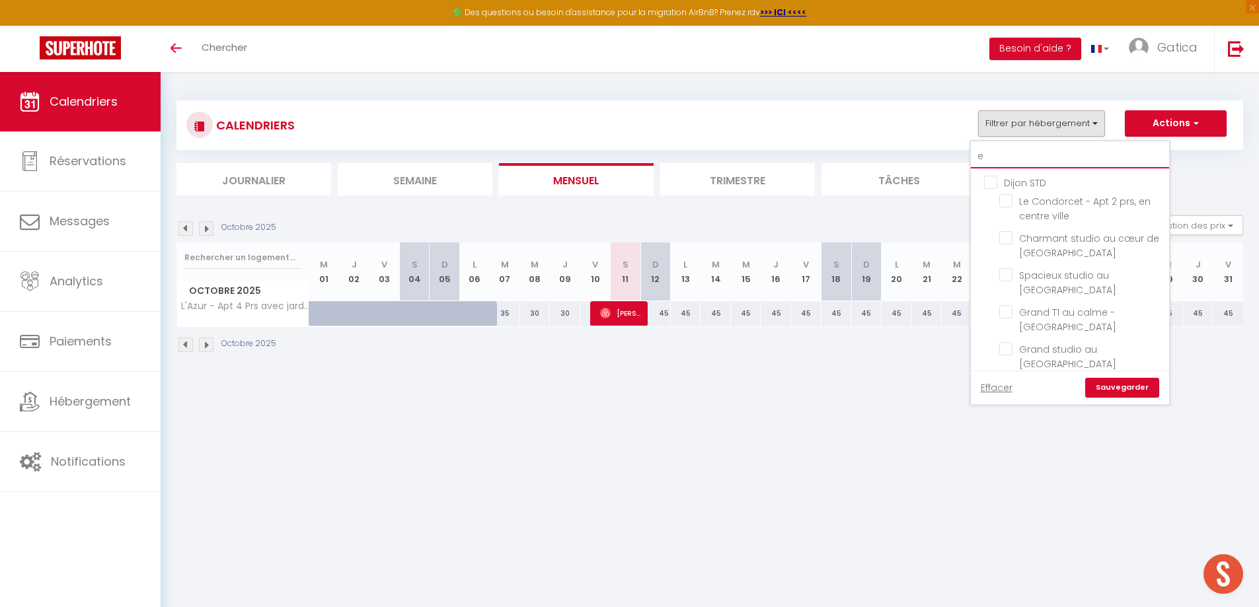
checkbox input "false"
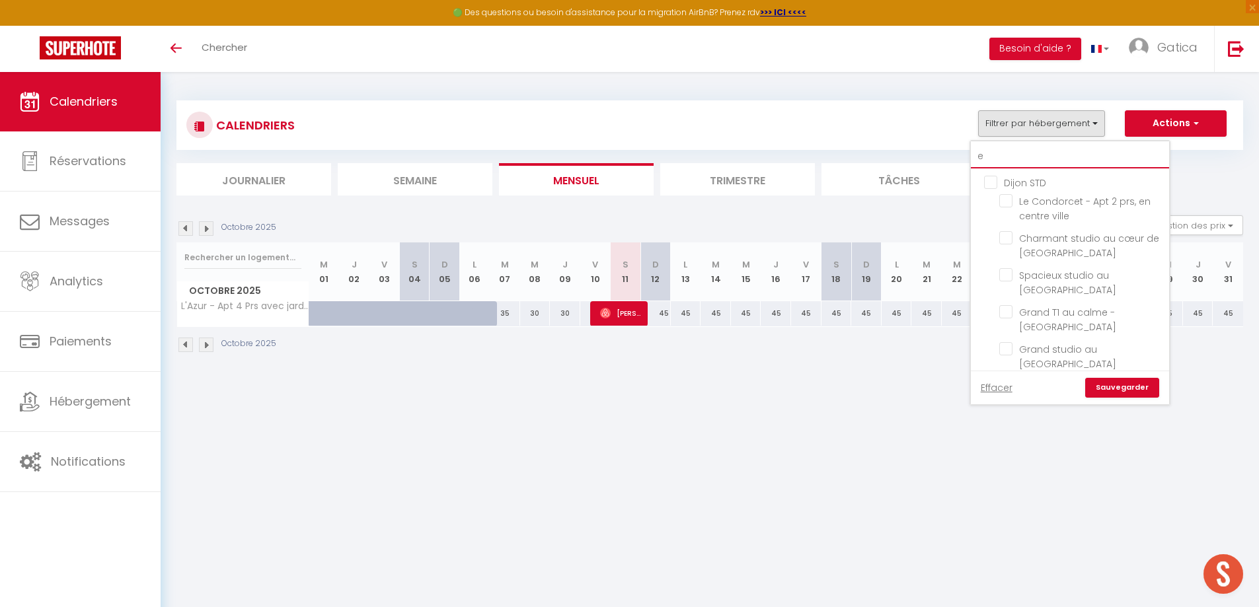
checkbox input "false"
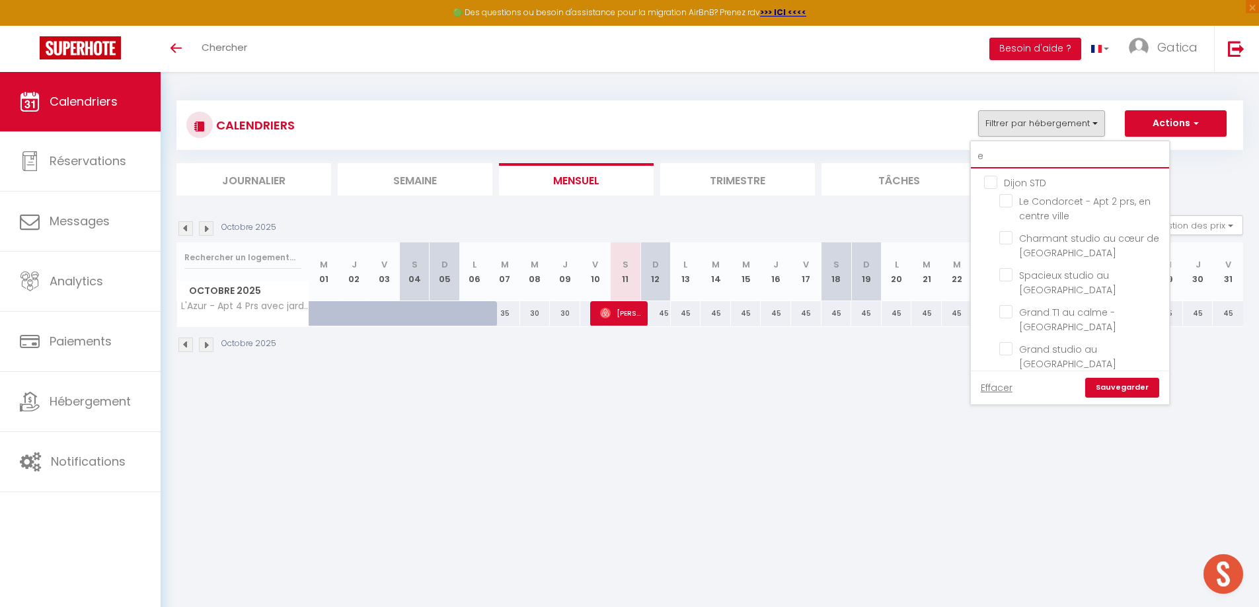
checkbox input "false"
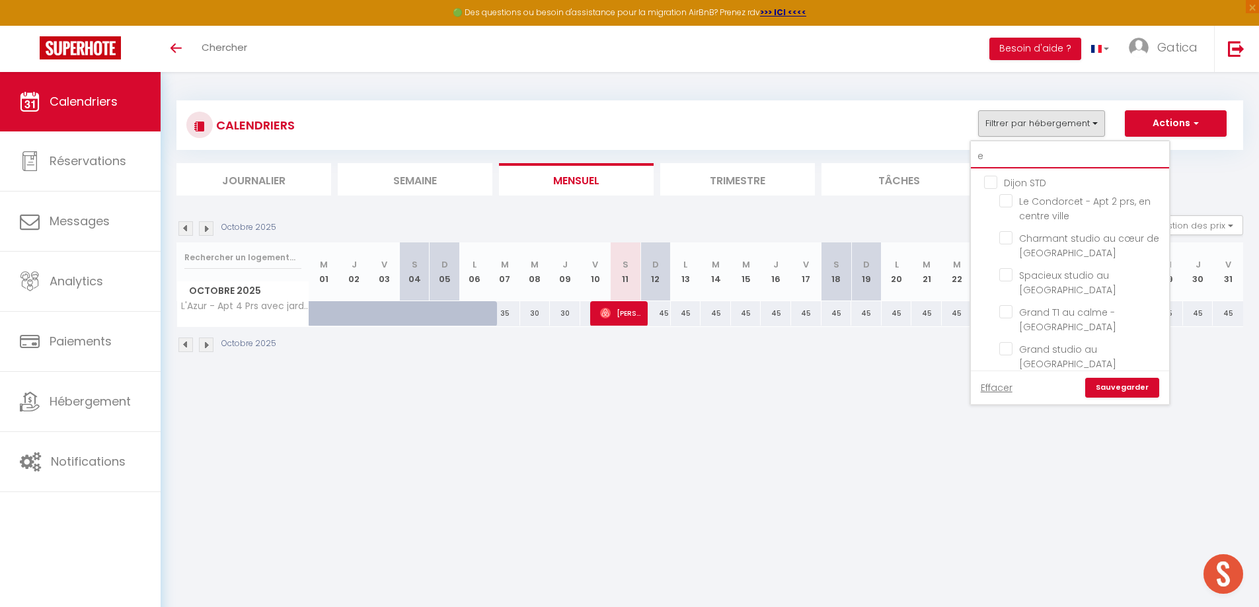
checkbox input "false"
type input "ed"
checkbox input "false"
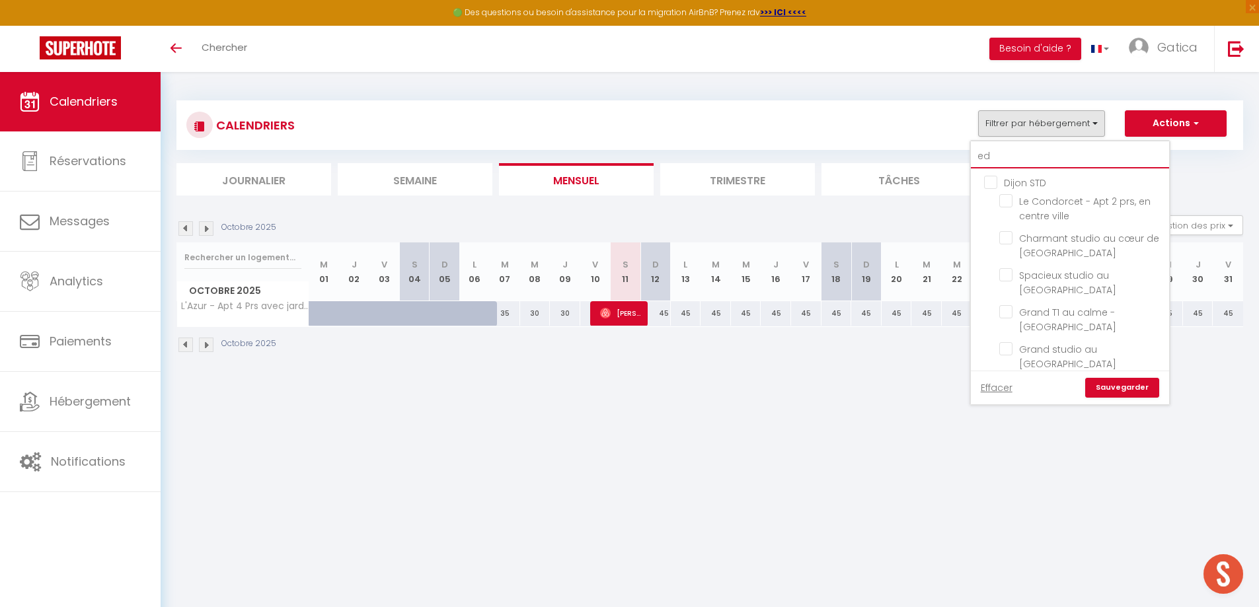
checkbox input "false"
type input "ede"
checkbox input "false"
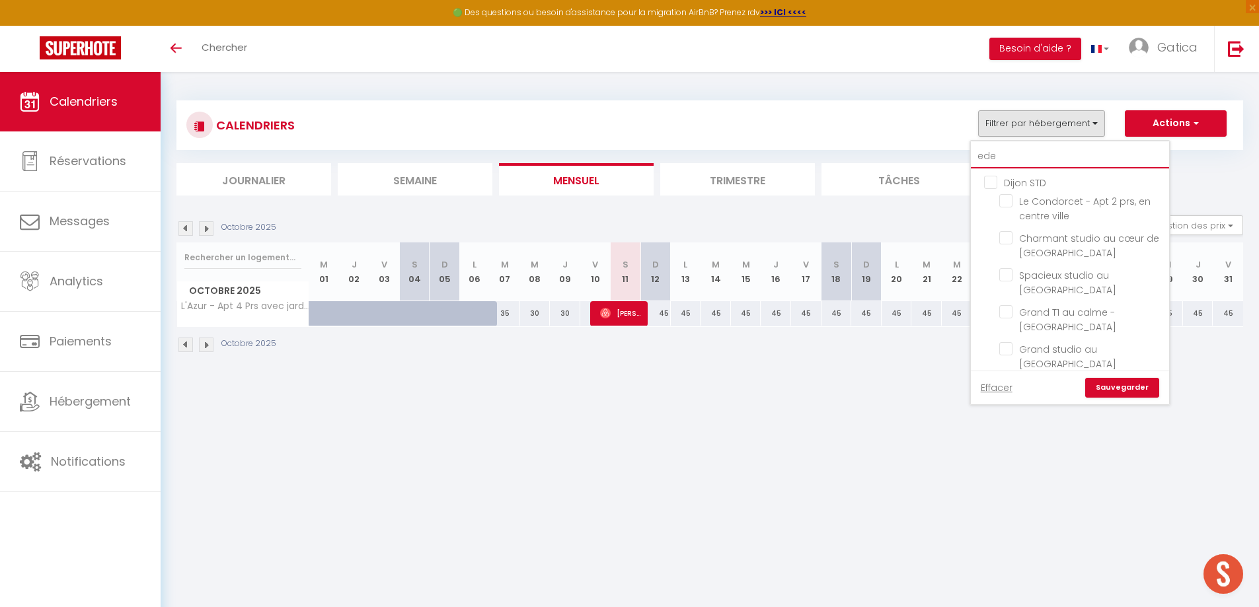
checkbox input "false"
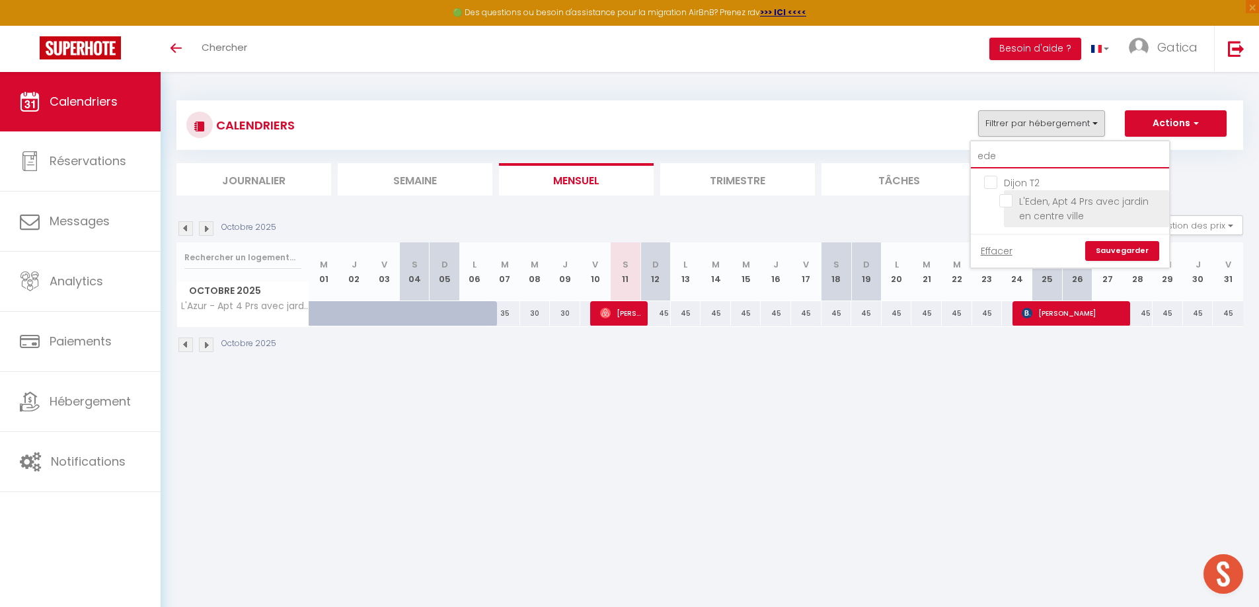
type input "ede"
click at [1004, 206] on input "L'Eden, Apt 4 Prs avec jardin en centre ville" at bounding box center [1081, 200] width 165 height 13
checkbox input "true"
click at [1138, 253] on link "Sauvegarder" at bounding box center [1122, 251] width 74 height 20
select select
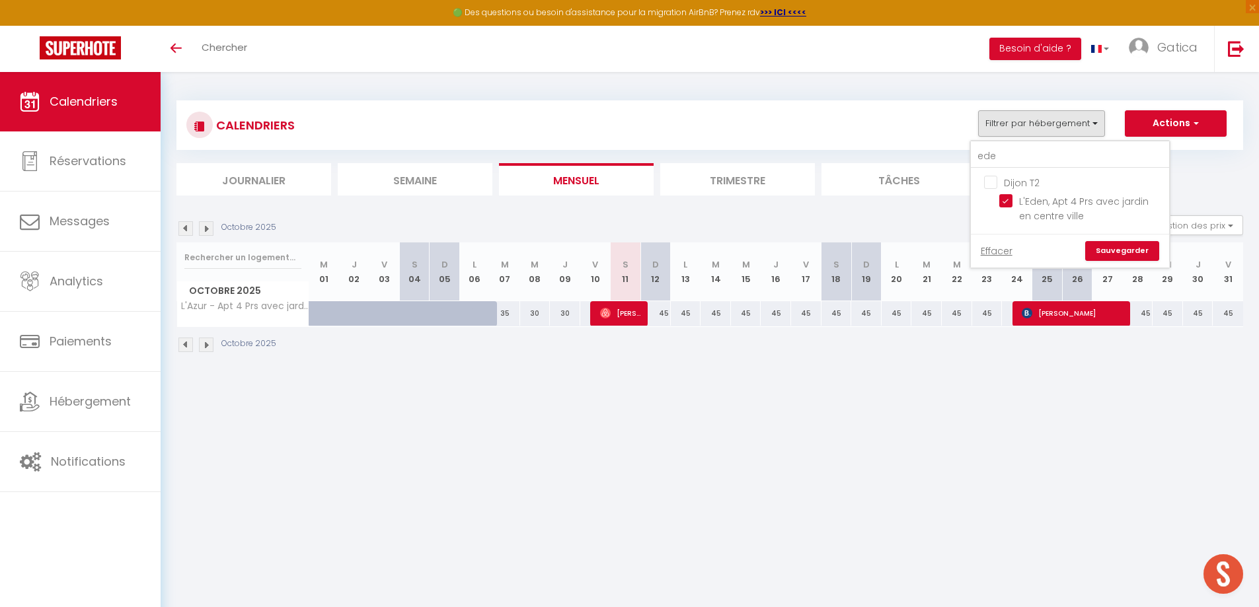
select select
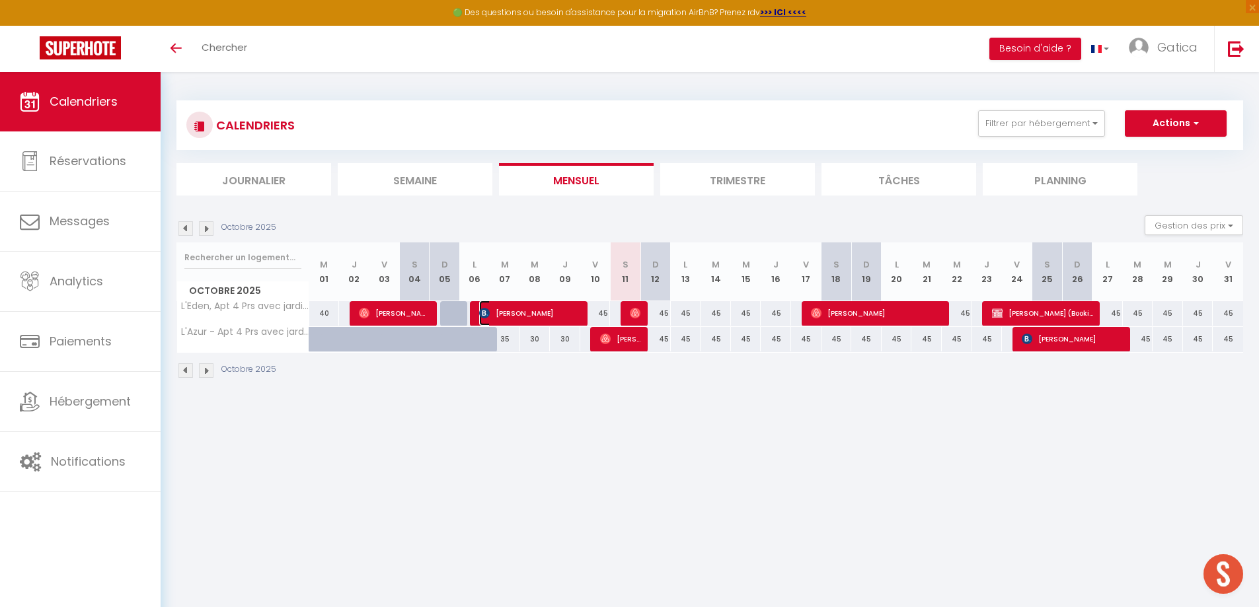
click at [565, 315] on span "[PERSON_NAME] [PERSON_NAME]" at bounding box center [529, 313] width 101 height 25
select select "OK"
select select "0"
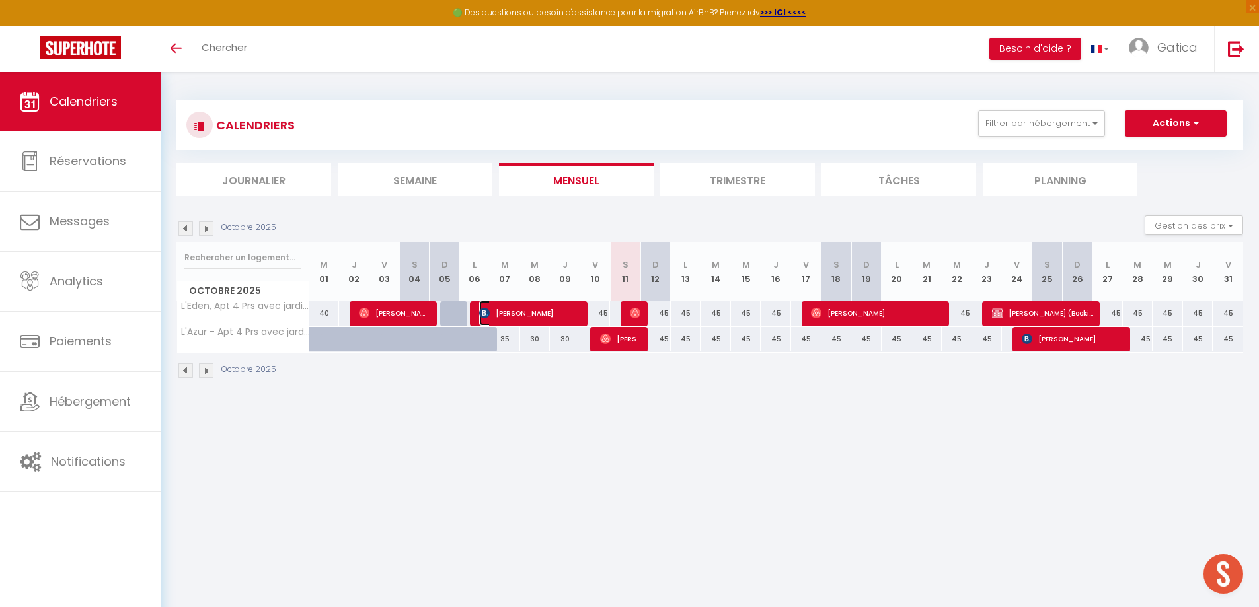
select select "1"
select select
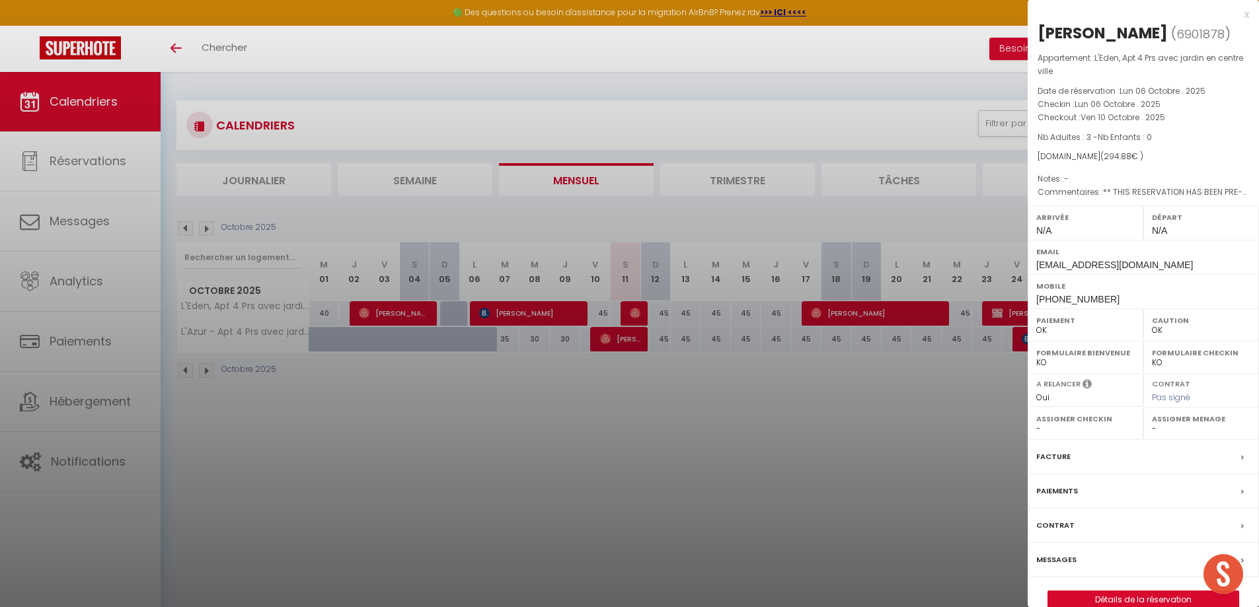
click at [79, 164] on div at bounding box center [629, 303] width 1259 height 607
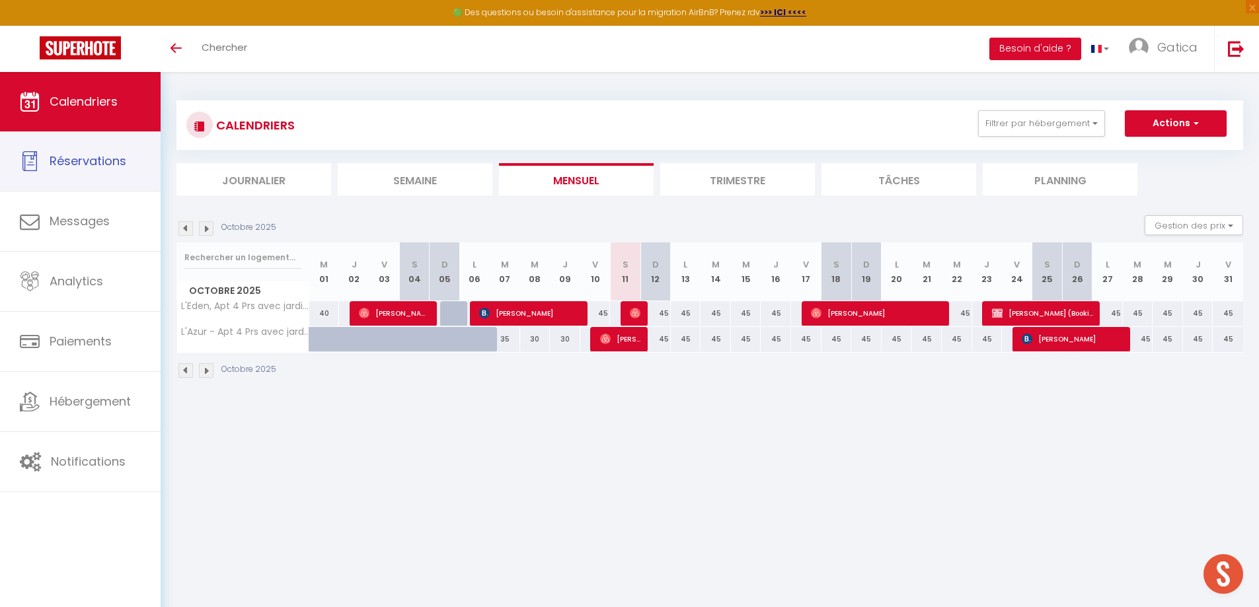
click at [79, 164] on span "Réservations" at bounding box center [88, 161] width 77 height 17
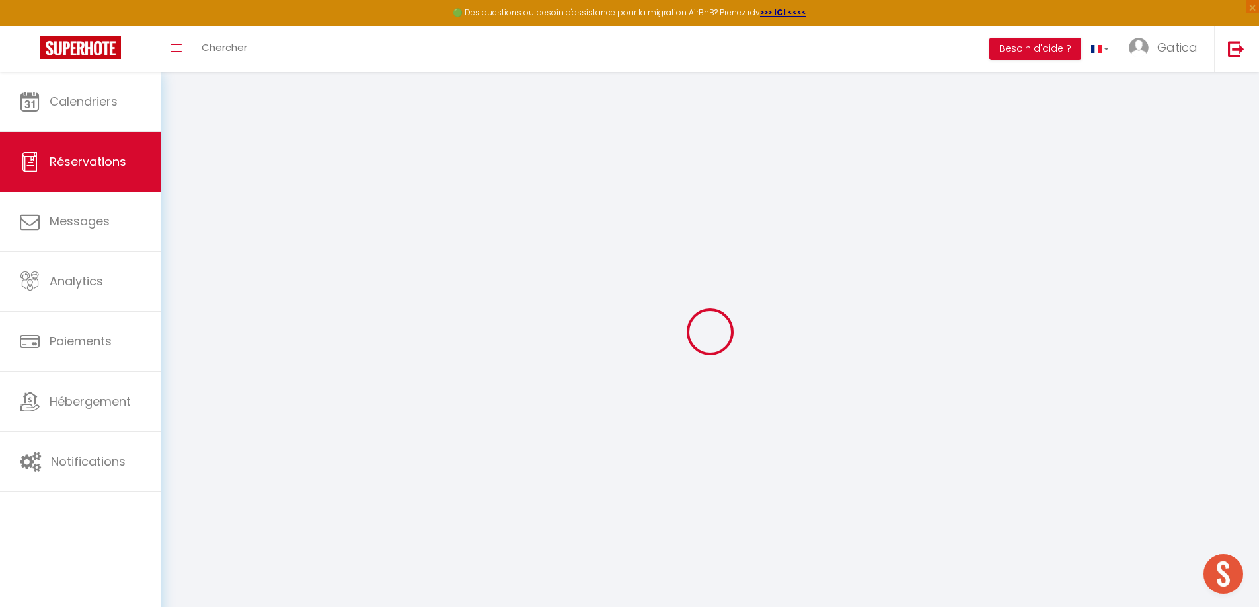
select select "cancelled"
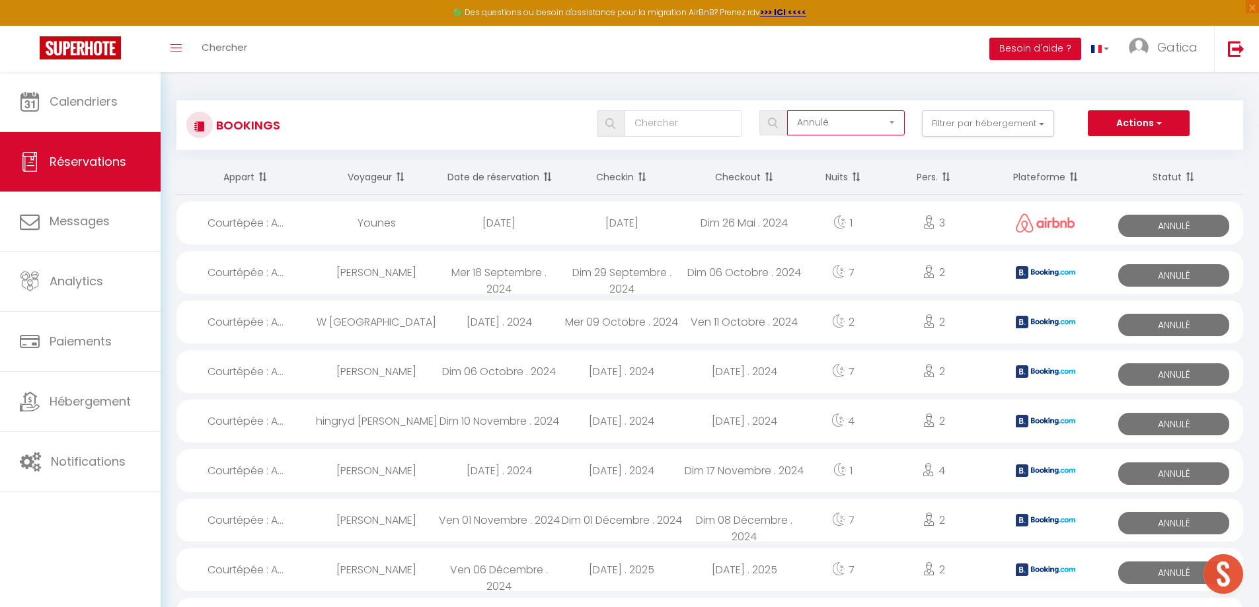
click at [825, 129] on select "Tous les statuts Annulé Confirmé Non Confirmé Tout sauf annulé No Show Request" at bounding box center [846, 122] width 118 height 25
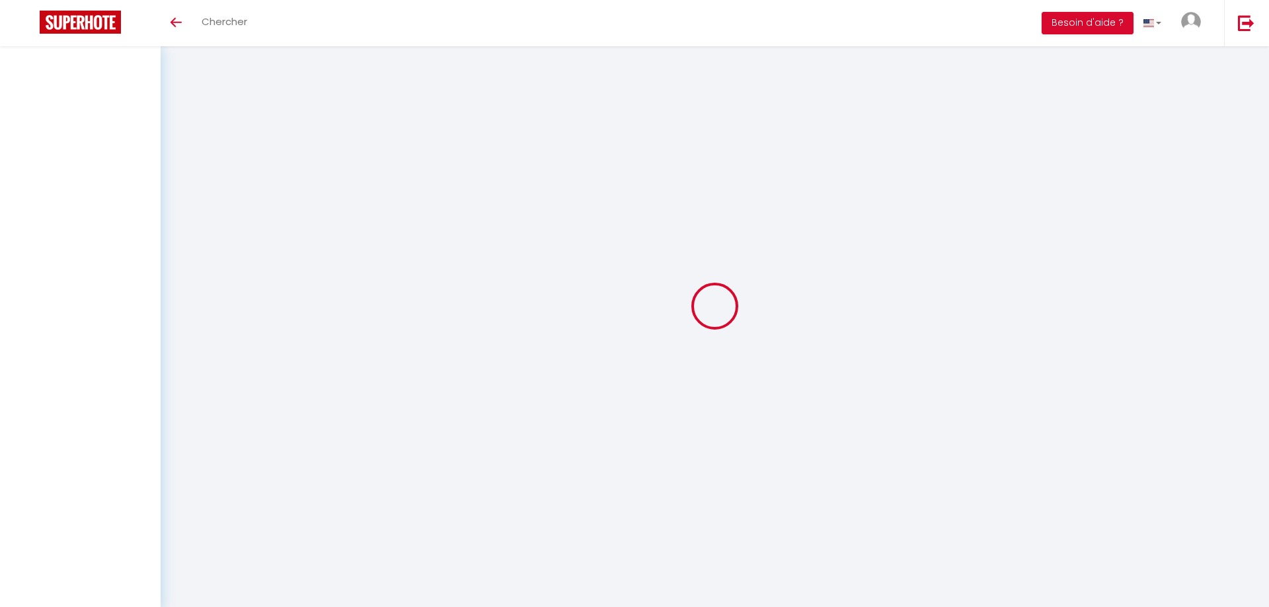
select select
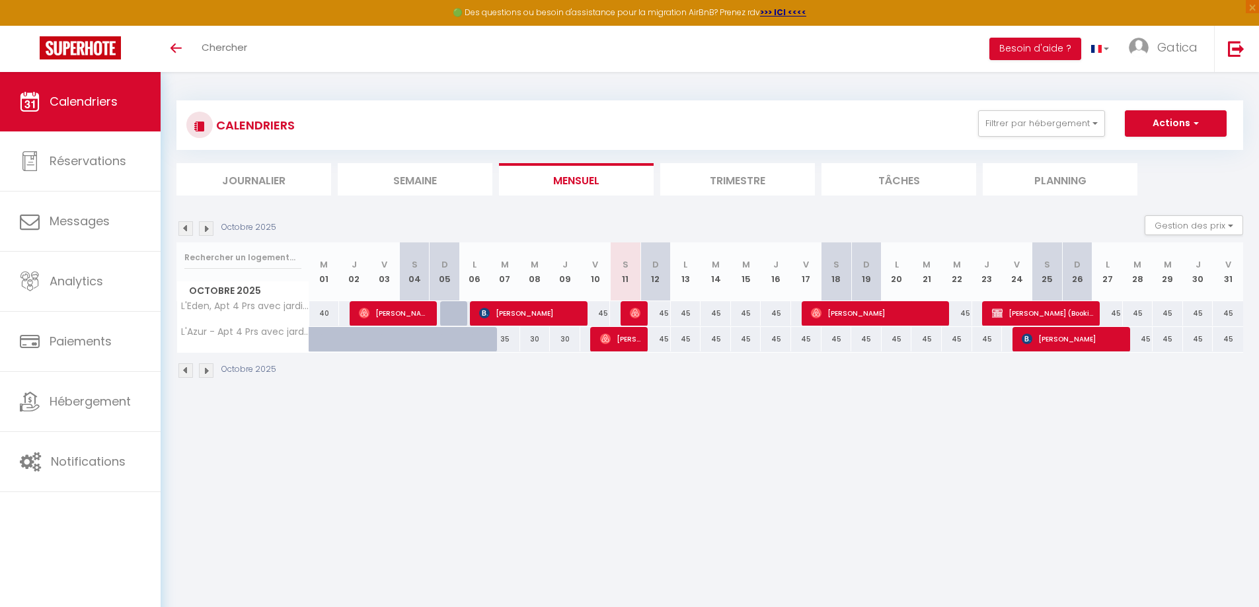
select select
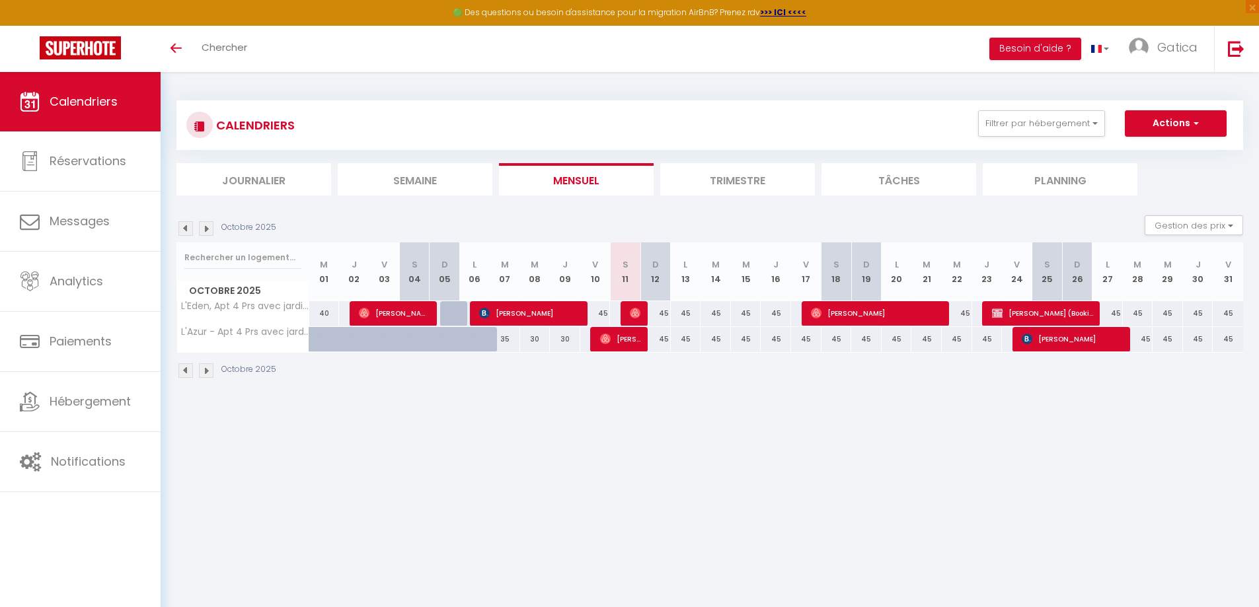
select select
click at [557, 318] on span "[PERSON_NAME] [PERSON_NAME]" at bounding box center [529, 313] width 101 height 25
select select "OK"
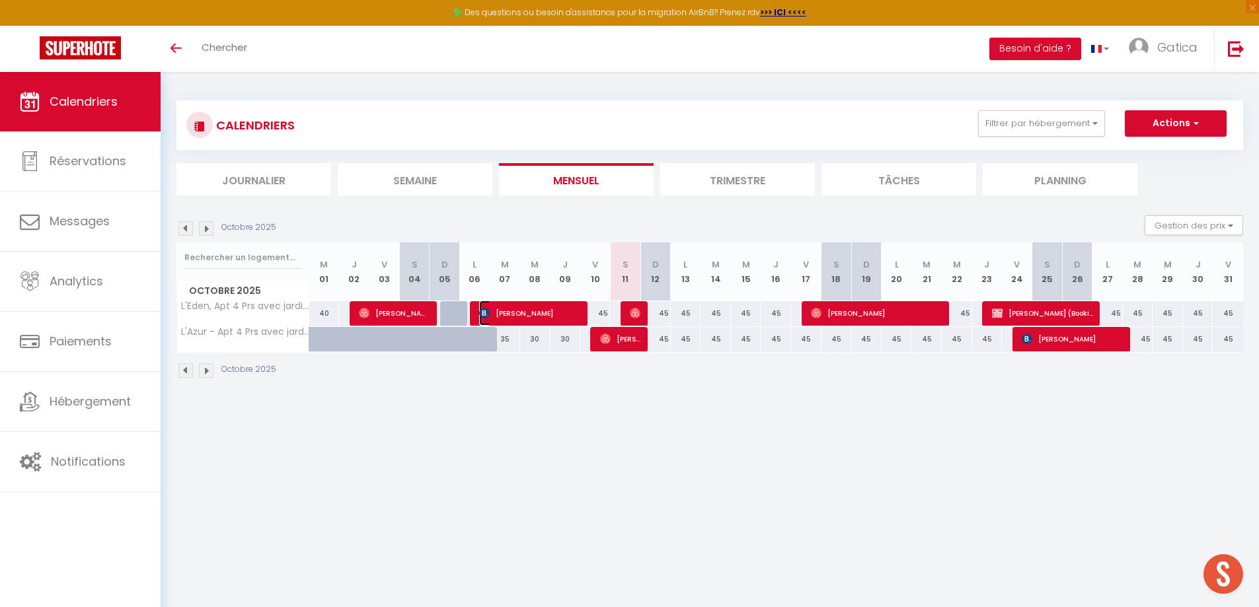
select select "0"
select select "1"
select select
